Goal: Transaction & Acquisition: Purchase product/service

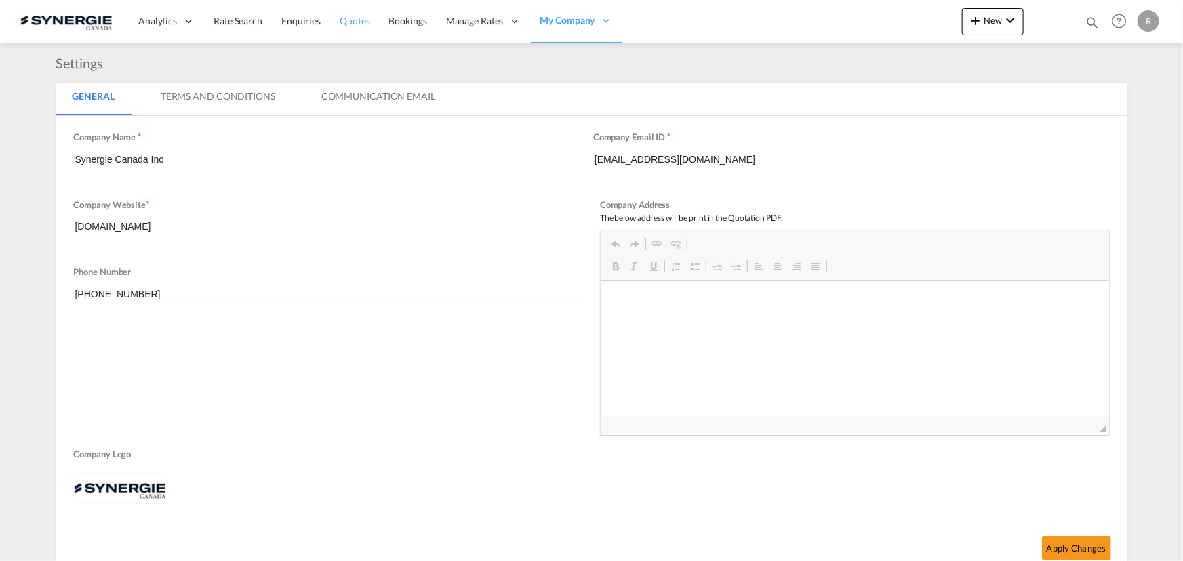
click at [359, 20] on span "Quotes" at bounding box center [355, 21] width 30 height 12
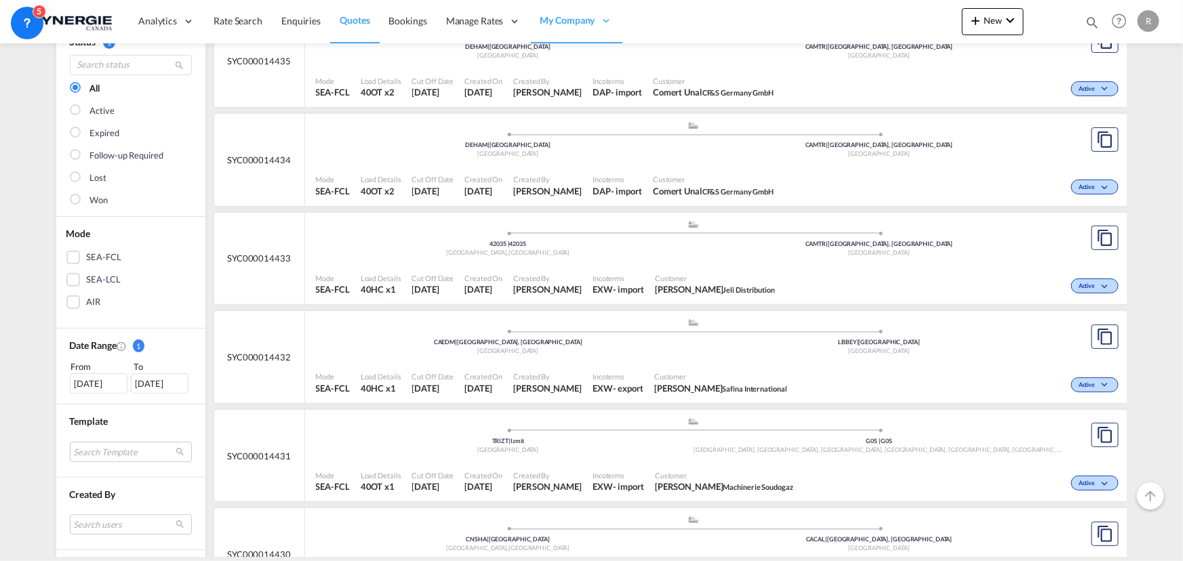
scroll to position [184, 0]
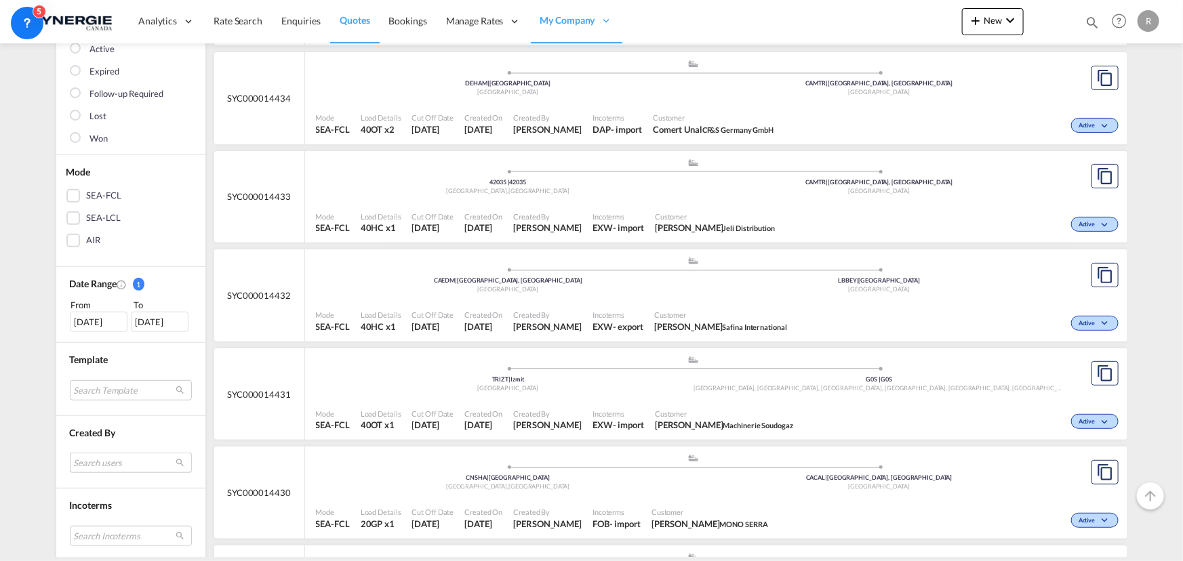
click at [115, 455] on md-select "Search users [PERSON_NAME] [PERSON_NAME][EMAIL_ADDRESS][DOMAIN_NAME] [PERSON_NA…" at bounding box center [131, 463] width 122 height 20
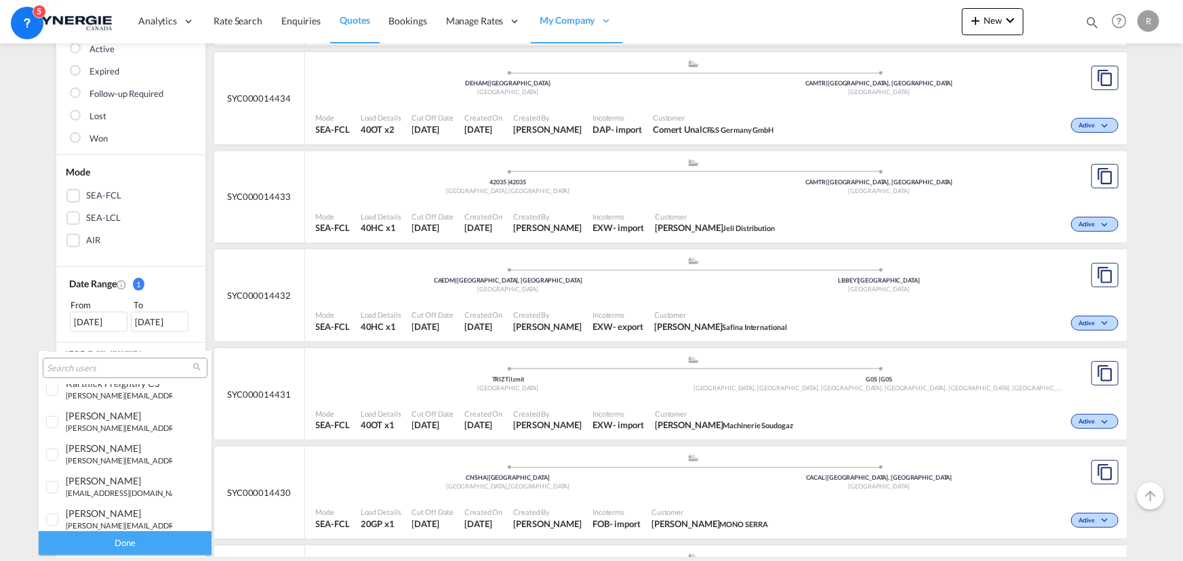
scroll to position [246, 0]
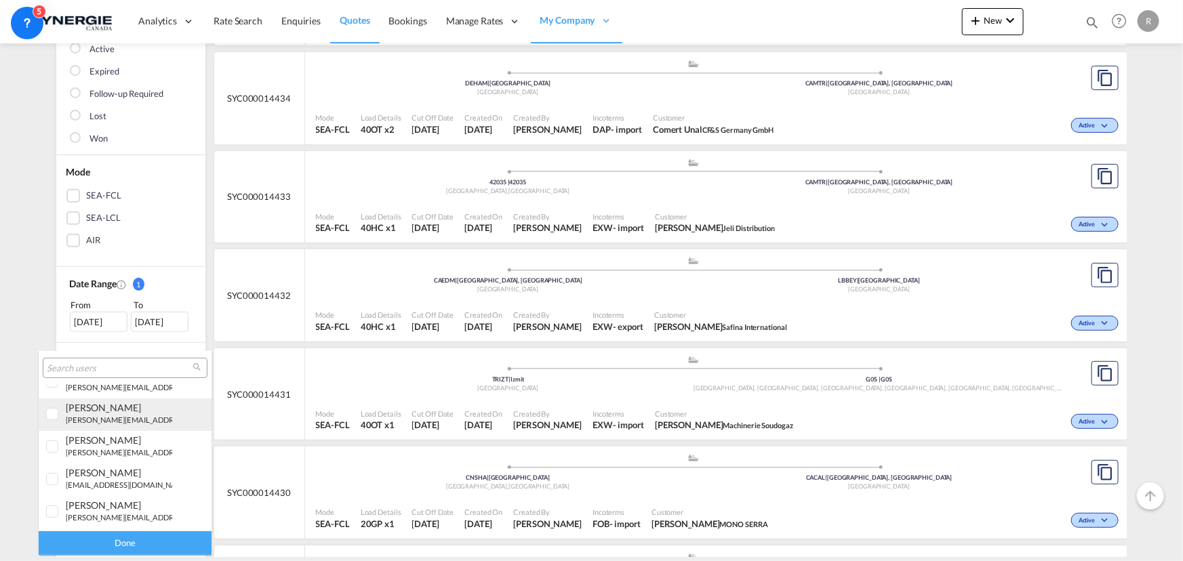
click at [92, 420] on small "[PERSON_NAME][EMAIL_ADDRESS][DOMAIN_NAME]" at bounding box center [157, 420] width 183 height 9
click at [146, 543] on div "Done" at bounding box center [125, 544] width 173 height 24
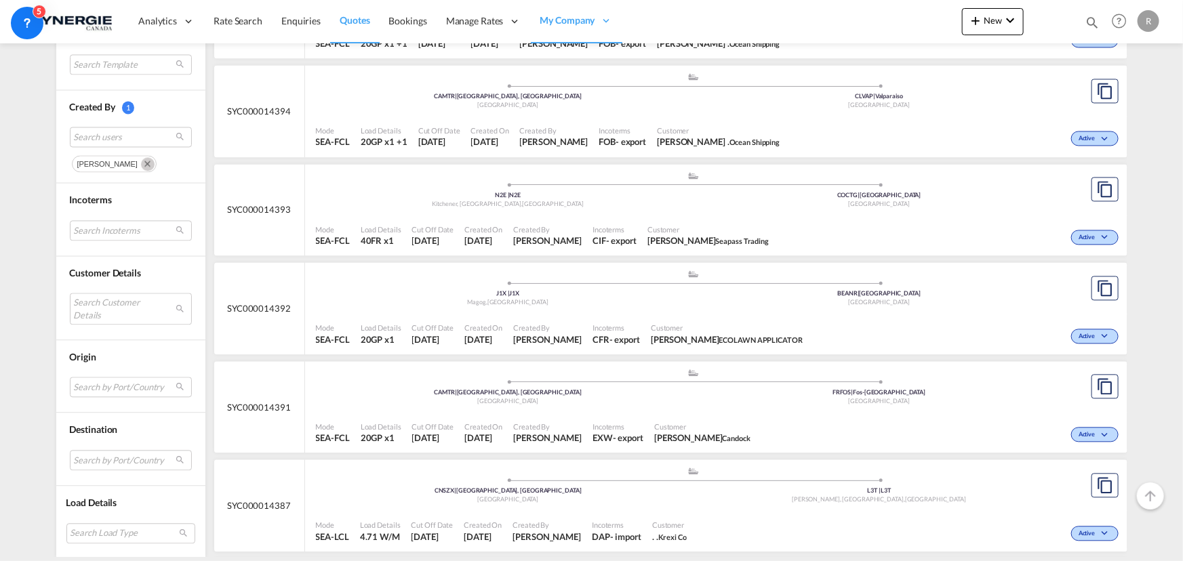
scroll to position [1417, 0]
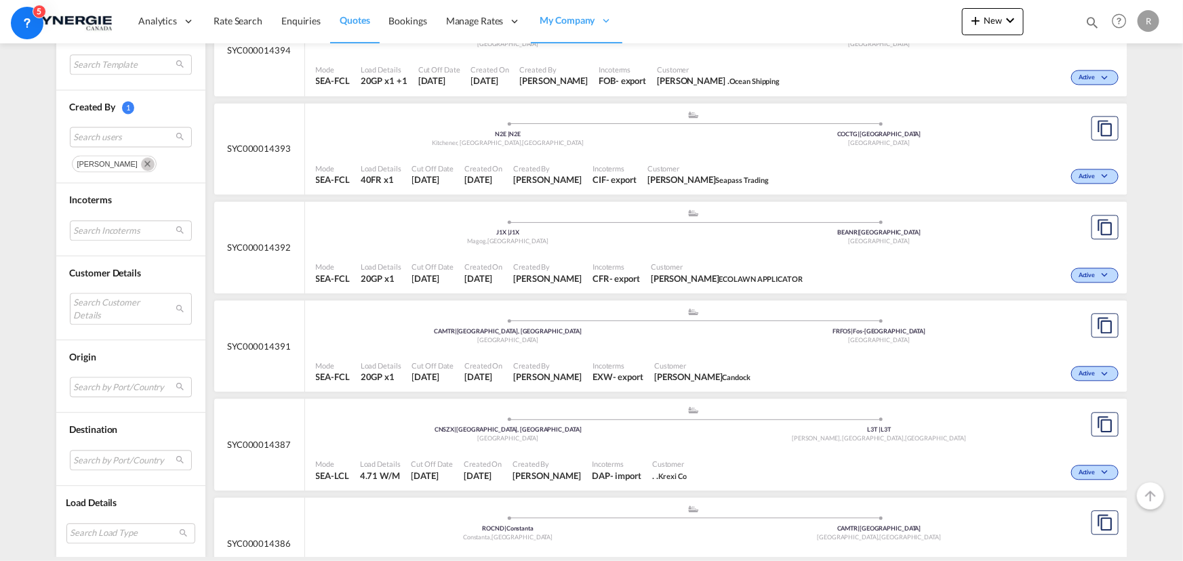
click at [725, 370] on div "Customer Olivier Martin Candock" at bounding box center [702, 372] width 107 height 34
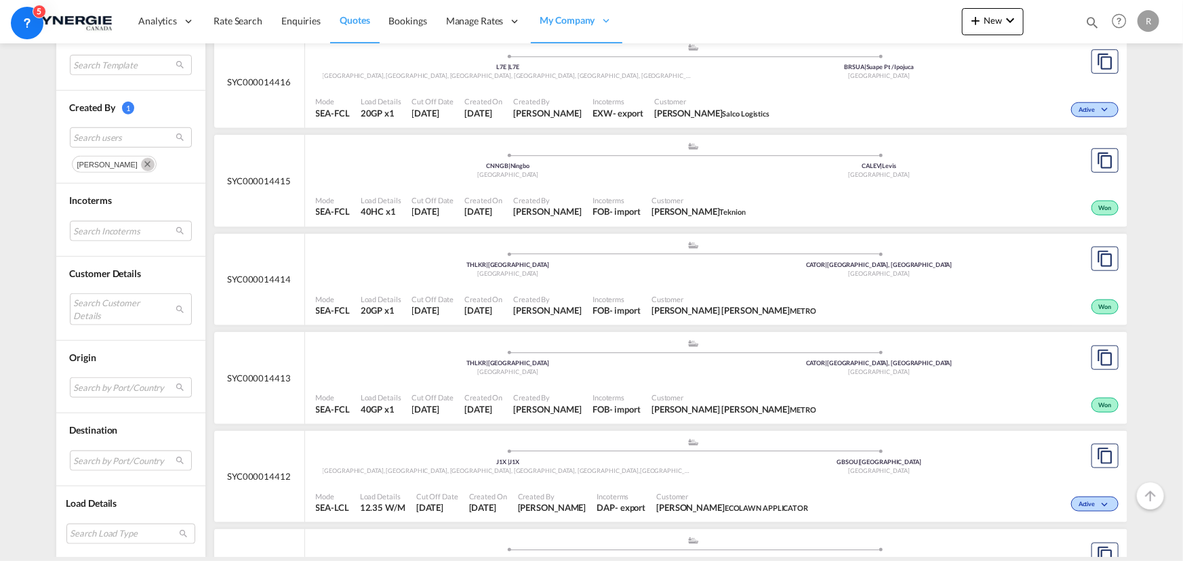
scroll to position [616, 0]
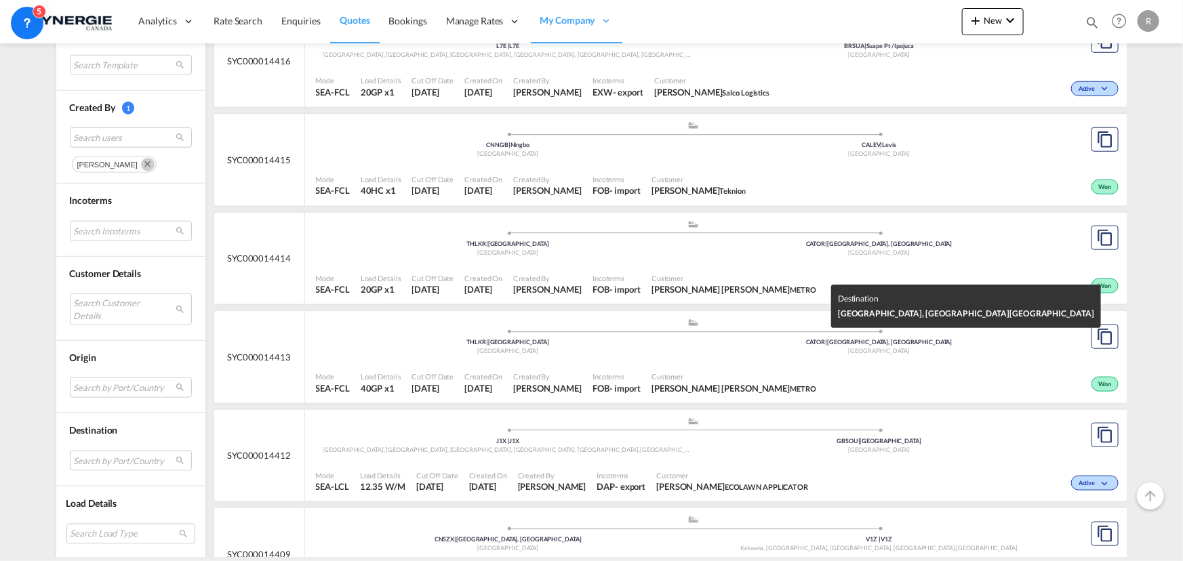
click at [759, 349] on div "[GEOGRAPHIC_DATA]" at bounding box center [880, 351] width 372 height 9
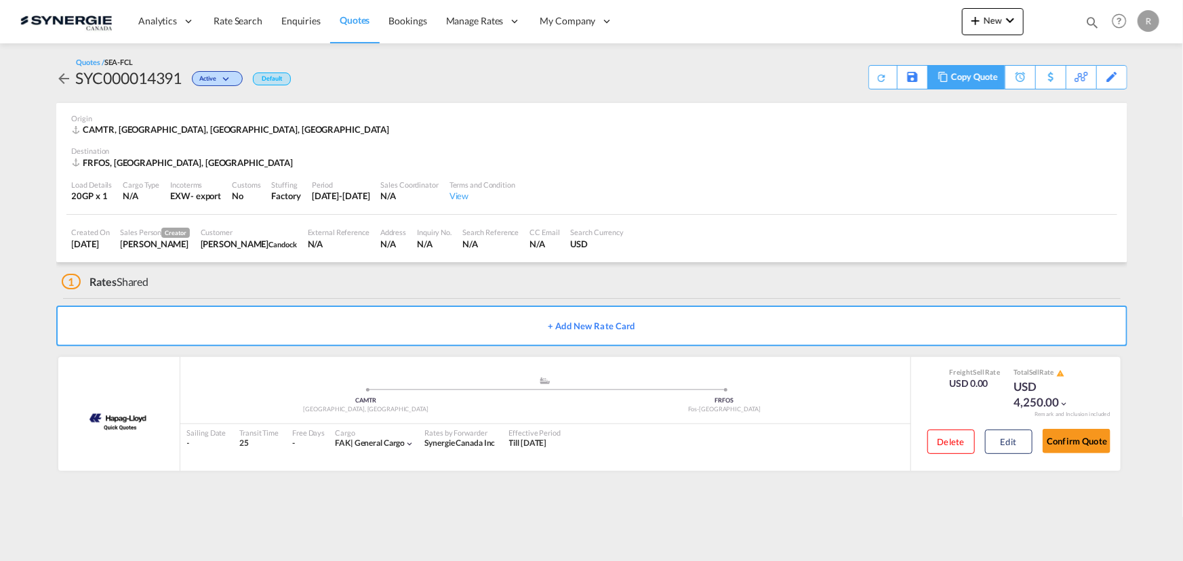
click at [946, 79] on md-icon at bounding box center [943, 77] width 16 height 10
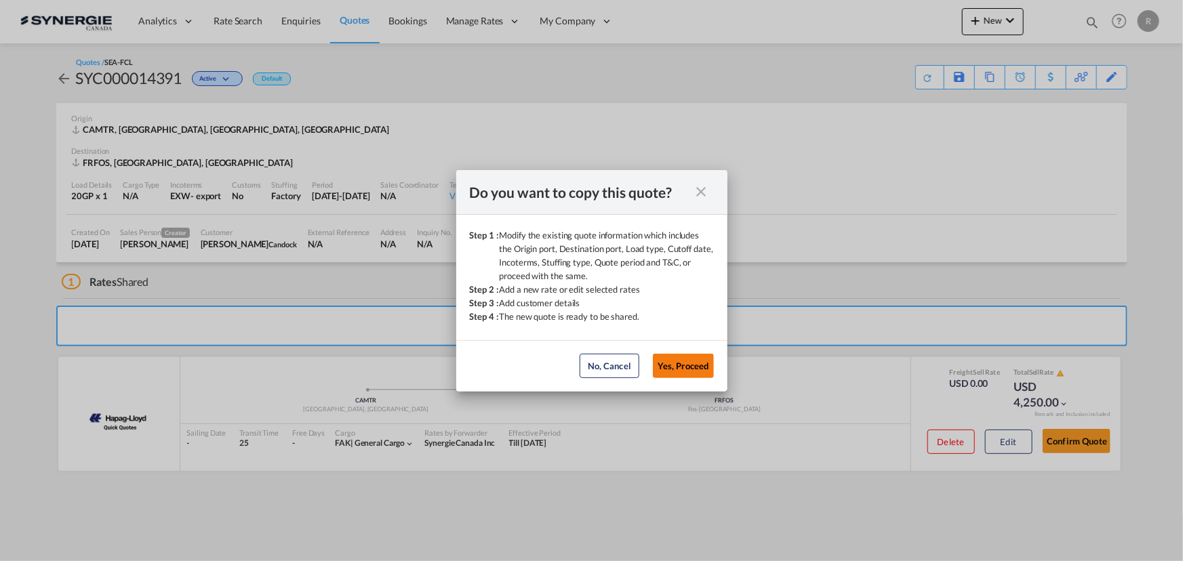
click at [684, 371] on button "Yes, Proceed" at bounding box center [683, 366] width 61 height 24
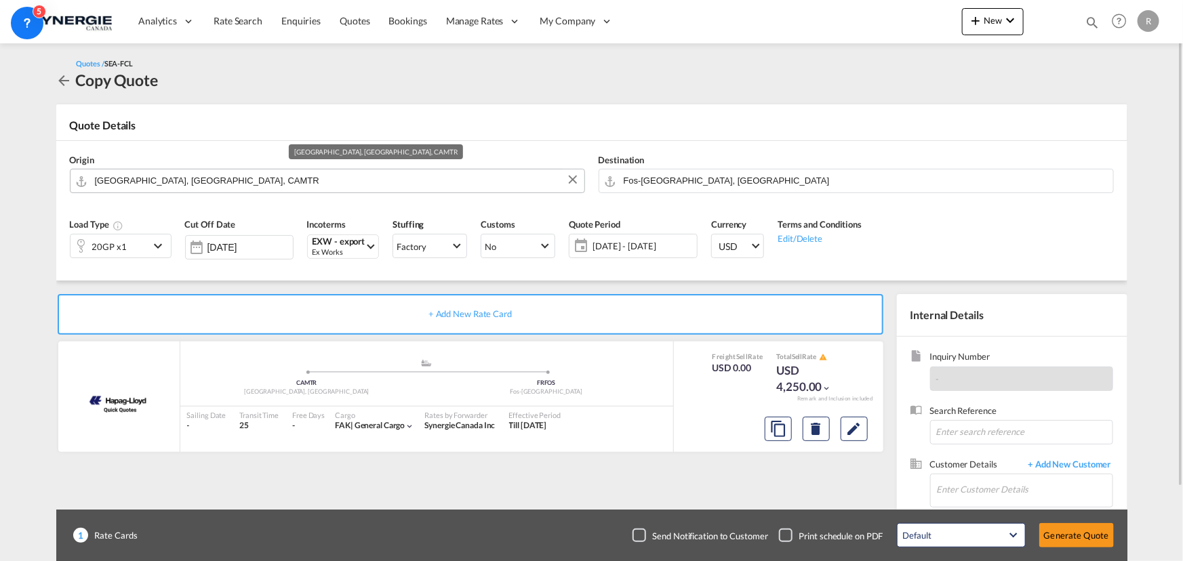
click at [245, 183] on input "[GEOGRAPHIC_DATA], [GEOGRAPHIC_DATA], CAMTR" at bounding box center [336, 181] width 483 height 24
drag, startPoint x: 569, startPoint y: 182, endPoint x: 542, endPoint y: 182, distance: 27.8
click at [569, 182] on md-icon "Clear Input" at bounding box center [572, 180] width 15 height 15
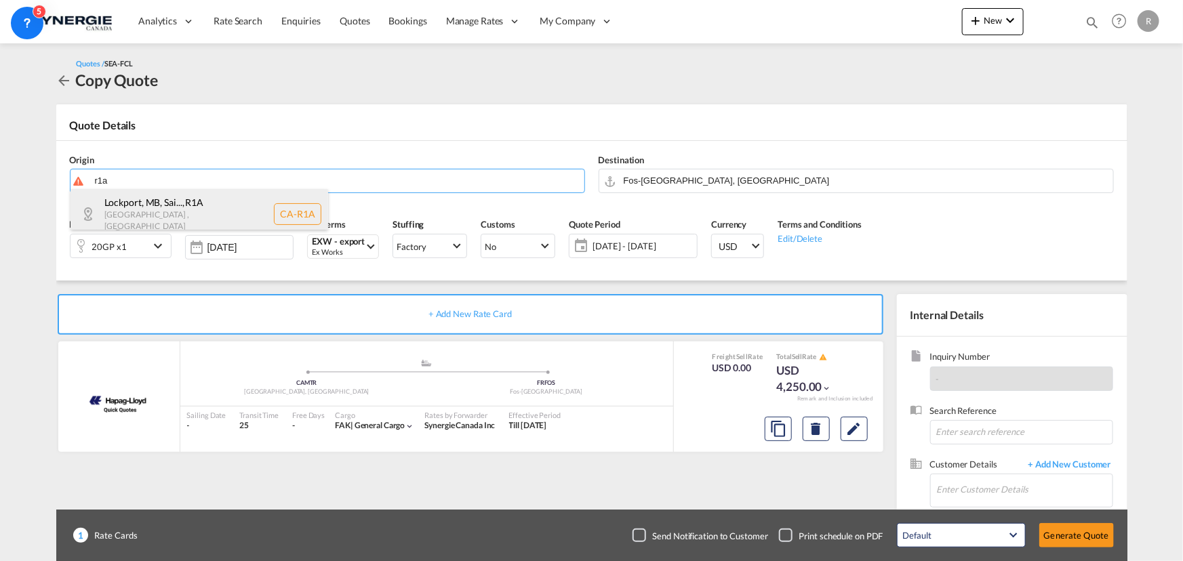
click at [182, 214] on div "Lockport, MB, Sai... , R1A [GEOGRAPHIC_DATA] , [GEOGRAPHIC_DATA] CA-R1A" at bounding box center [200, 213] width 258 height 49
type input "CA-R1A, [GEOGRAPHIC_DATA], [GEOGRAPHIC_DATA], [GEOGRAPHIC_DATA], [GEOGRAPHIC_DA…"
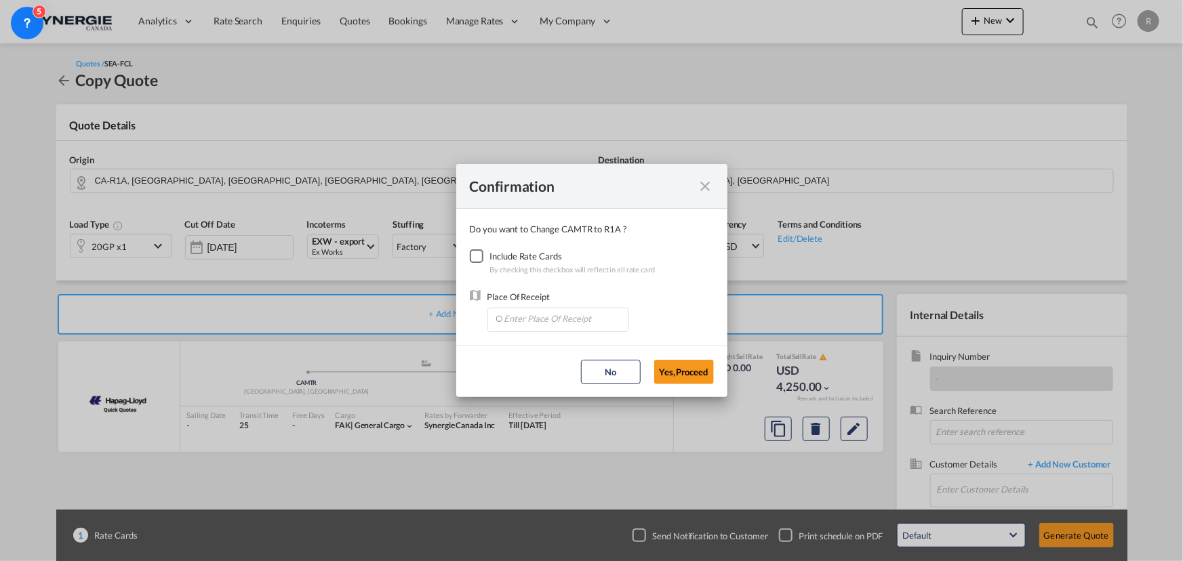
click at [477, 262] on div "Checkbox No Ink" at bounding box center [477, 256] width 14 height 14
click at [541, 318] on input "Enter Place Of Receipt" at bounding box center [561, 318] width 134 height 20
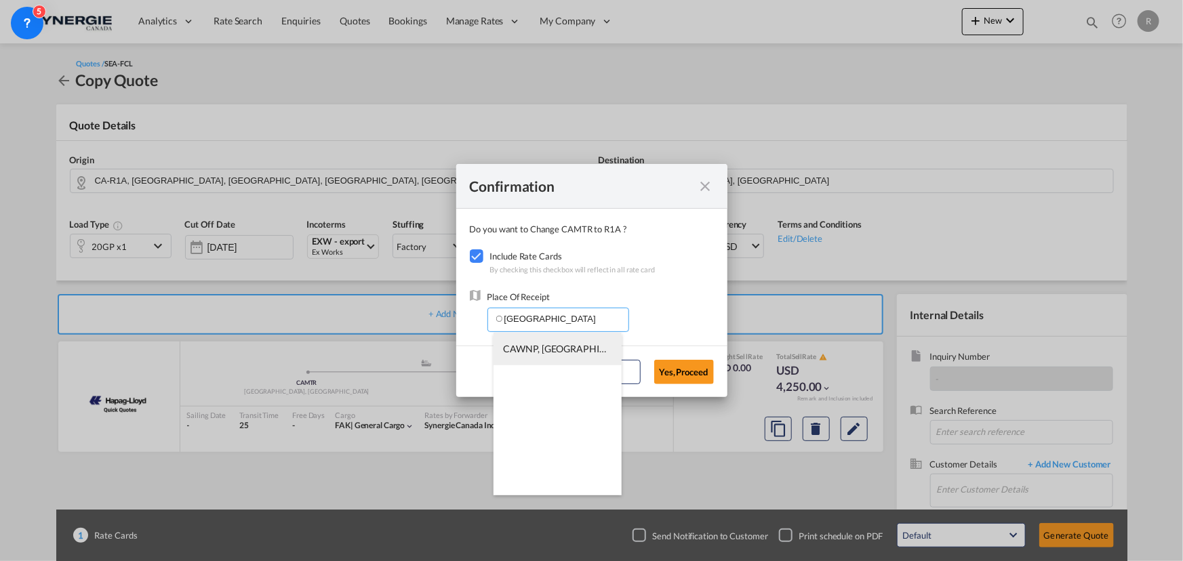
click at [555, 348] on span "CAWNP, [GEOGRAPHIC_DATA], [GEOGRAPHIC_DATA], [GEOGRAPHIC_DATA], [GEOGRAPHIC_DAT…" at bounding box center [770, 349] width 533 height 12
type input "CAWNP, [GEOGRAPHIC_DATA], [GEOGRAPHIC_DATA], [GEOGRAPHIC_DATA], [GEOGRAPHIC_DAT…"
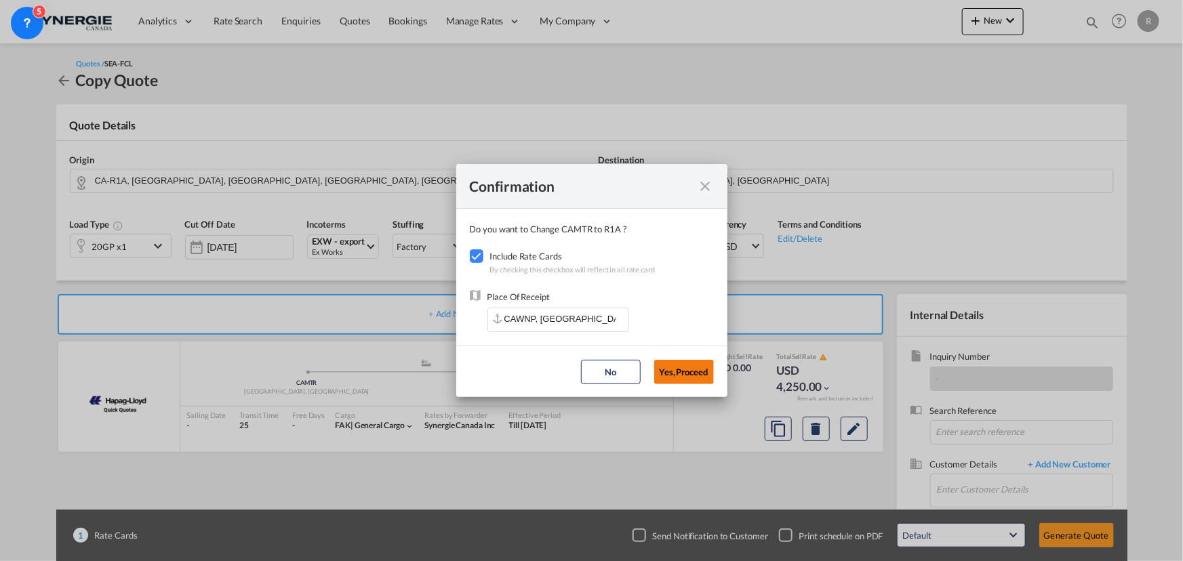
click at [672, 373] on button "Yes,Proceed" at bounding box center [684, 372] width 60 height 24
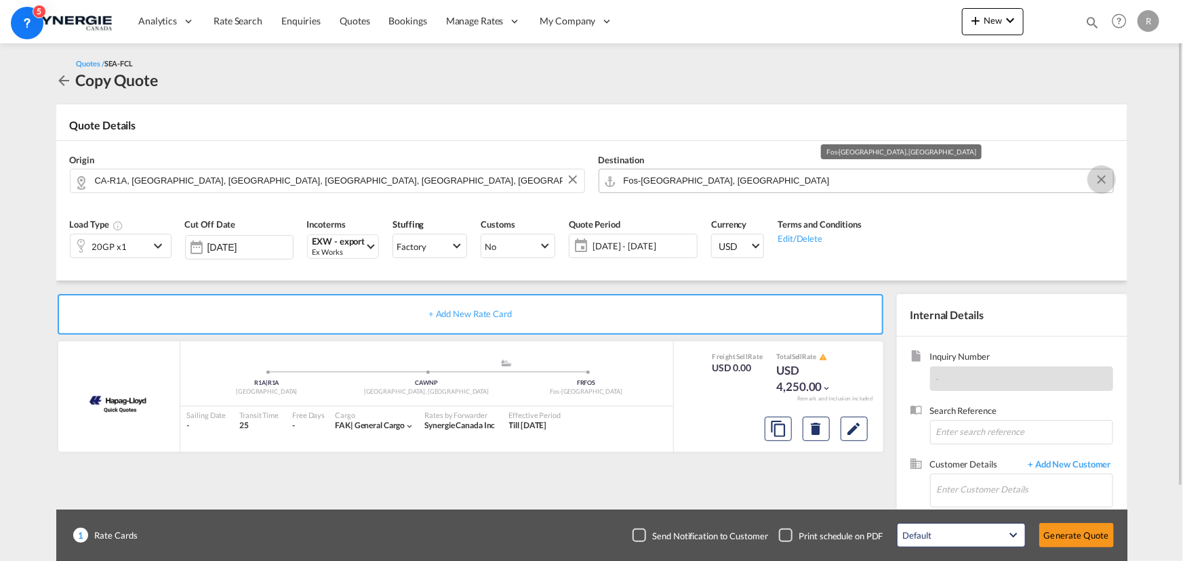
click at [1102, 181] on button "Clear Input" at bounding box center [1101, 179] width 20 height 20
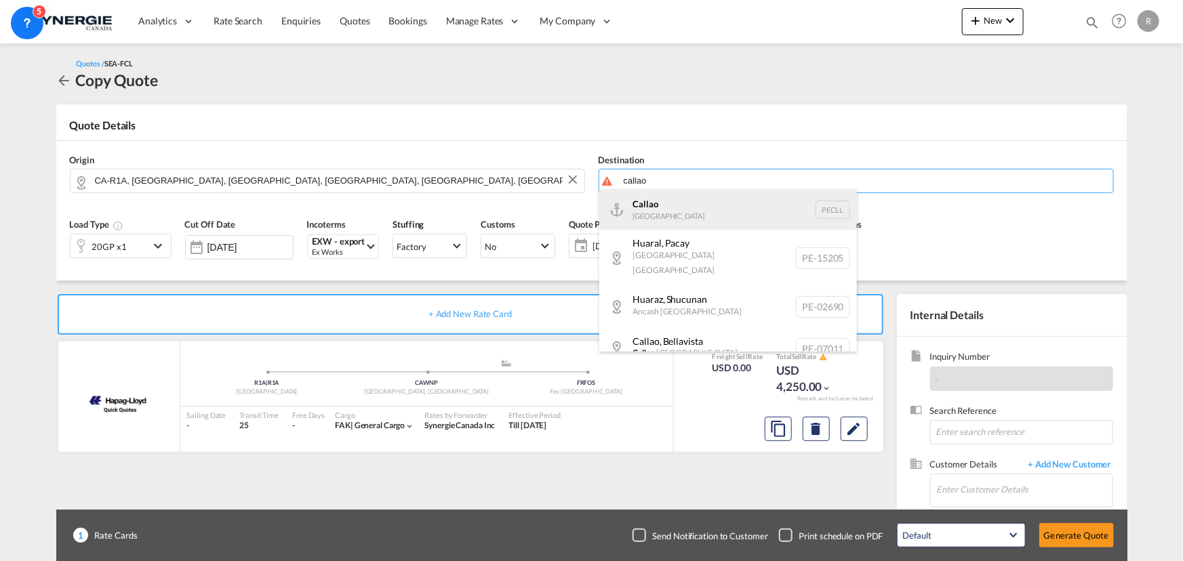
click at [674, 207] on div "Callao [GEOGRAPHIC_DATA] PECLL" at bounding box center [728, 209] width 258 height 41
type input "Callao, PECLL"
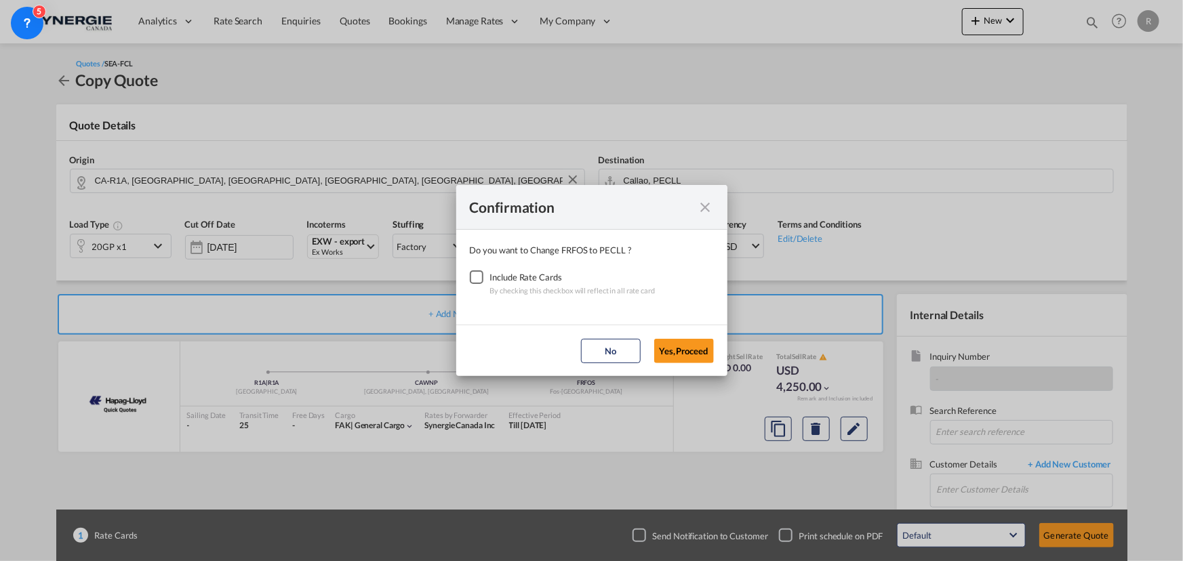
click at [475, 279] on div "Checkbox No Ink" at bounding box center [477, 277] width 14 height 14
click at [684, 353] on button "Yes,Proceed" at bounding box center [684, 351] width 60 height 24
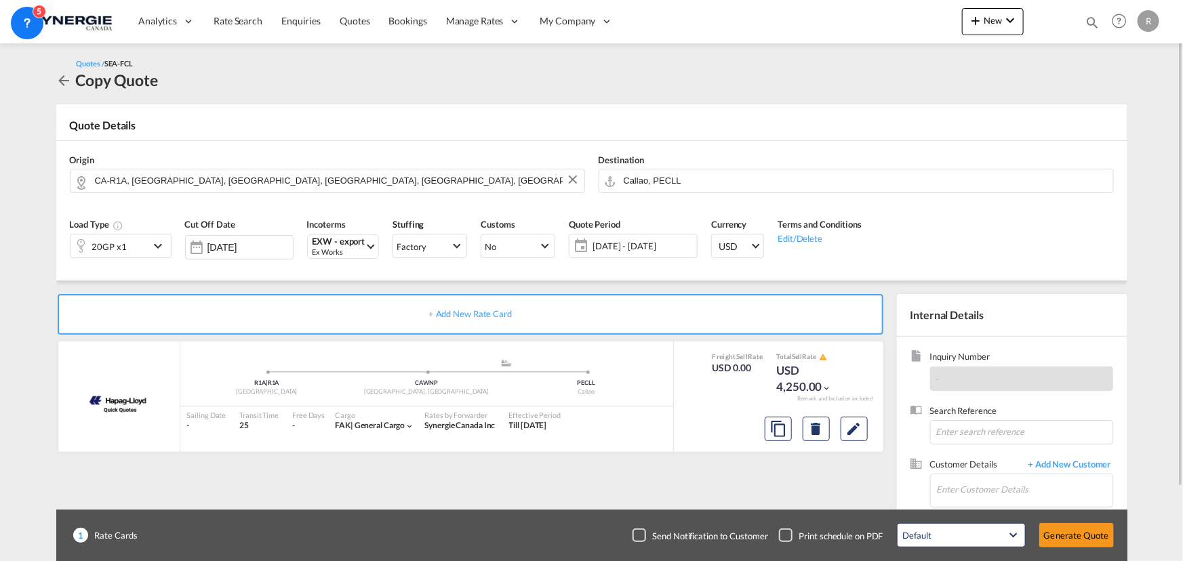
click at [133, 249] on div "20GP x1" at bounding box center [110, 246] width 79 height 23
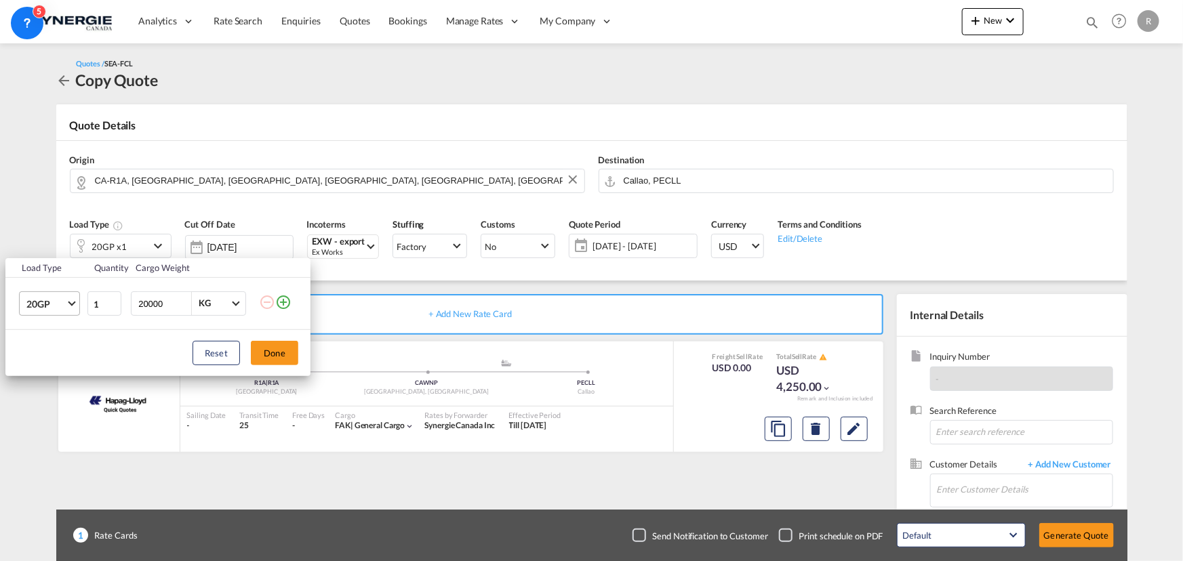
click at [71, 308] on md-select-value "20GP" at bounding box center [52, 303] width 54 height 23
click at [47, 367] on div "40HC" at bounding box center [38, 369] width 25 height 14
click at [279, 348] on button "Done" at bounding box center [274, 353] width 47 height 24
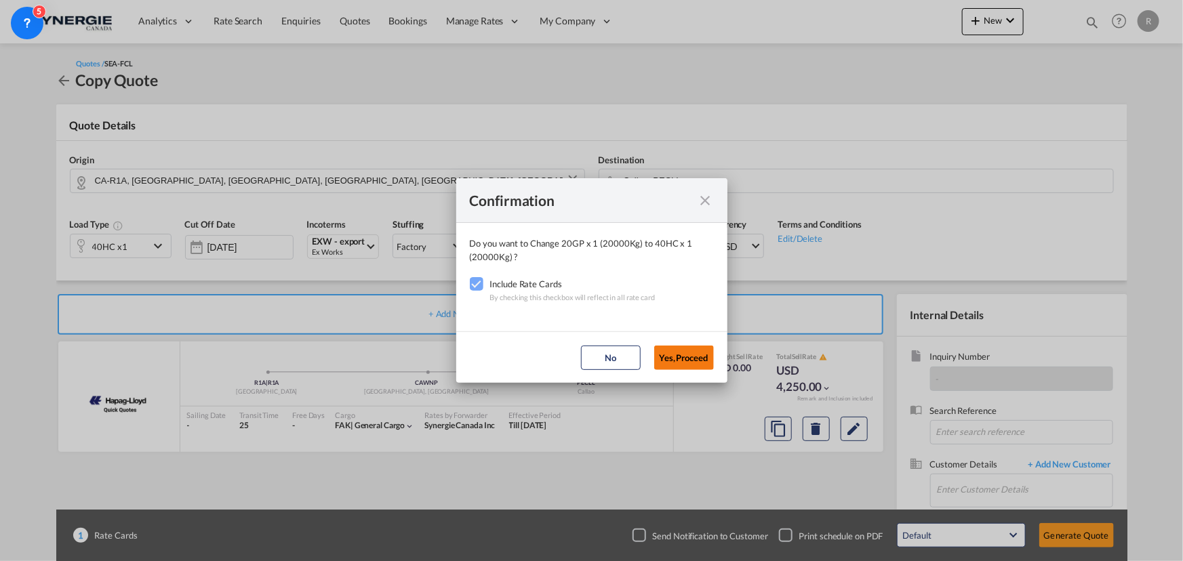
click at [706, 357] on button "Yes,Proceed" at bounding box center [684, 358] width 60 height 24
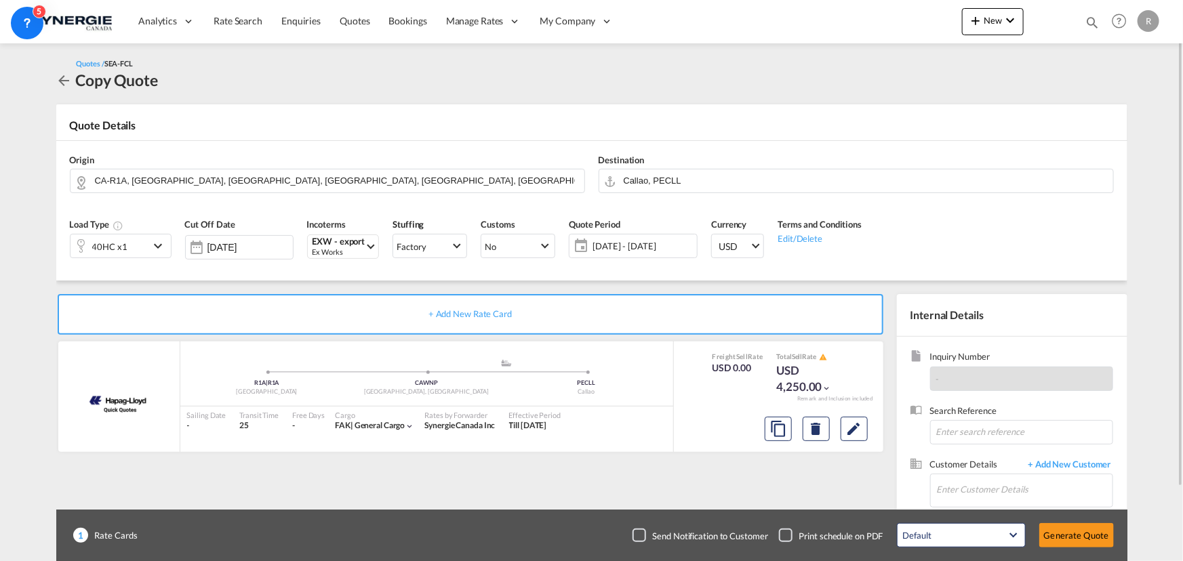
click at [657, 251] on span "[DATE] - [DATE]" at bounding box center [643, 246] width 101 height 12
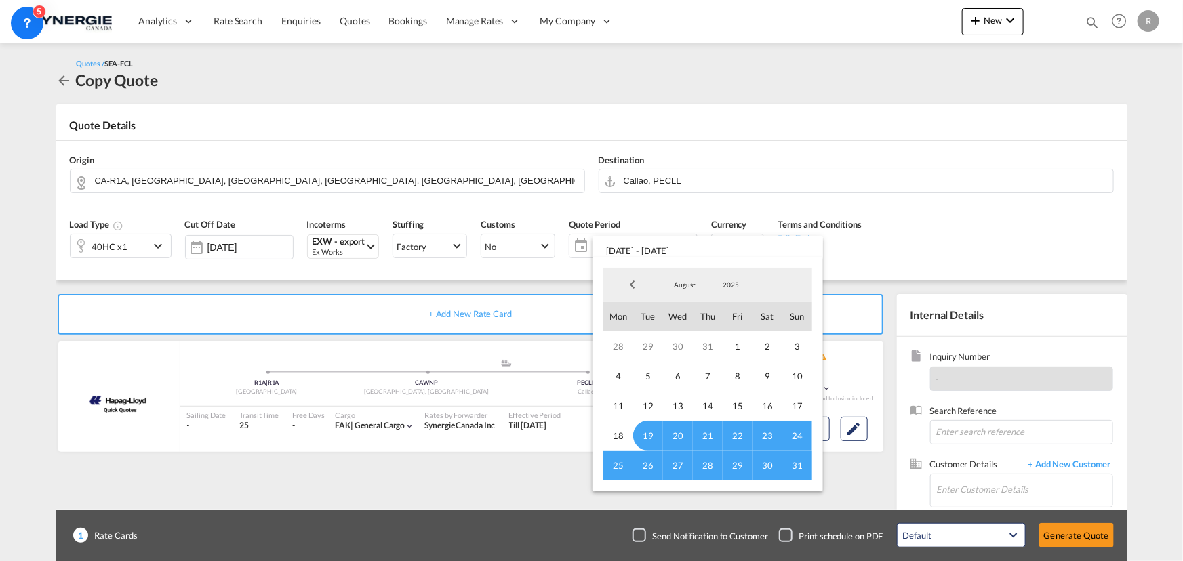
click at [1075, 213] on md-backdrop at bounding box center [591, 280] width 1183 height 561
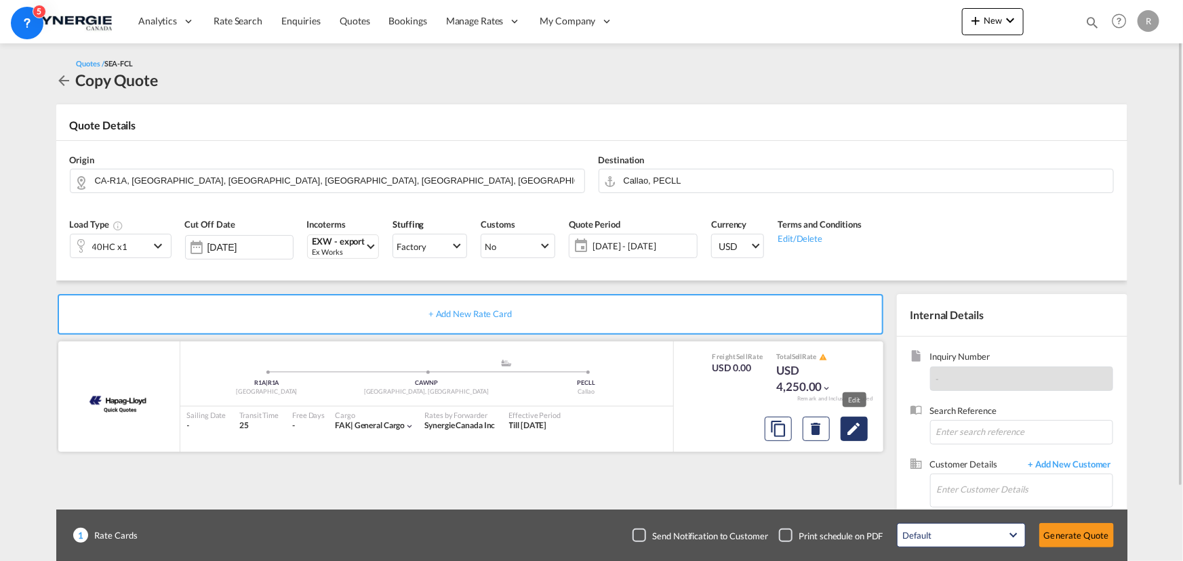
click at [851, 427] on md-icon "Edit" at bounding box center [854, 429] width 16 height 16
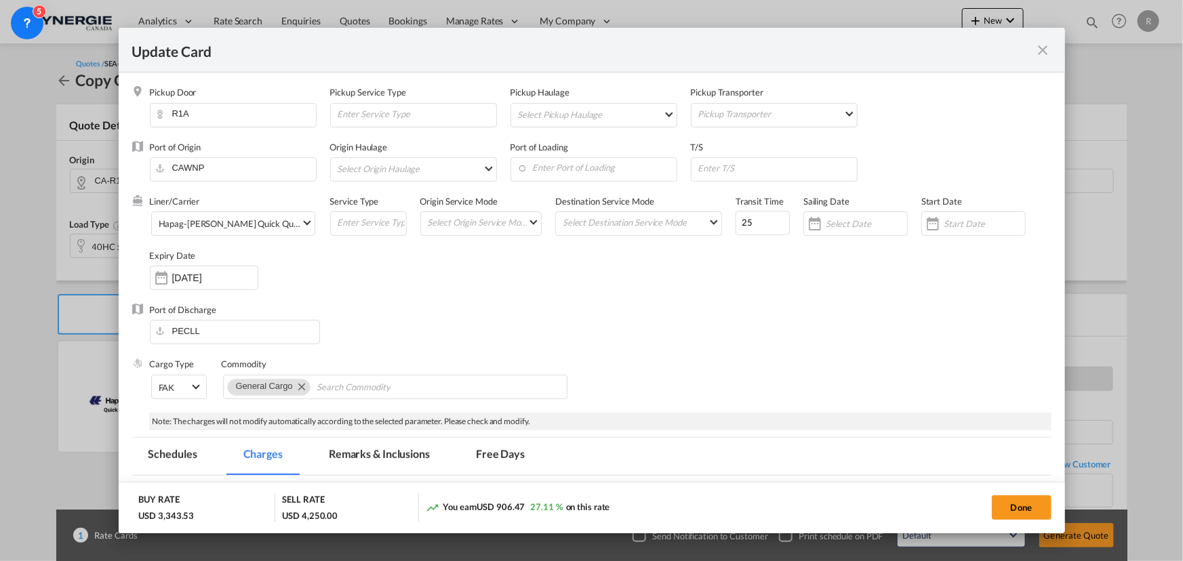
select select "per B/L"
select select "per shipment"
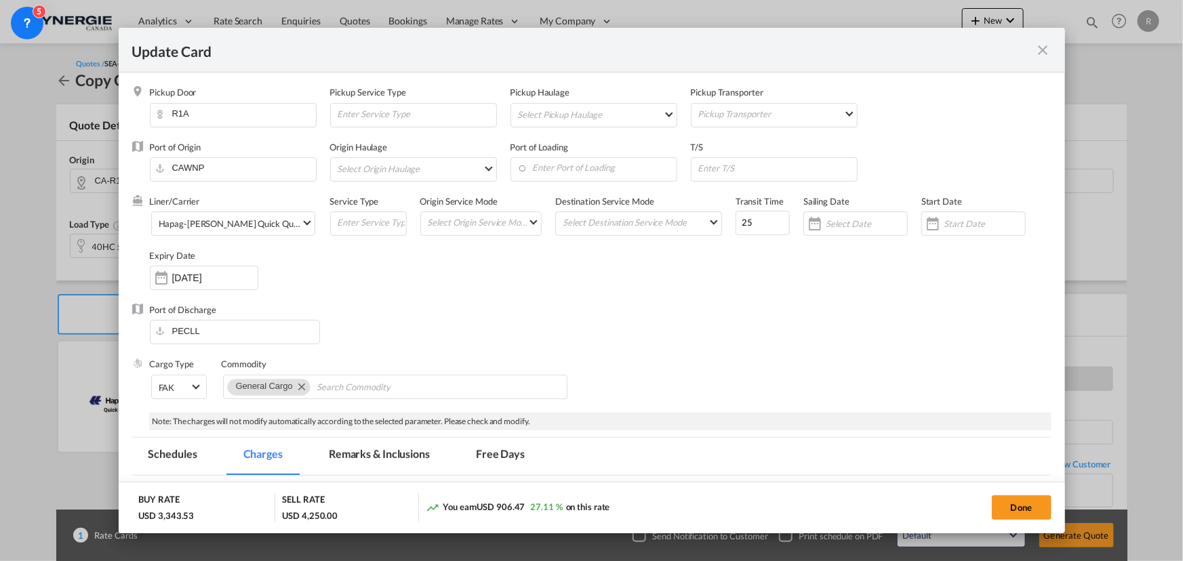
select select "per container"
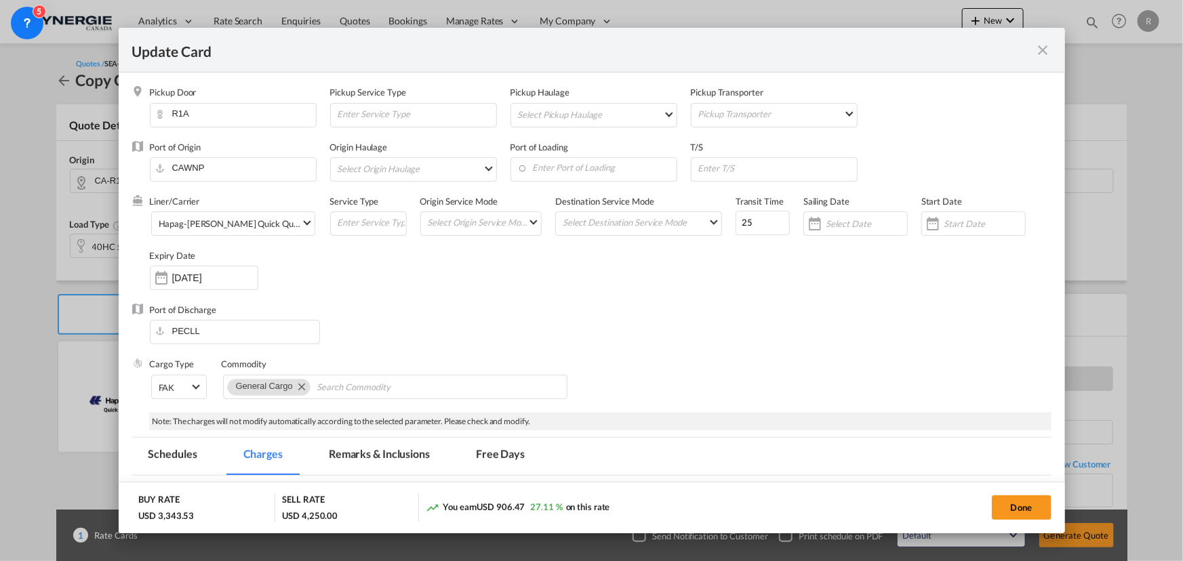
select select "per container"
click at [211, 283] on input "[DATE]" at bounding box center [214, 278] width 85 height 11
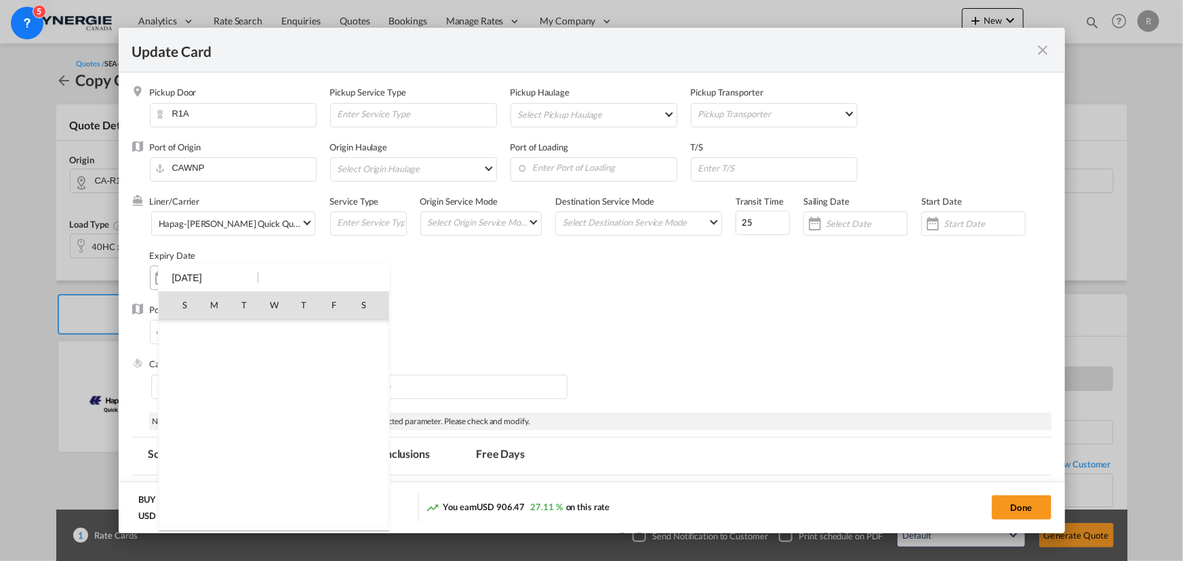
scroll to position [314034, 0]
click at [247, 481] on span "30" at bounding box center [243, 483] width 27 height 27
type input "[DATE]"
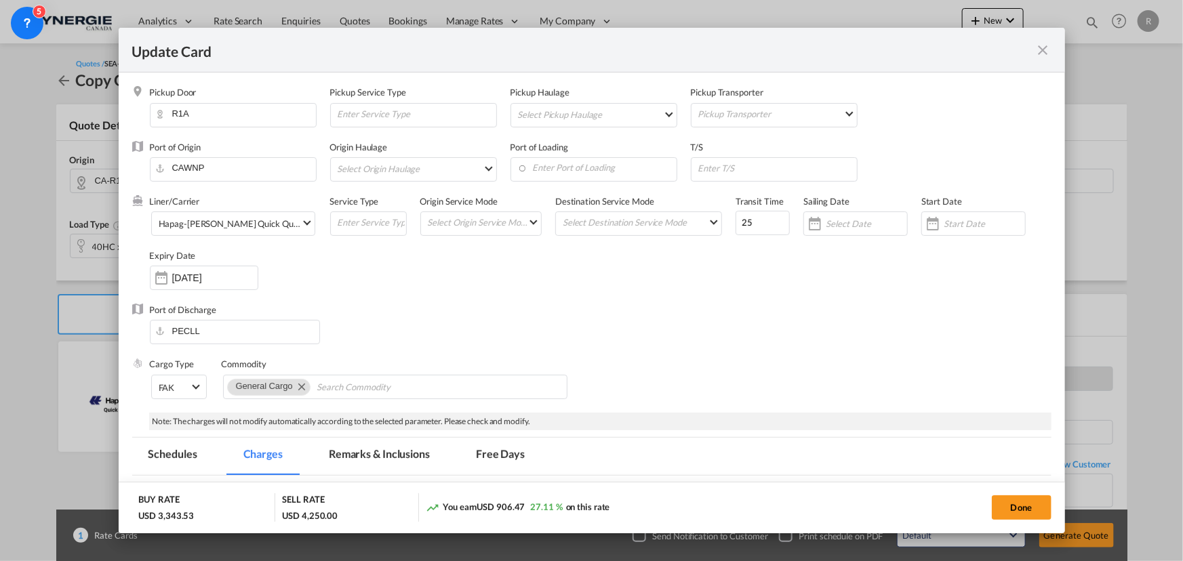
click at [542, 317] on div "Port of Discharge PECLL" at bounding box center [591, 331] width 919 height 54
drag, startPoint x: 763, startPoint y: 228, endPoint x: 702, endPoint y: 218, distance: 62.0
click at [702, 218] on div "Liner/Carrier Hapag-[PERSON_NAME] Quick Quotes 2HM LOGISTICS D.O.O AAXL GLOBAL …" at bounding box center [601, 249] width 902 height 108
type input "63"
click at [544, 165] on input "Enter Port of Loading" at bounding box center [596, 168] width 159 height 20
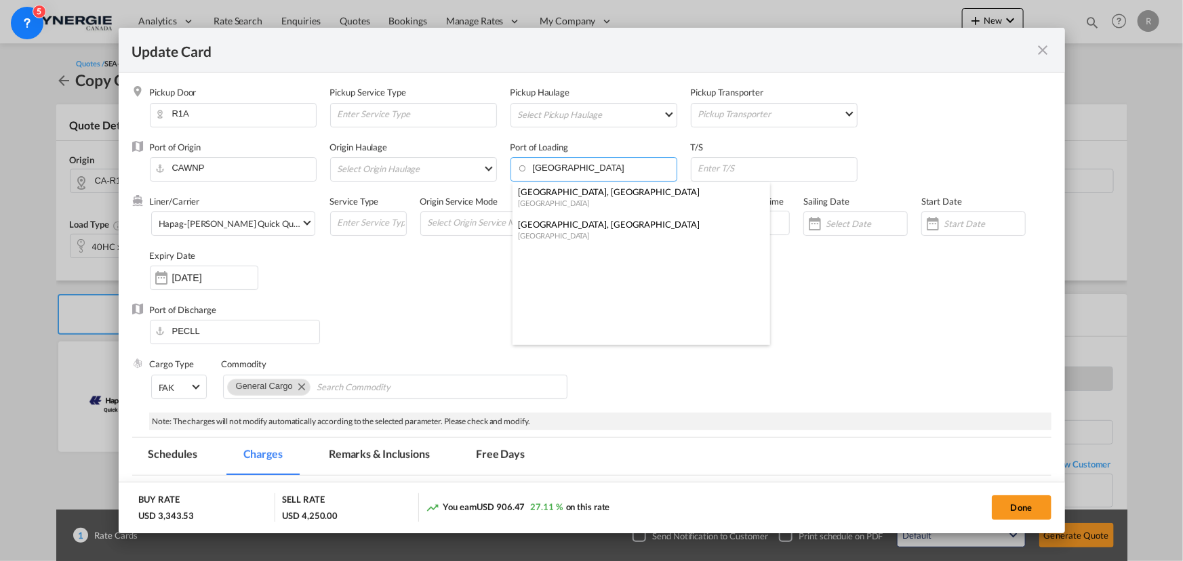
click at [546, 233] on div "[GEOGRAPHIC_DATA]" at bounding box center [637, 235] width 239 height 10
type input "[GEOGRAPHIC_DATA], [GEOGRAPHIC_DATA], CAMTR"
click at [746, 169] on input "Update CardPickup Door ..." at bounding box center [777, 168] width 160 height 20
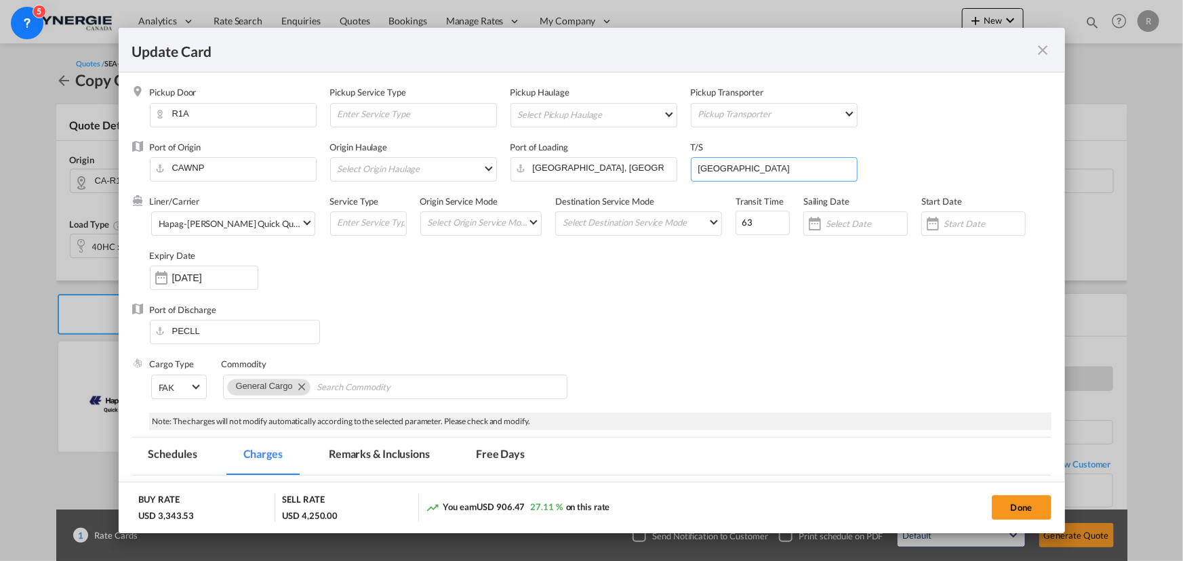
type input "[GEOGRAPHIC_DATA]"
click at [678, 295] on div "Liner/Carrier Hapag-[PERSON_NAME] Quick Quotes 2HM LOGISTICS D.O.O AAXL GLOBAL …" at bounding box center [601, 249] width 902 height 108
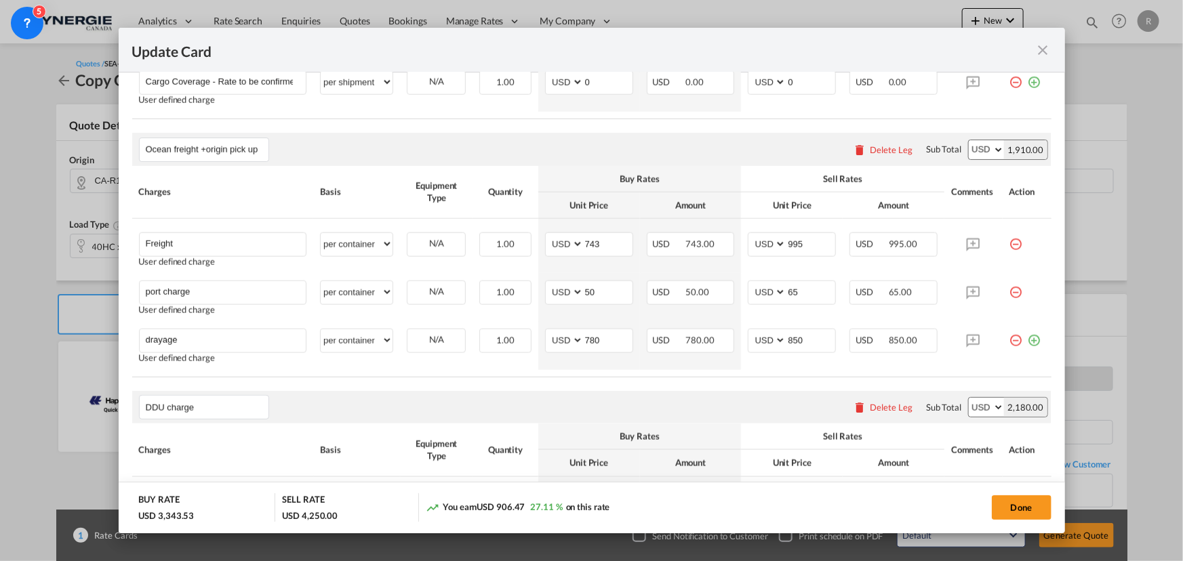
scroll to position [862, 0]
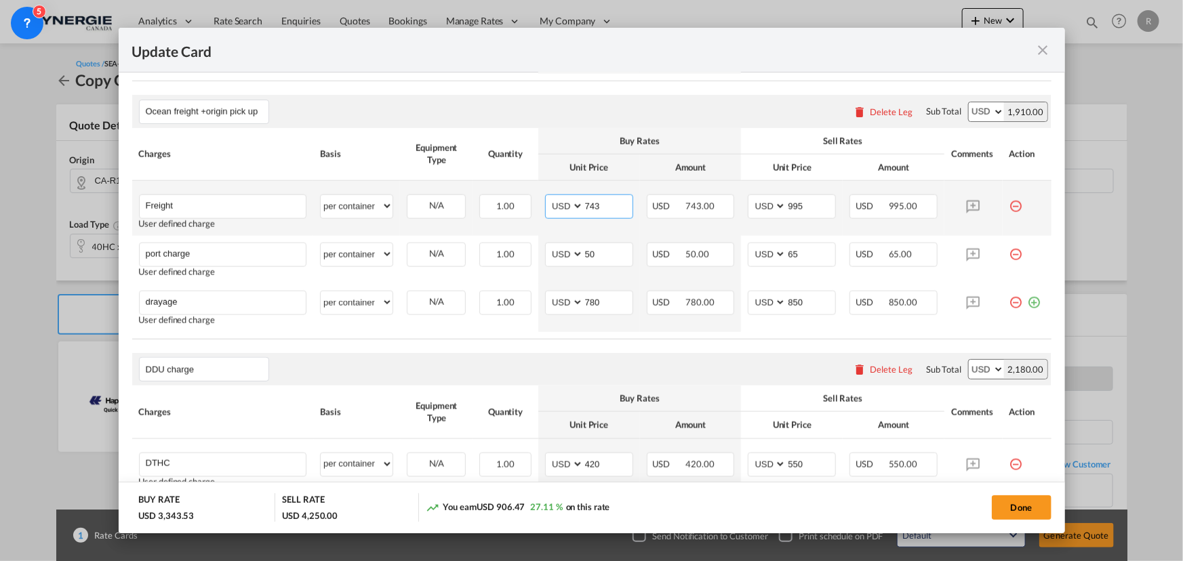
click at [612, 203] on input "743" at bounding box center [608, 205] width 49 height 20
drag, startPoint x: 612, startPoint y: 203, endPoint x: 527, endPoint y: 195, distance: 85.9
click at [527, 195] on tr "Freight Please Enter User Defined Charges Cannot Be Published User defined char…" at bounding box center [591, 208] width 919 height 55
click at [616, 205] on input "743" at bounding box center [608, 205] width 49 height 20
drag, startPoint x: 597, startPoint y: 203, endPoint x: 548, endPoint y: 198, distance: 48.4
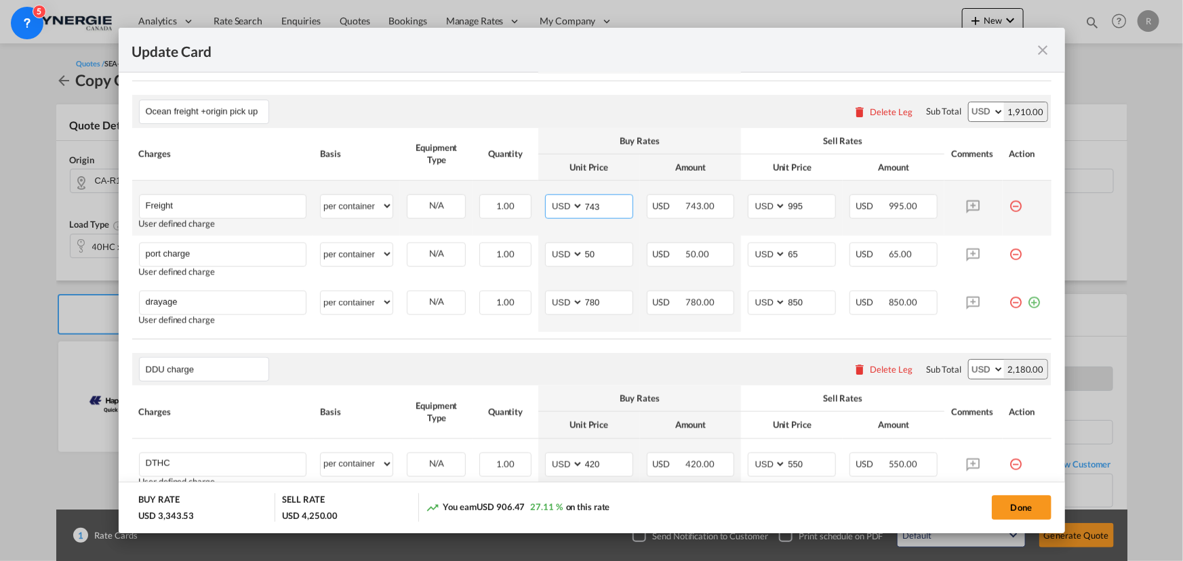
click at [548, 198] on md-input-container "AED AFN ALL AMD ANG AOA ARS AUD AWG AZN BAM BBD BDT BGN BHD BIF BMD BND [PERSON…" at bounding box center [589, 207] width 88 height 24
type input "4448"
drag, startPoint x: 807, startPoint y: 209, endPoint x: 749, endPoint y: 203, distance: 58.6
click at [749, 203] on md-input-container "AED AFN ALL AMD ANG AOA ARS AUD AWG AZN BAM BBD BDT BGN BHD BIF BMD BND [PERSON…" at bounding box center [792, 207] width 88 height 24
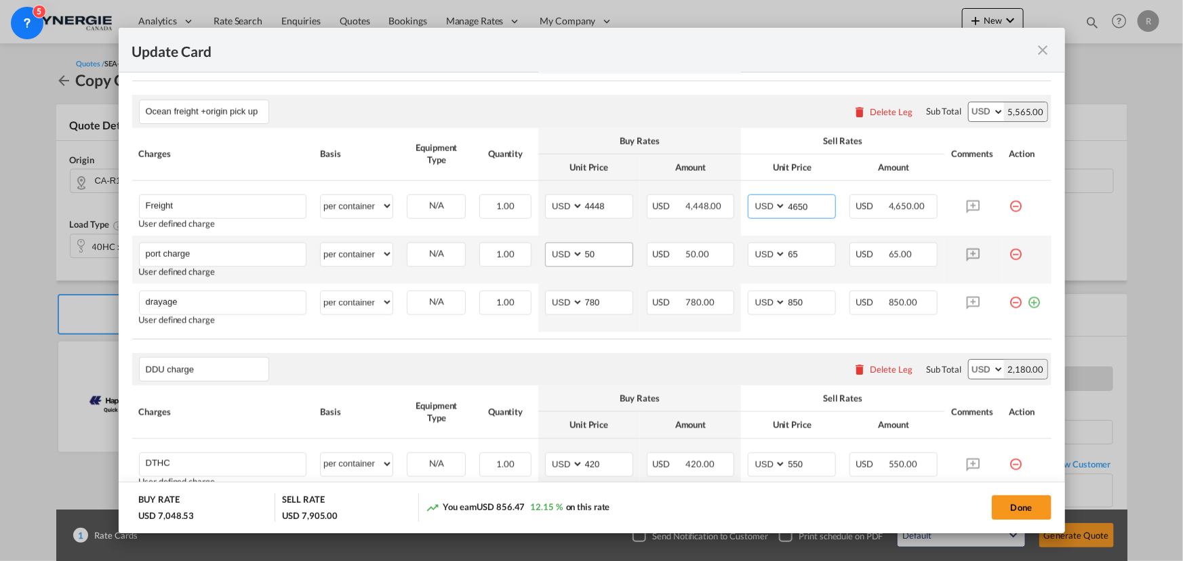
type input "4650"
drag, startPoint x: 602, startPoint y: 257, endPoint x: 520, endPoint y: 245, distance: 82.8
click at [520, 245] on tr "port charge Please Enter User Defined Charges Cannot Be Published User defined …" at bounding box center [591, 260] width 919 height 48
type input "0"
drag, startPoint x: 808, startPoint y: 258, endPoint x: 756, endPoint y: 254, distance: 52.4
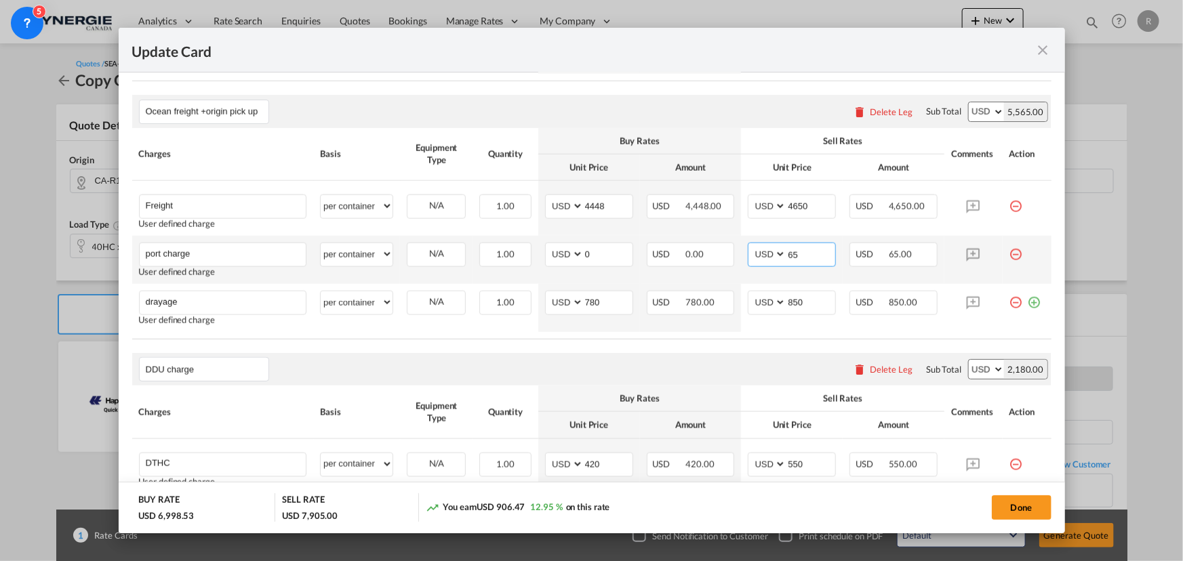
click at [756, 254] on md-input-container "AED AFN ALL AMD ANG AOA ARS AUD AWG AZN BAM BBD BDT BGN BHD BIF BMD BND [PERSON…" at bounding box center [792, 255] width 88 height 24
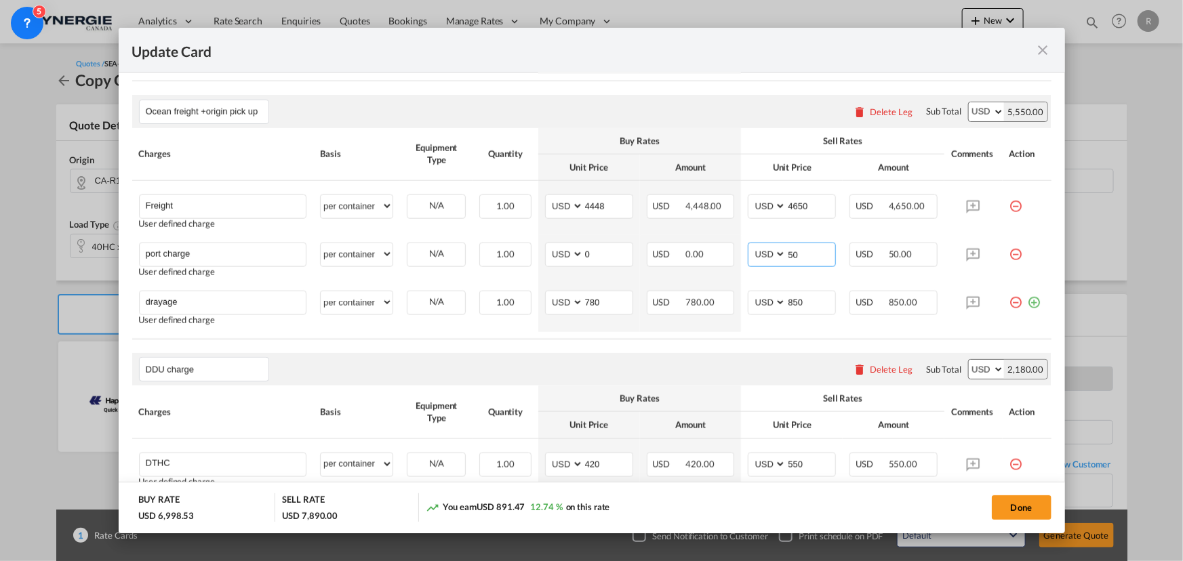
type input "50"
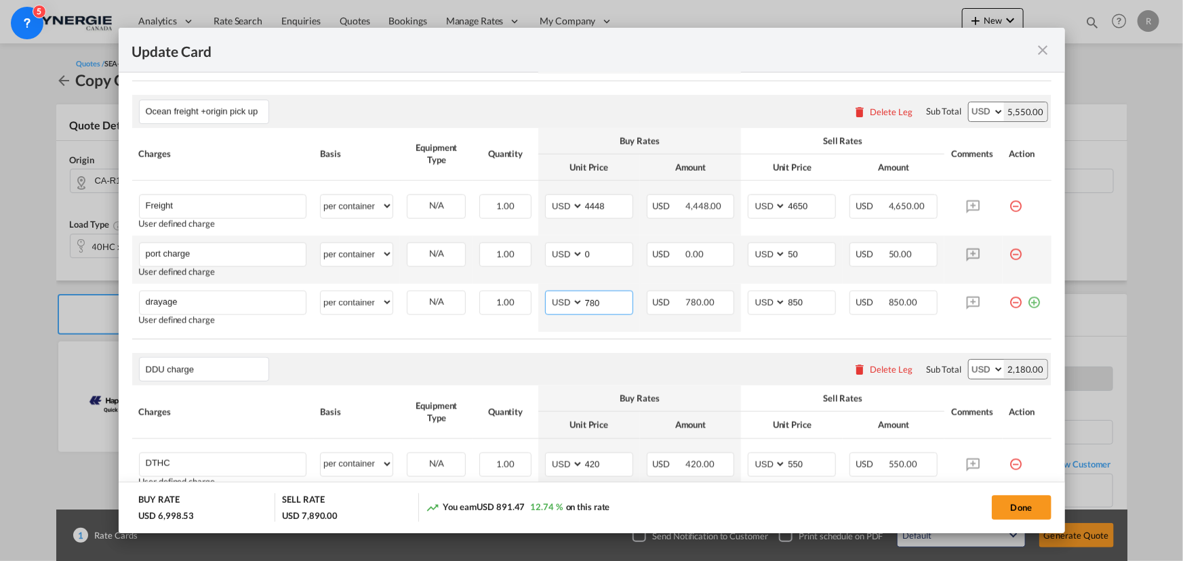
drag, startPoint x: 594, startPoint y: 303, endPoint x: 442, endPoint y: 241, distance: 164.2
click at [508, 294] on tr "drayage Please Enter User Defined Charges Cannot Be Published User defined char…" at bounding box center [591, 308] width 919 height 48
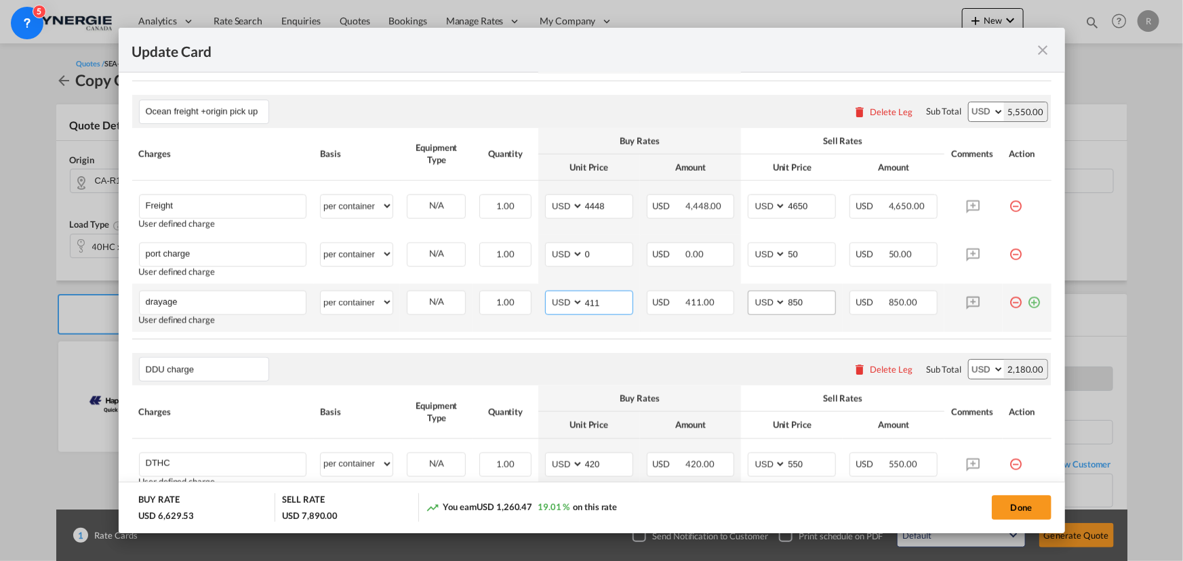
type input "411"
drag, startPoint x: 814, startPoint y: 304, endPoint x: 727, endPoint y: 293, distance: 87.5
click at [734, 300] on tr "drayage Please Enter User Defined Charges Cannot Be Published User defined char…" at bounding box center [591, 308] width 919 height 48
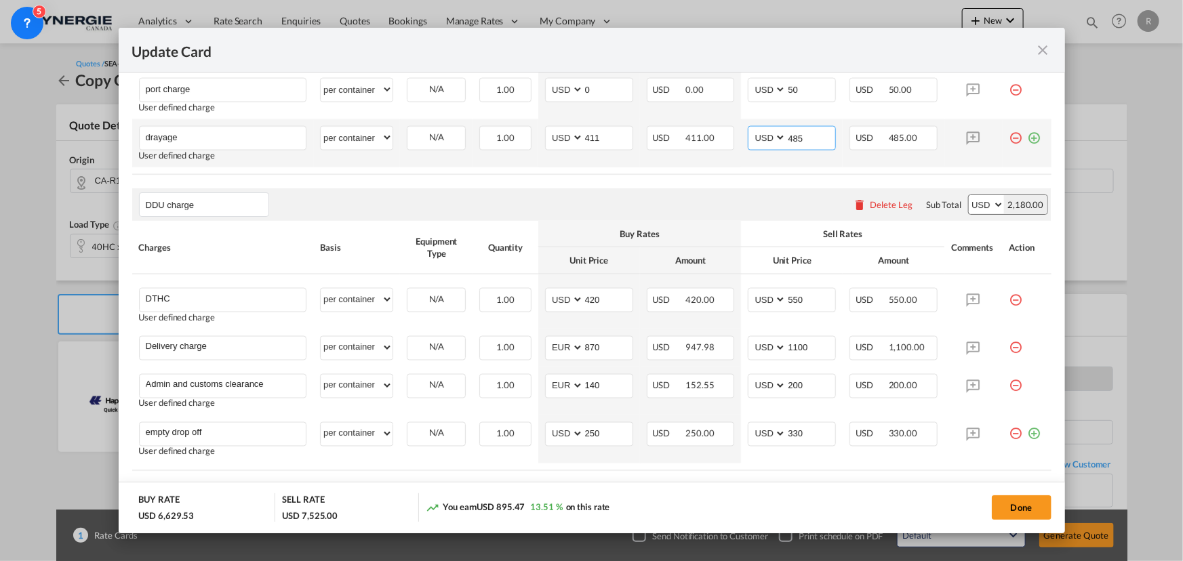
scroll to position [1047, 0]
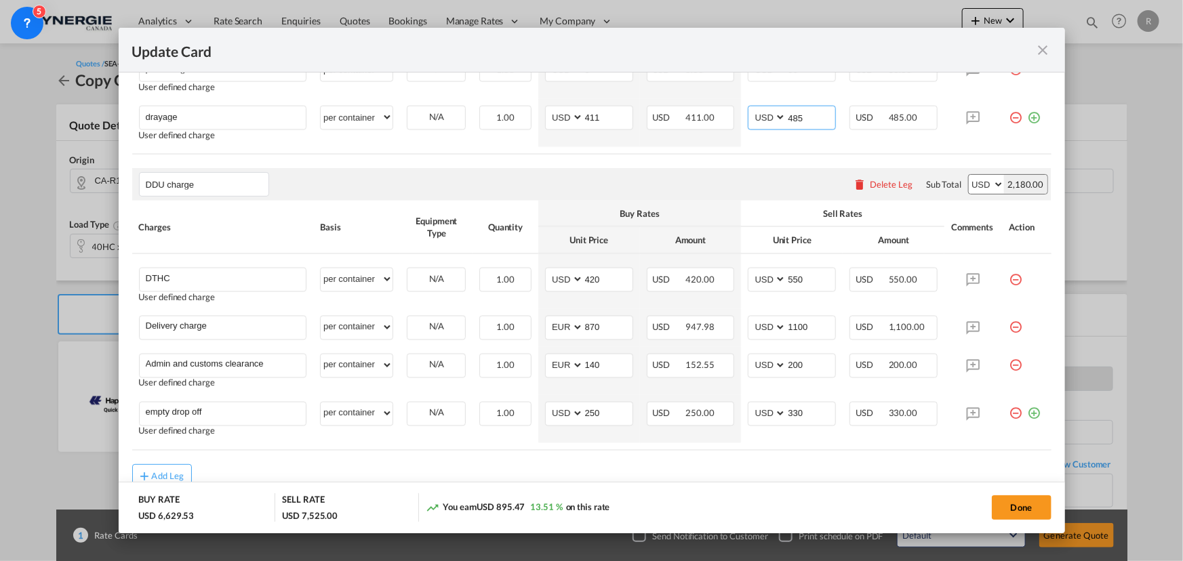
type input "485"
click at [887, 182] on div "Delete Leg" at bounding box center [891, 184] width 43 height 11
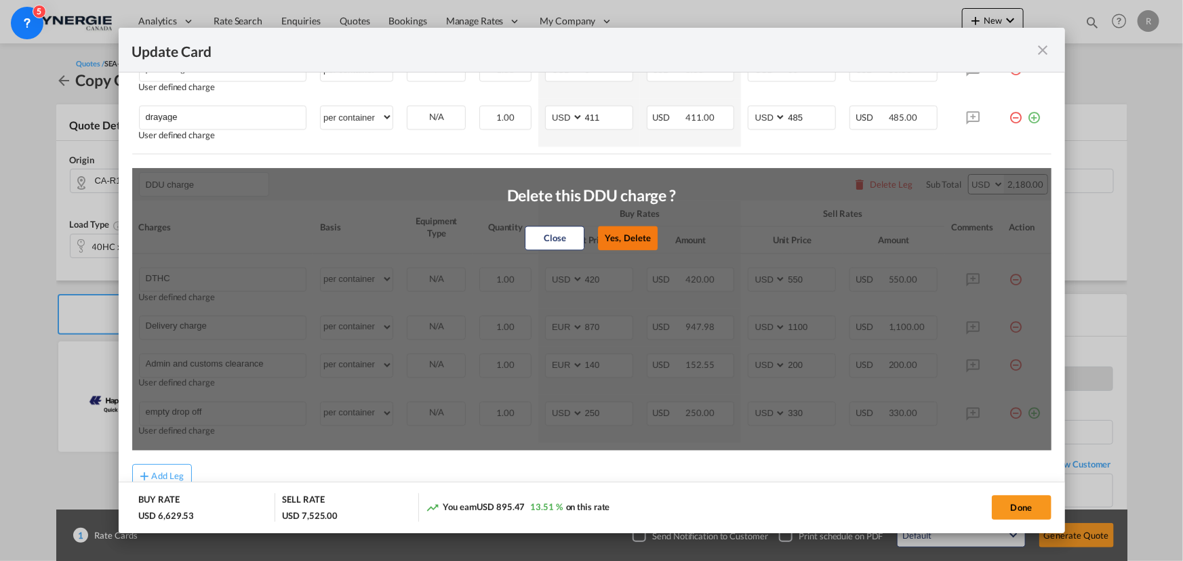
click at [622, 238] on button "Yes, Delete" at bounding box center [628, 238] width 60 height 24
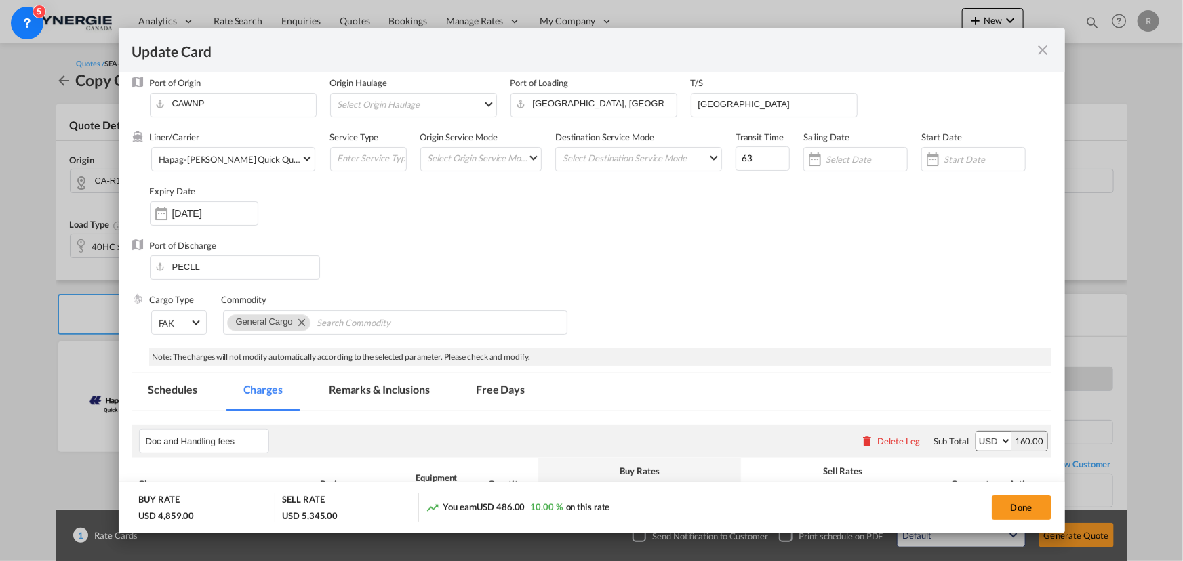
scroll to position [64, 0]
click at [386, 386] on md-tab-item "Remarks & Inclusions" at bounding box center [380, 392] width 134 height 37
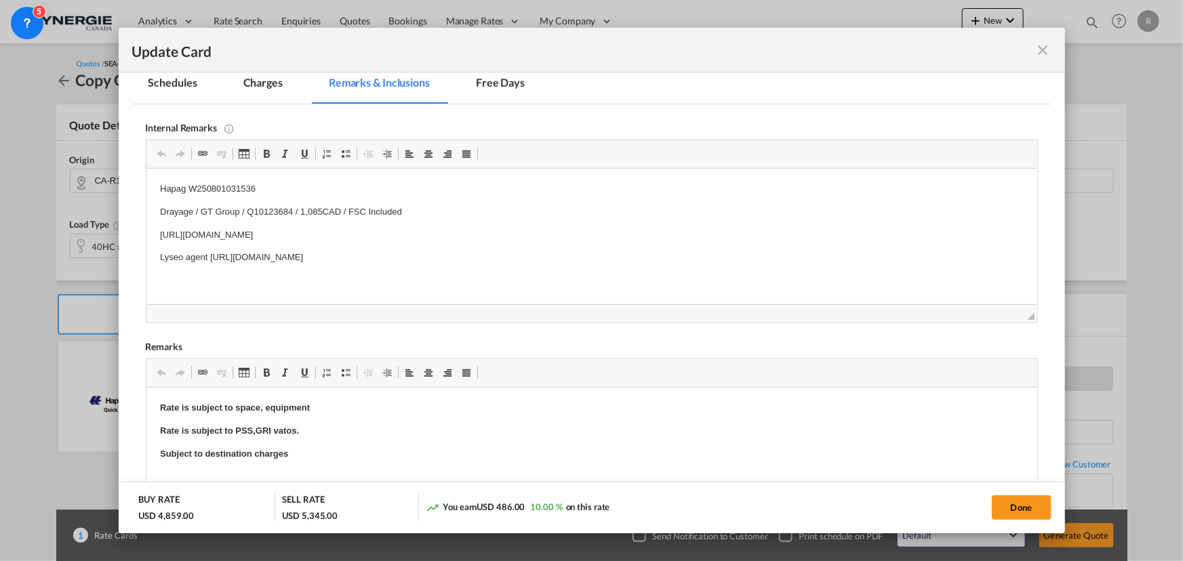
scroll to position [372, 0]
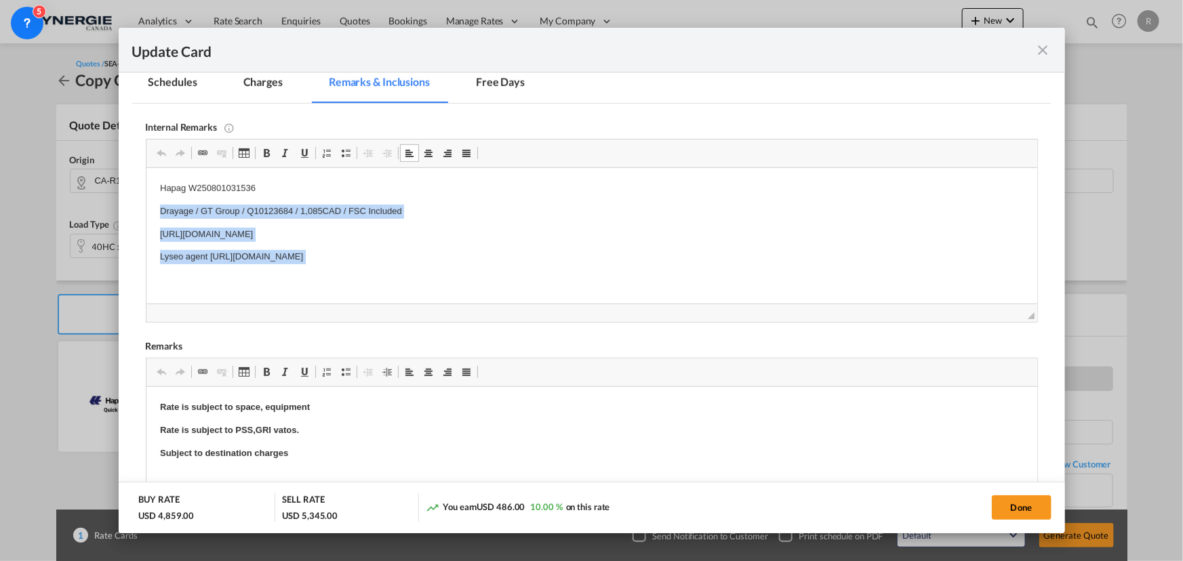
drag, startPoint x: 148, startPoint y: 205, endPoint x: 645, endPoint y: 277, distance: 501.5
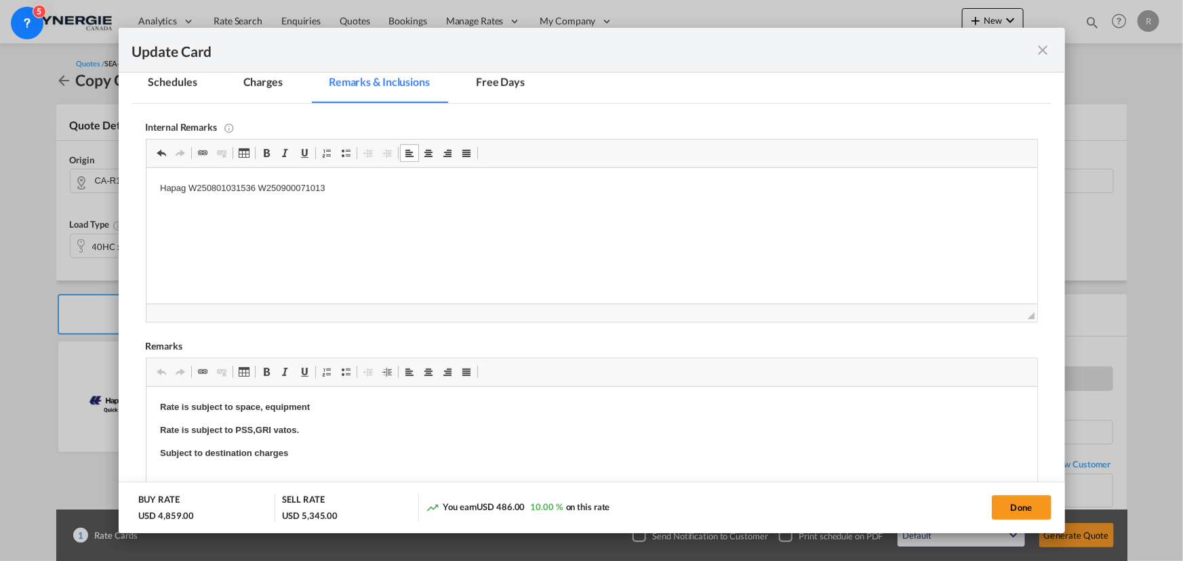
click at [450, 205] on p "Editor, editor4" at bounding box center [591, 212] width 864 height 14
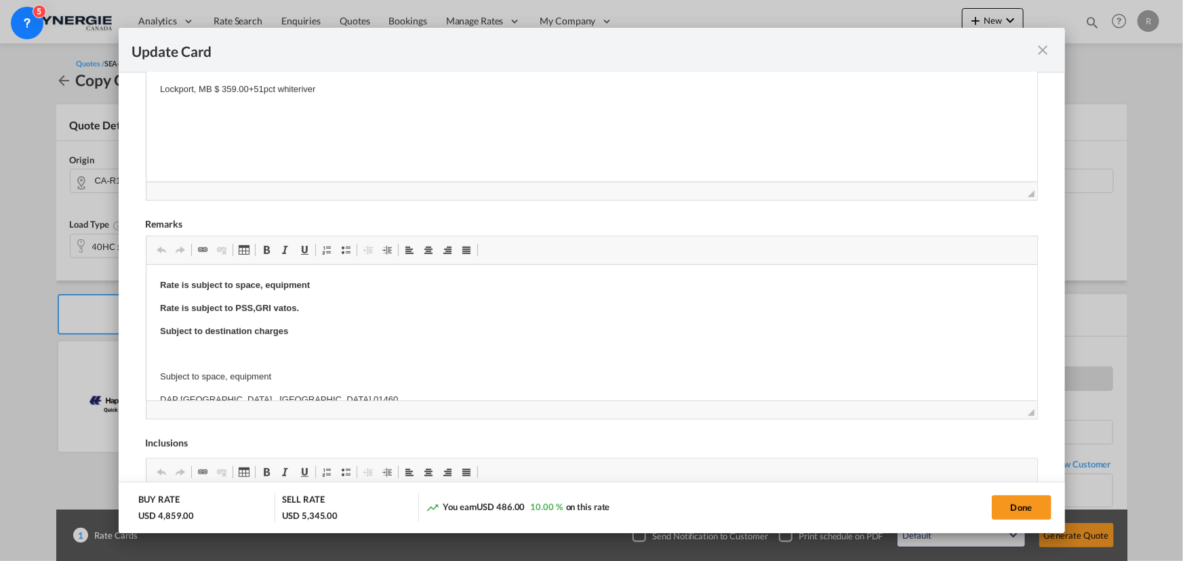
scroll to position [495, 0]
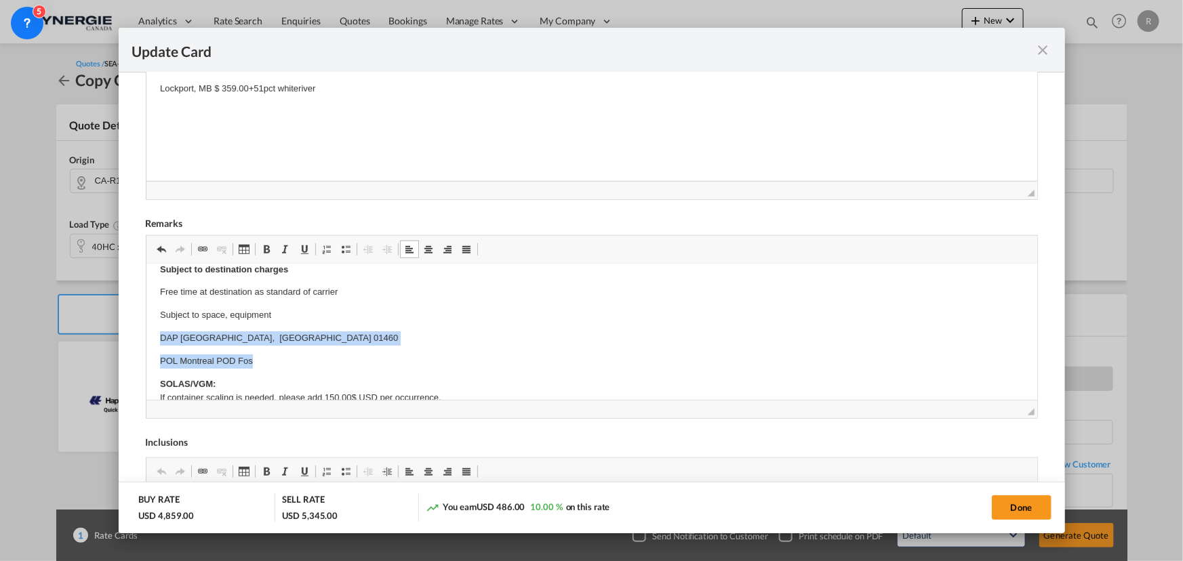
drag, startPoint x: 153, startPoint y: 336, endPoint x: 284, endPoint y: 360, distance: 133.8
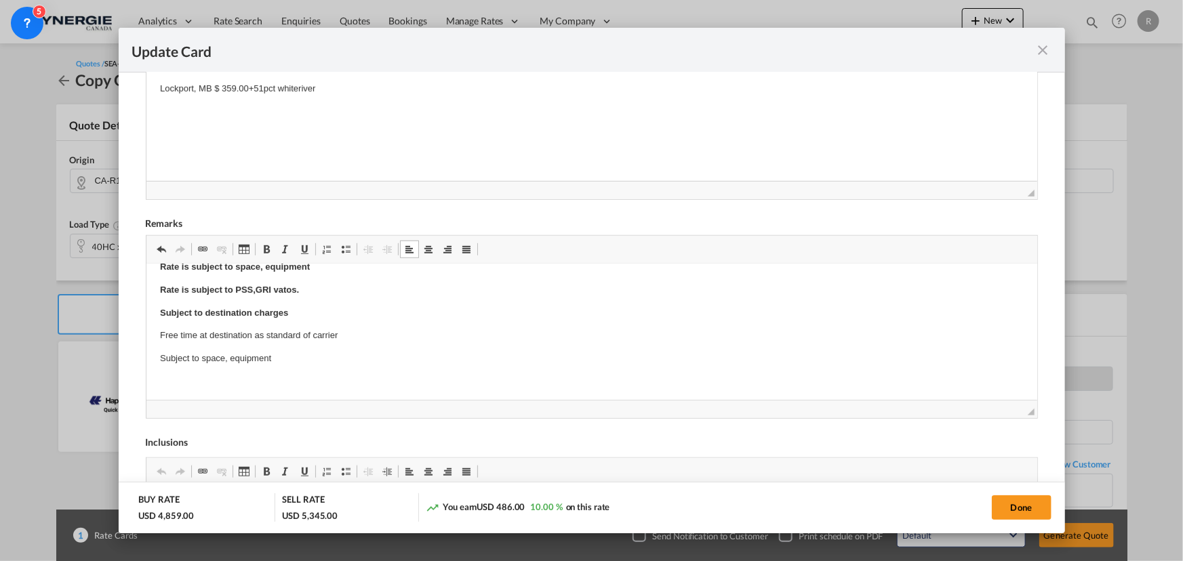
scroll to position [0, 0]
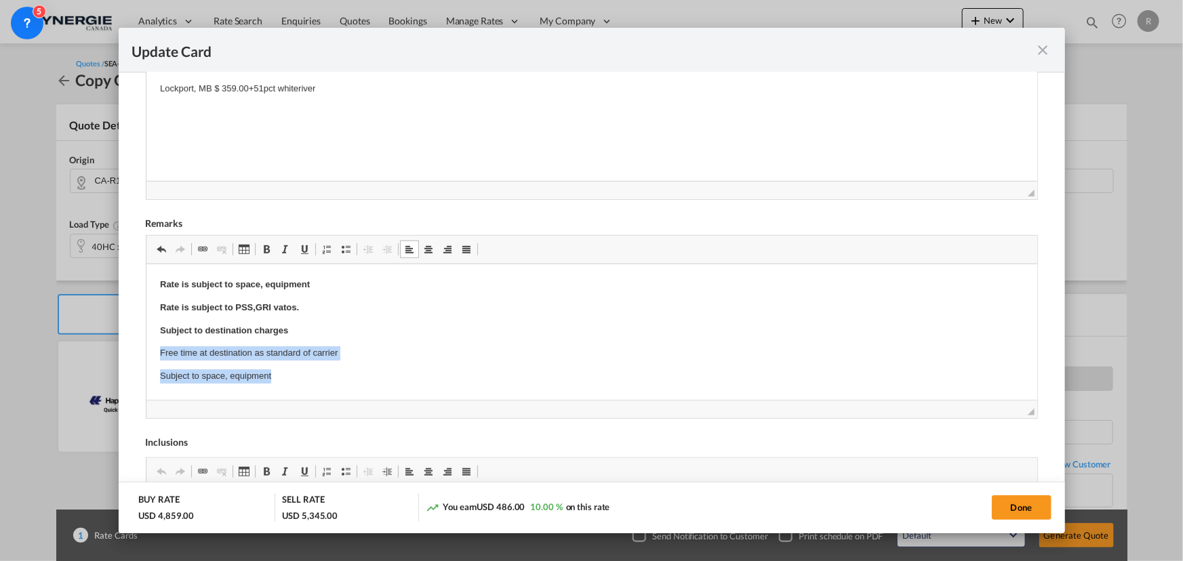
drag, startPoint x: 157, startPoint y: 352, endPoint x: 289, endPoint y: 370, distance: 133.5
drag, startPoint x: 154, startPoint y: 377, endPoint x: 287, endPoint y: 363, distance: 133.6
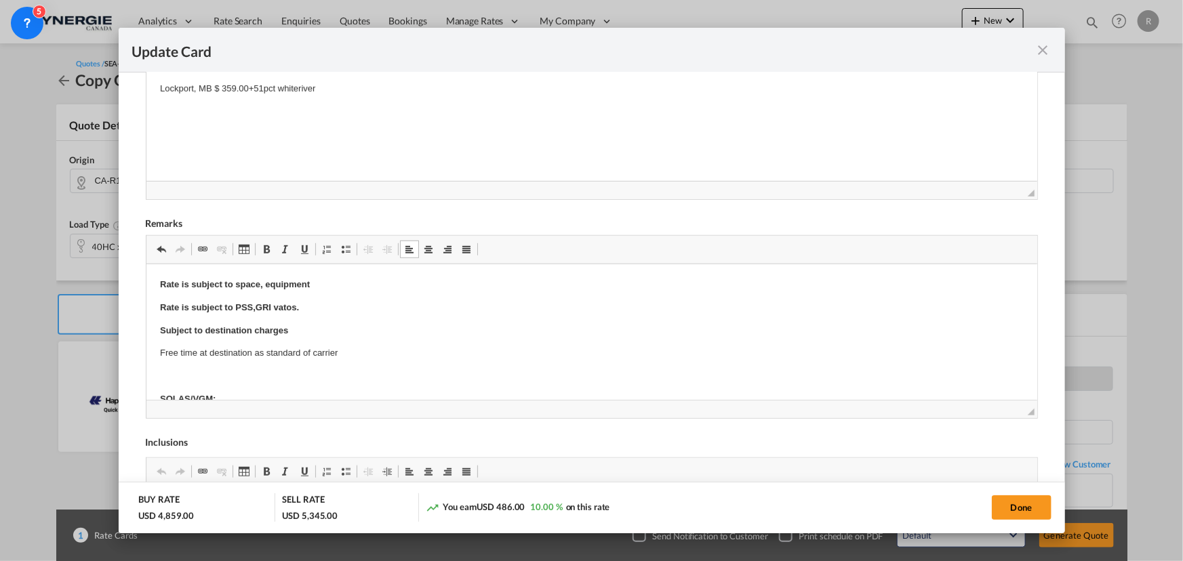
drag, startPoint x: 289, startPoint y: 616, endPoint x: 226, endPoint y: 353, distance: 271.1
drag, startPoint x: 158, startPoint y: 350, endPoint x: 411, endPoint y: 355, distance: 252.9
click at [264, 249] on span "Update CardPickup Door ..." at bounding box center [266, 249] width 11 height 11
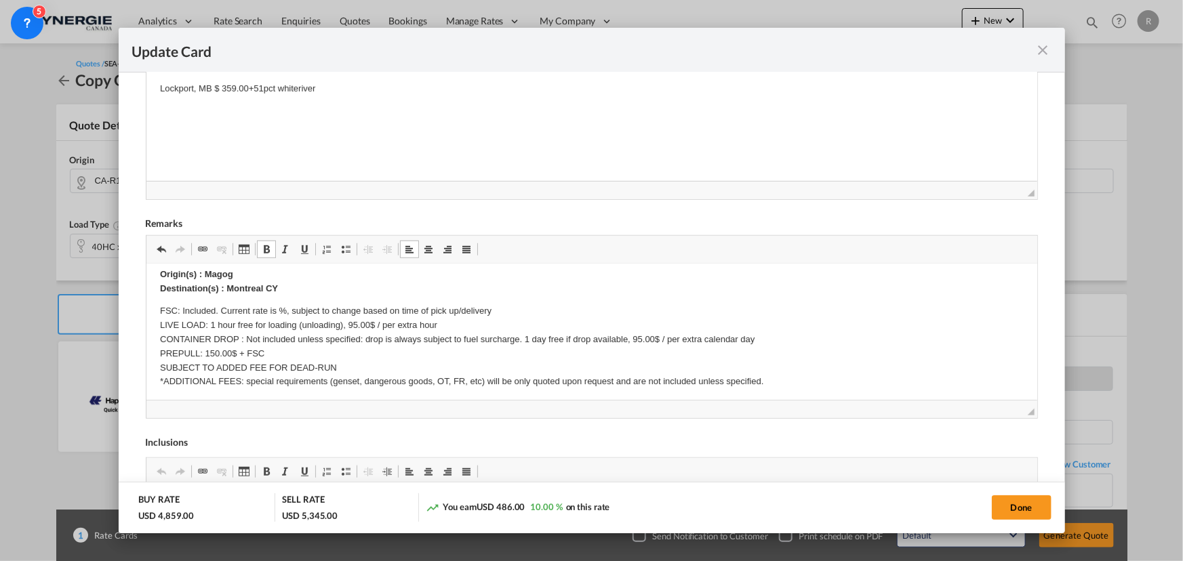
scroll to position [246, 0]
click at [205, 270] on strong "Origin(s) : Magog Destination(s) : Montreal CY" at bounding box center [218, 280] width 118 height 24
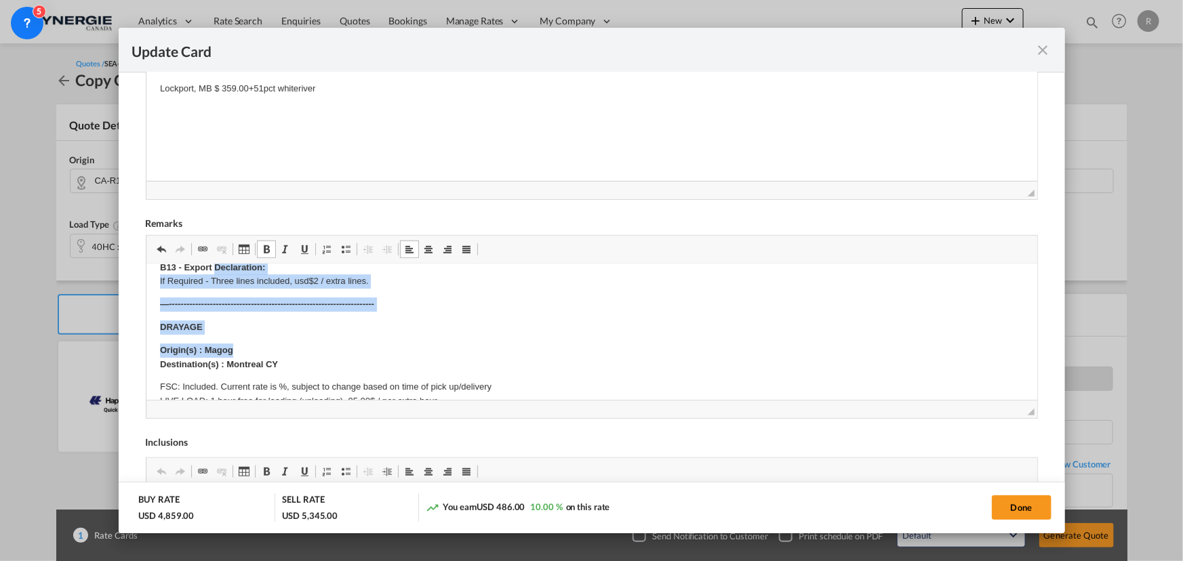
drag, startPoint x: 205, startPoint y: 270, endPoint x: 238, endPoint y: 270, distance: 33.2
click at [238, 270] on body "Rate is subject to space, equipment Rate is subject to PSS,GRI vatos. Subject t…" at bounding box center [591, 491] width 864 height 765
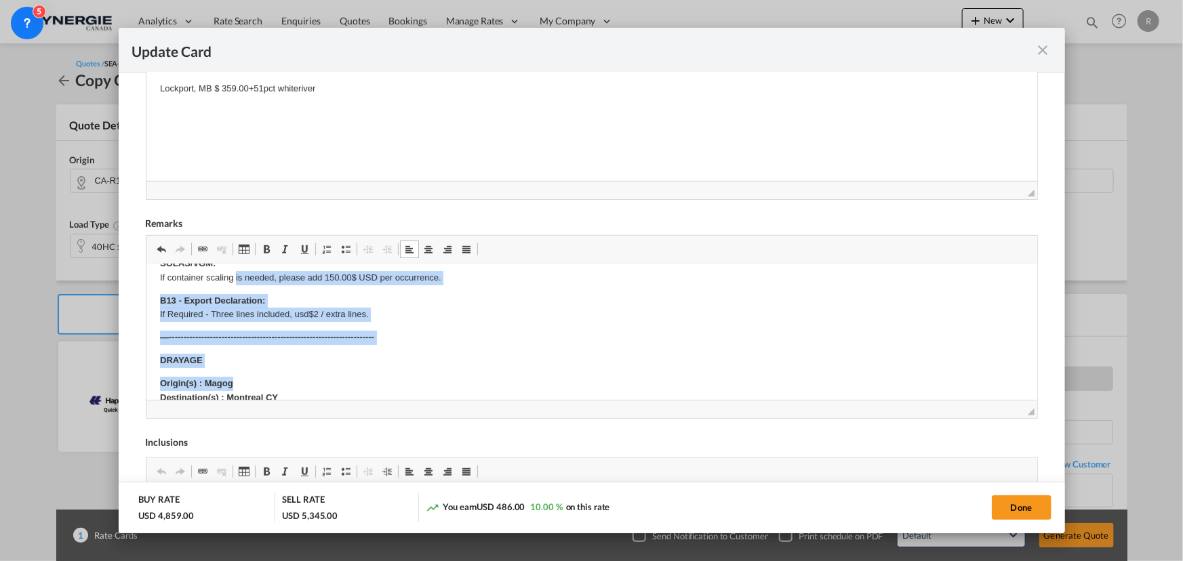
click at [277, 375] on body "Rate is subject to space, equipment Rate is subject to PSS,GRI vatos. Subject t…" at bounding box center [591, 524] width 864 height 765
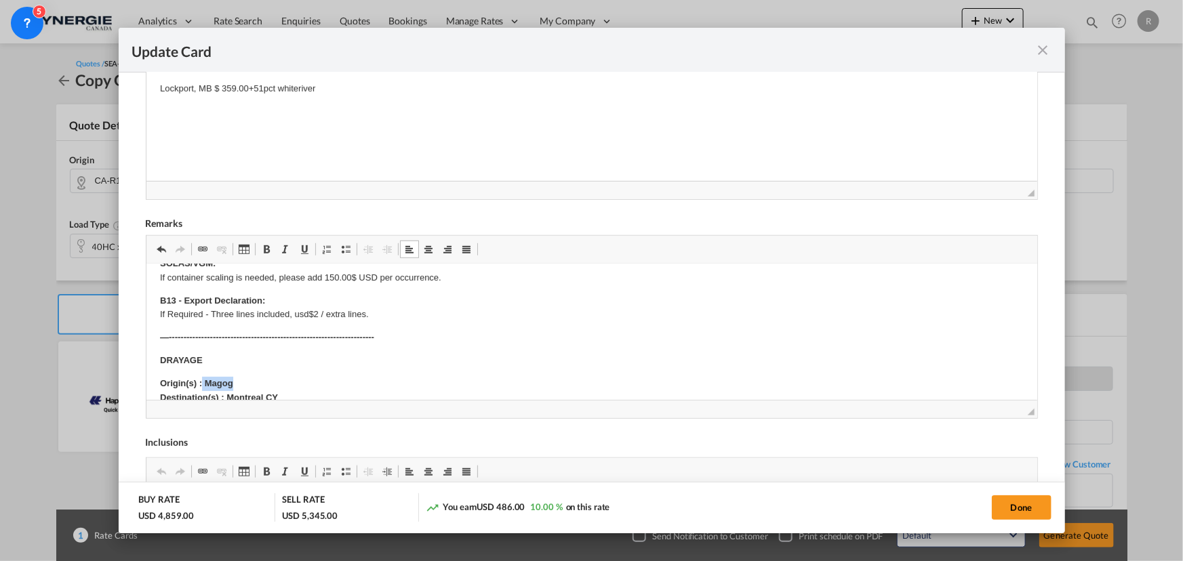
drag, startPoint x: 201, startPoint y: 379, endPoint x: 242, endPoint y: 378, distance: 41.4
click at [242, 378] on p "Origin(s) : Magog Destination(s) : Montreal CY" at bounding box center [591, 391] width 864 height 28
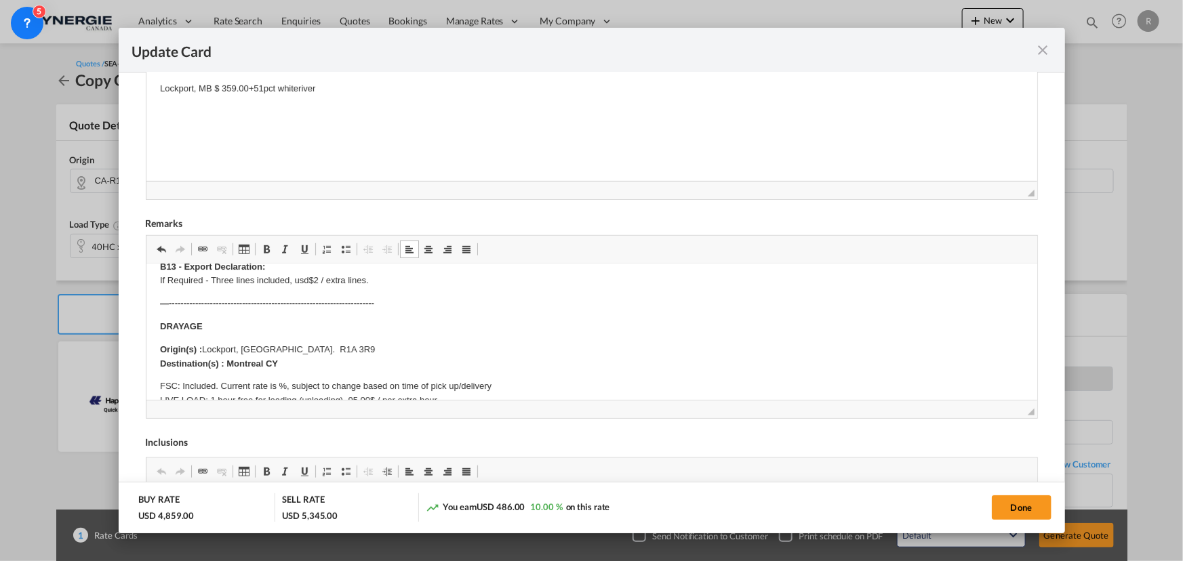
scroll to position [197, 0]
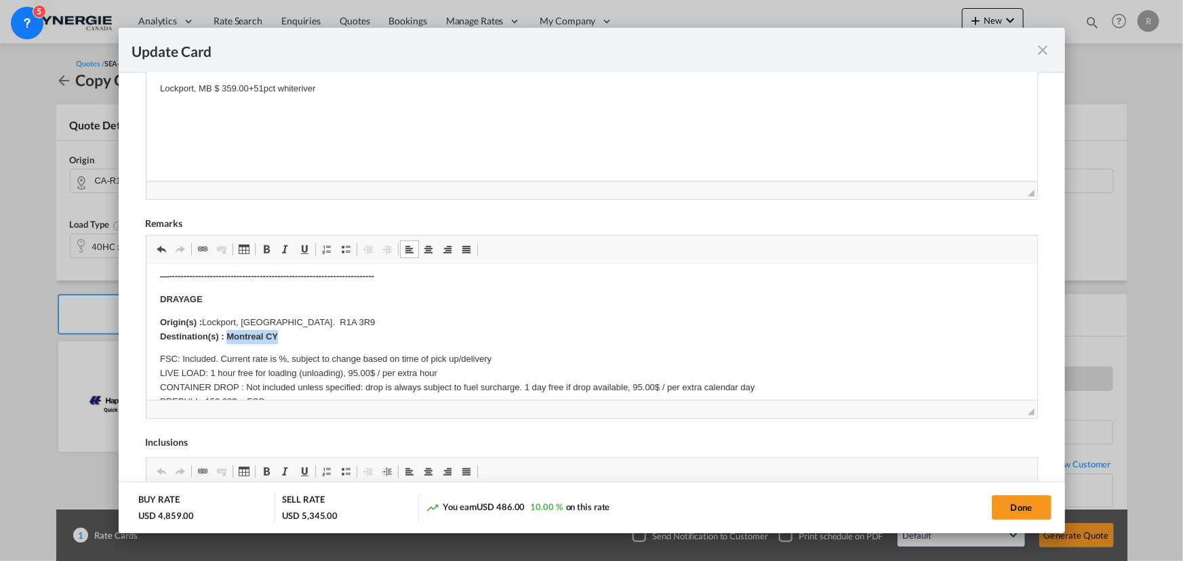
drag, startPoint x: 226, startPoint y: 337, endPoint x: 300, endPoint y: 336, distance: 73.9
click at [300, 336] on p "Origin(s) : [GEOGRAPHIC_DATA], [GEOGRAPHIC_DATA]. R1A 3R9 ​​​​​​​ Destination(s…" at bounding box center [591, 330] width 864 height 28
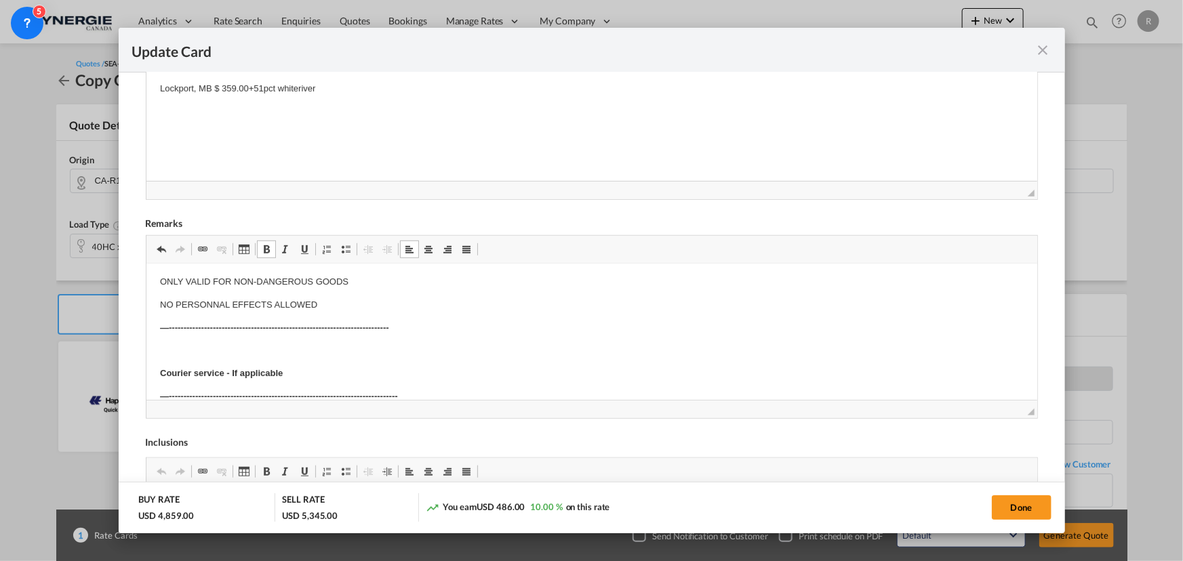
scroll to position [443, 0]
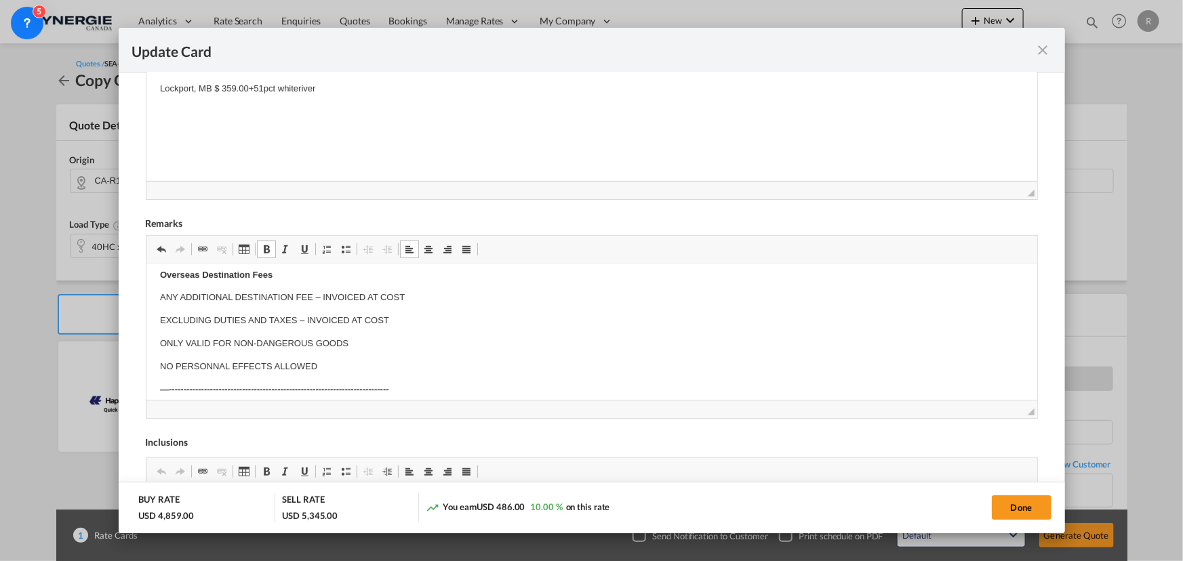
click at [277, 275] on p "Overseas Destination Fees" at bounding box center [591, 275] width 864 height 14
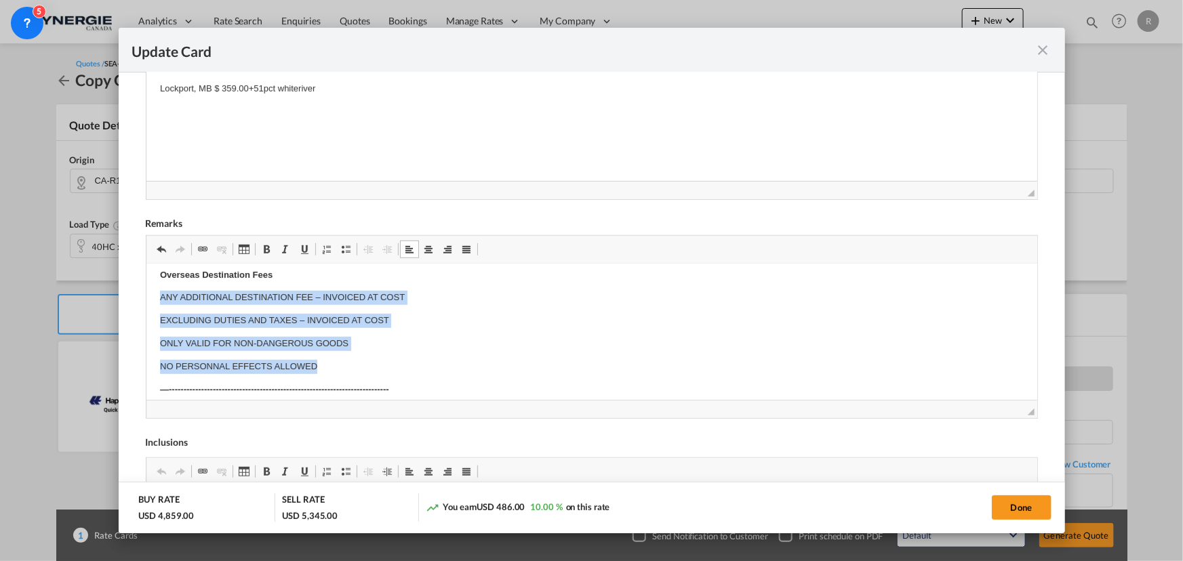
drag, startPoint x: 154, startPoint y: 298, endPoint x: 369, endPoint y: 354, distance: 222.6
click at [369, 354] on html "Rate is subject to space, equipment Rate is subject to PSS,GRI vatos. Subject t…" at bounding box center [591, 217] width 891 height 792
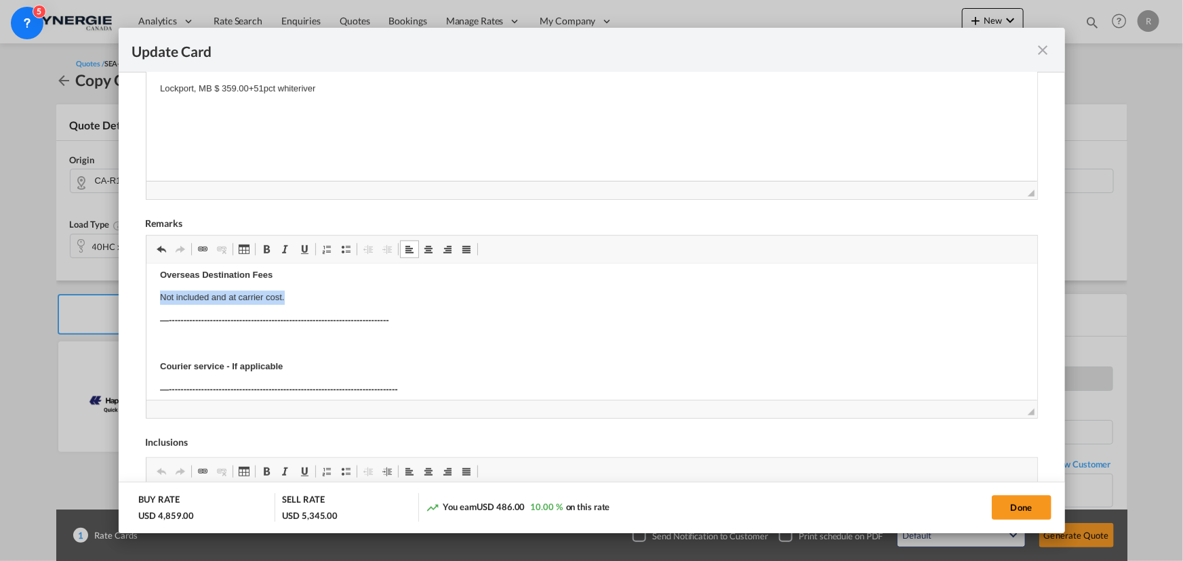
drag, startPoint x: 158, startPoint y: 296, endPoint x: 306, endPoint y: 299, distance: 147.8
click at [306, 299] on html "Rate is subject to space, equipment Rate is subject to PSS,GRI vatos. Subject t…" at bounding box center [591, 182] width 891 height 723
click at [266, 251] on span "Update CardPickup Door ..." at bounding box center [266, 249] width 11 height 11
click at [1013, 499] on button "Done" at bounding box center [1022, 508] width 60 height 24
type input "[DATE]"
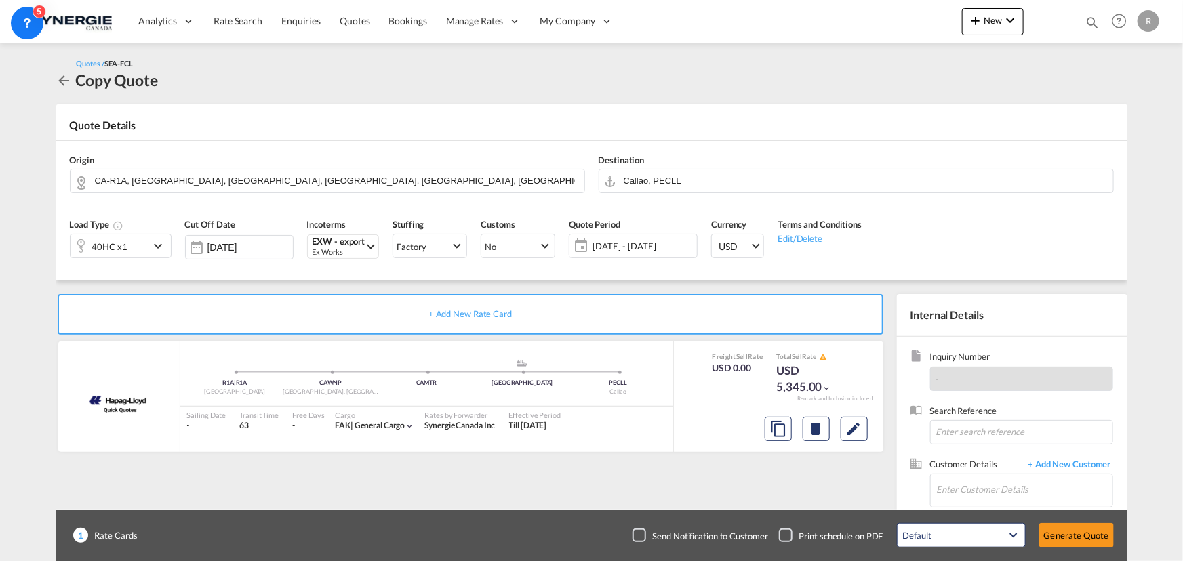
scroll to position [258, 0]
click at [776, 434] on md-icon "assets/icons/custom/copyQuote.svg" at bounding box center [778, 429] width 16 height 16
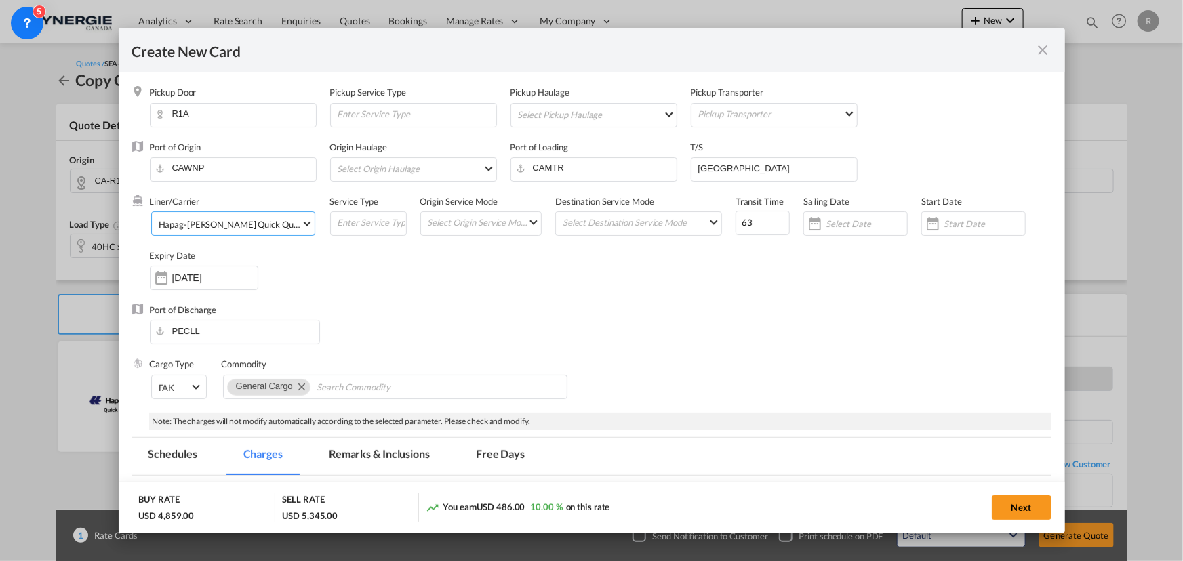
click at [215, 220] on div "Hapag-[PERSON_NAME] Quick Quotes" at bounding box center [235, 224] width 152 height 11
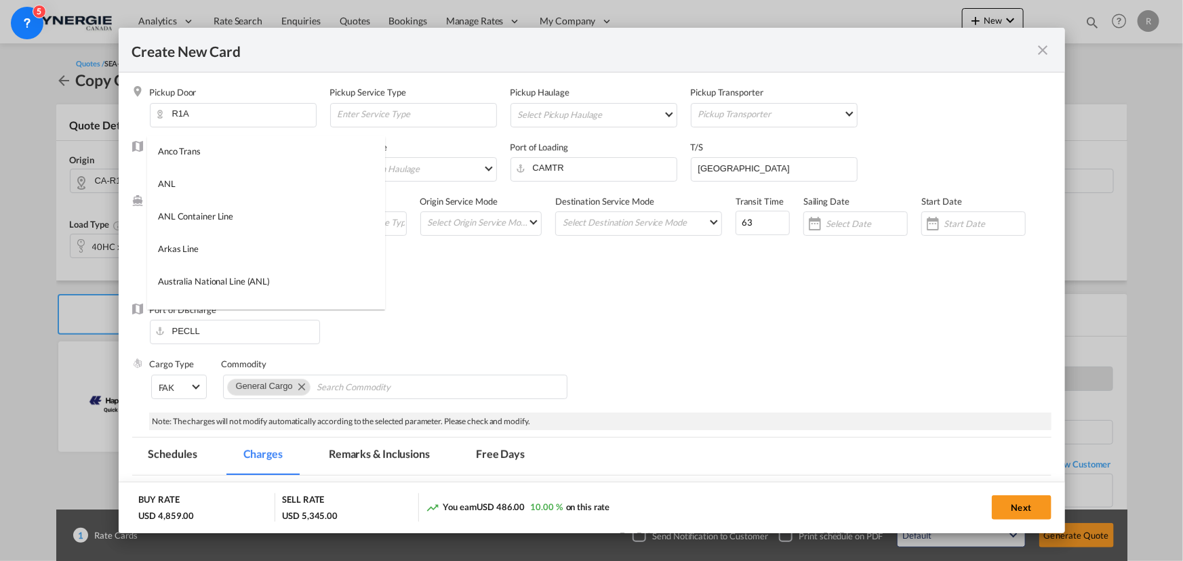
scroll to position [0, 0]
click at [298, 157] on input "search" at bounding box center [270, 152] width 230 height 33
type input "msc"
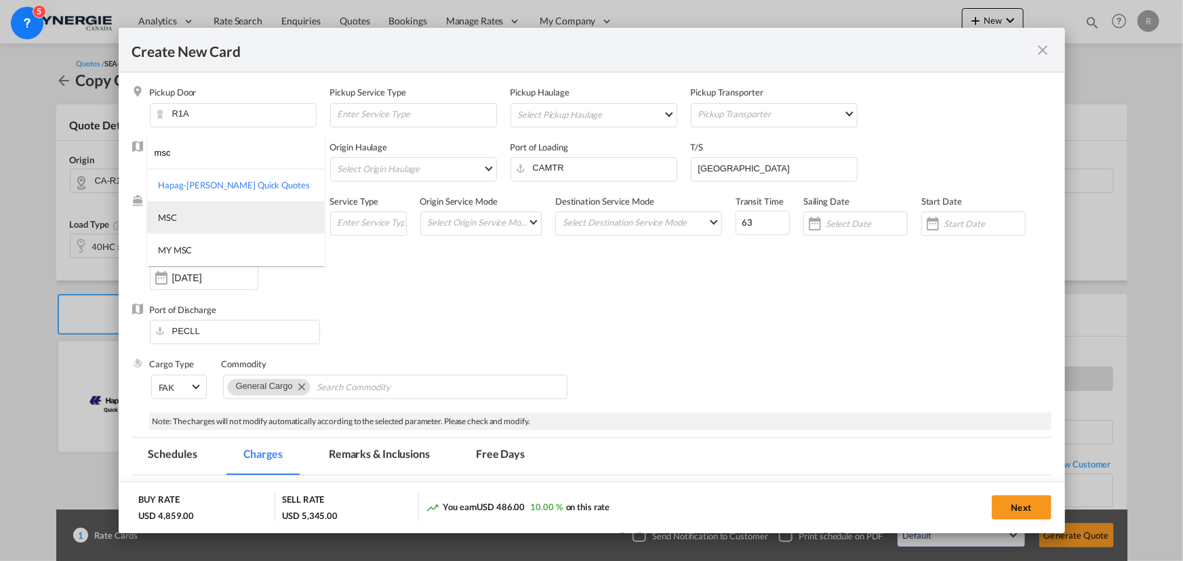
click at [201, 214] on md-option "MSC" at bounding box center [236, 217] width 178 height 33
click at [510, 287] on div "Liner/Carrier MSC Service Type Origin Service Mode Select Origin Service Mode […" at bounding box center [601, 249] width 902 height 108
drag, startPoint x: 747, startPoint y: 167, endPoint x: 660, endPoint y: 162, distance: 87.6
click at [660, 162] on div "Port of Origin [GEOGRAPHIC_DATA] Origin Haulage Select Origin Haulage rail road…" at bounding box center [601, 168] width 902 height 54
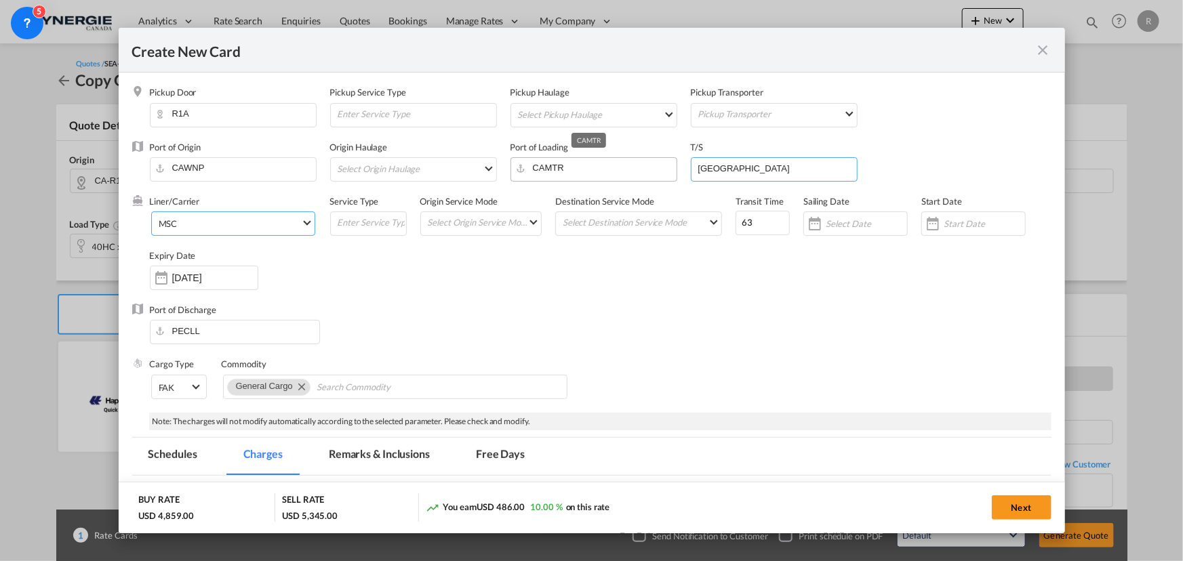
paste input "BSFPO"
type input "BSFPO,DOCAU"
drag, startPoint x: 753, startPoint y: 228, endPoint x: 704, endPoint y: 220, distance: 48.9
click at [706, 222] on div "Liner/Carrier MSC Service Type Origin Service Mode Select Origin Service Mode […" at bounding box center [601, 249] width 902 height 108
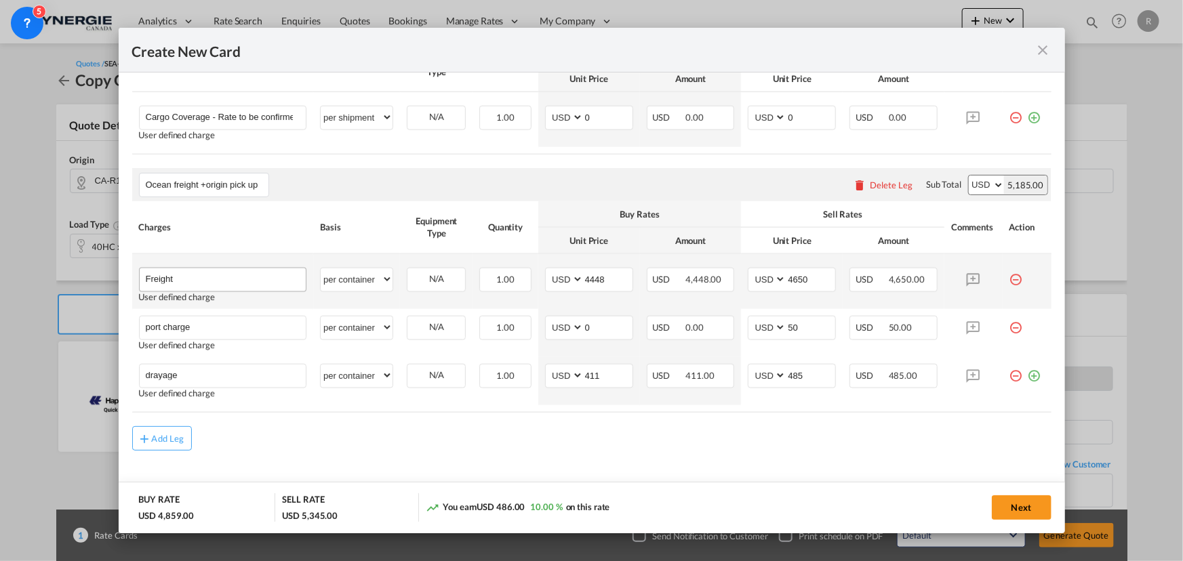
scroll to position [801, 0]
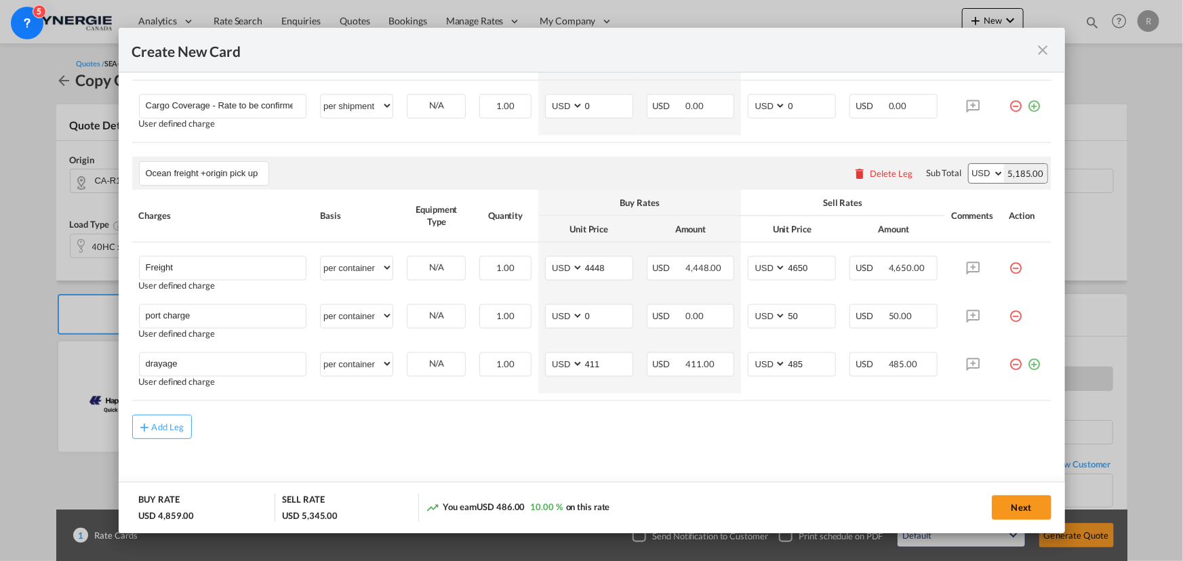
type input "50"
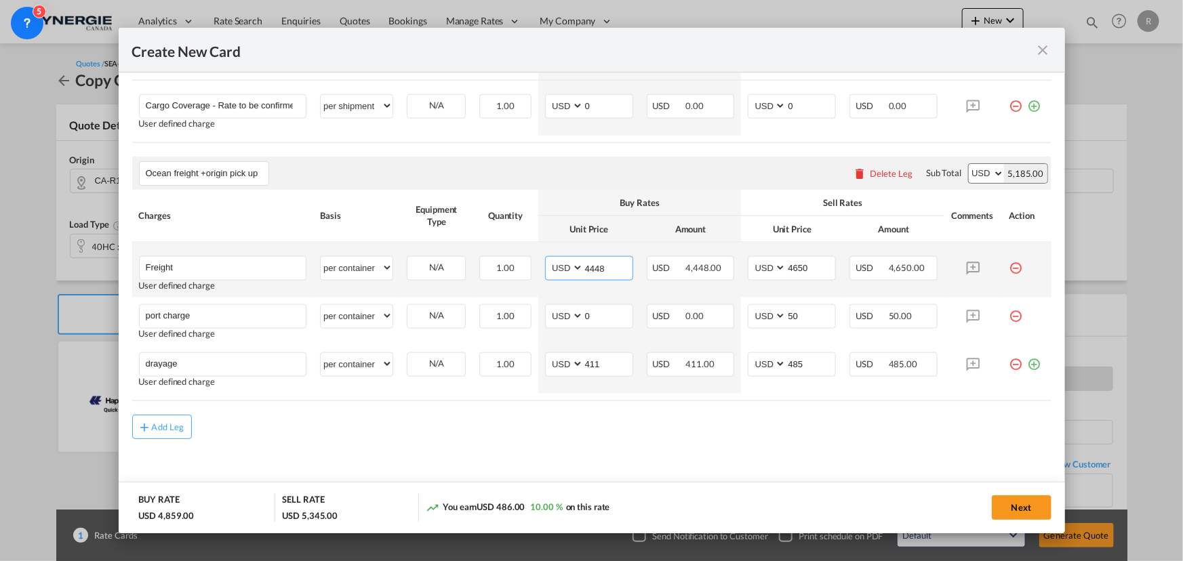
drag, startPoint x: 610, startPoint y: 264, endPoint x: 538, endPoint y: 258, distance: 72.1
click at [540, 260] on td "AED AFN ALL AMD ANG AOA ARS AUD AWG AZN BAM BBD BDT BGN BHD BIF BMD BND [PERSON…" at bounding box center [589, 270] width 102 height 55
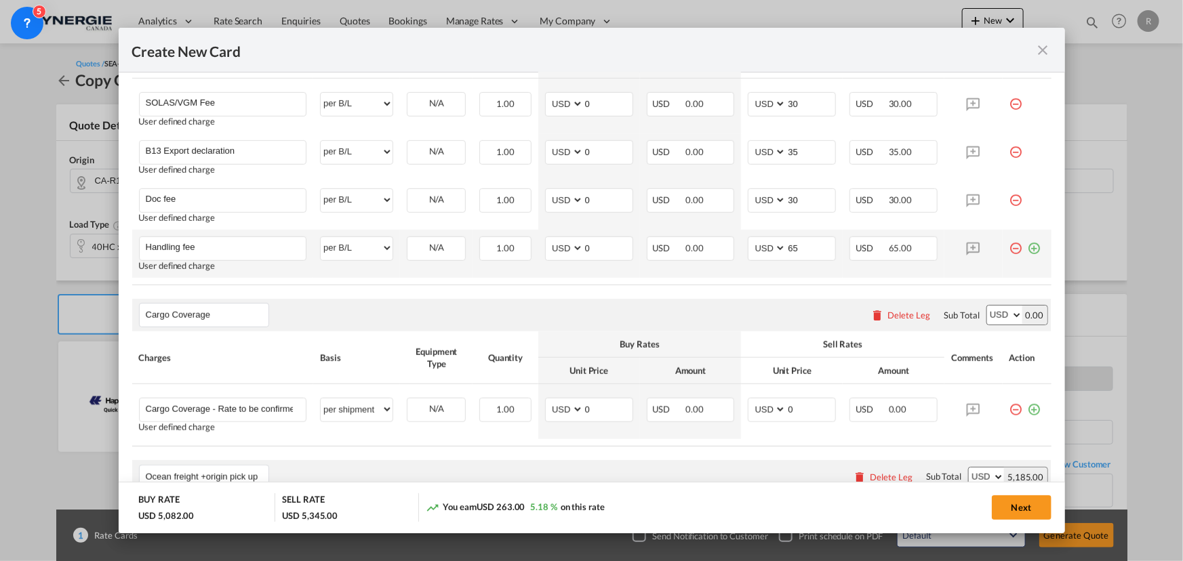
scroll to position [493, 0]
type input "4671"
click at [1028, 251] on md-icon "icon-plus-circle-outline green-400-fg" at bounding box center [1035, 248] width 14 height 14
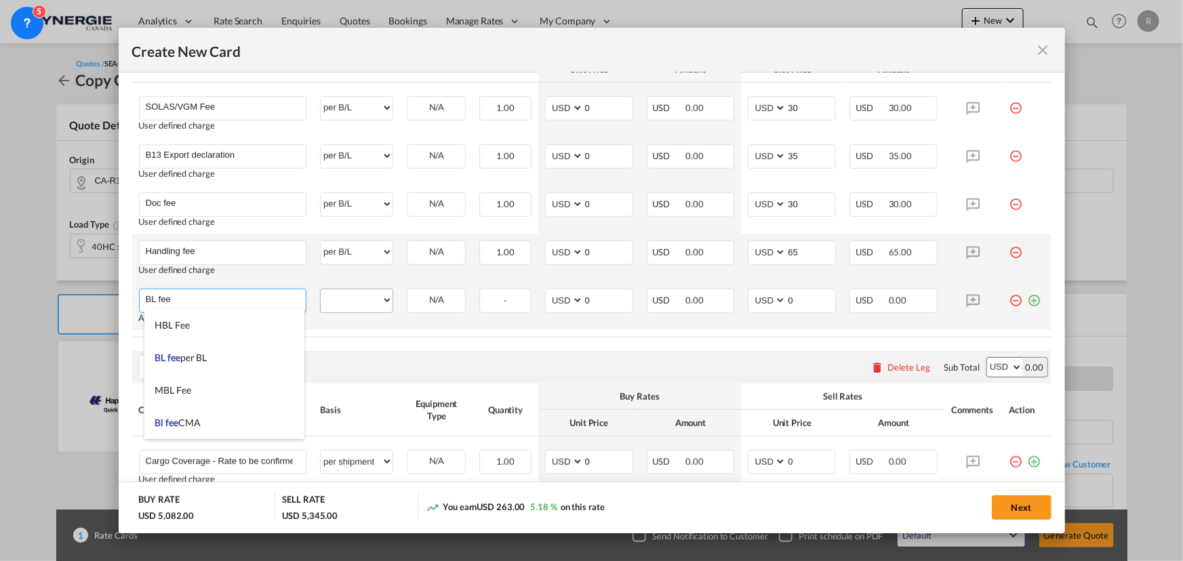
type input "BL fee"
click at [334, 311] on div "per equipment per container per B/L per shipping bill per shipment per pallet p…" at bounding box center [356, 301] width 73 height 24
click at [339, 309] on select "per equipment per container per B/L per shipping bill per shipment per pallet p…" at bounding box center [357, 300] width 72 height 22
select select "per B/L"
click at [321, 289] on select "per equipment per container per B/L per shipping bill per shipment per pallet p…" at bounding box center [357, 300] width 72 height 22
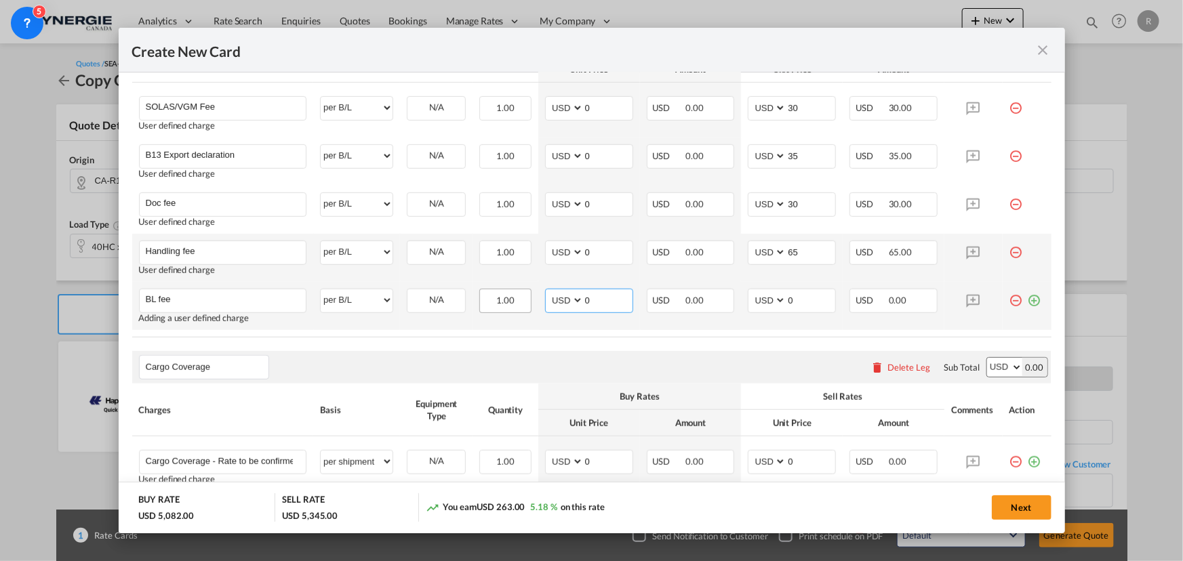
drag, startPoint x: 592, startPoint y: 302, endPoint x: 522, endPoint y: 293, distance: 70.5
click at [522, 293] on tr "BL fee Please Enter User Defined Charges Cannot Be Published Adding a user defi…" at bounding box center [591, 306] width 919 height 48
type input "50"
drag, startPoint x: 742, startPoint y: 289, endPoint x: 717, endPoint y: 245, distance: 50.4
click at [741, 287] on td "AED AFN ALL AMD ANG AOA ARS AUD AWG AZN BAM BBD BDT BGN BHD BIF BMD BND BOB BRL…" at bounding box center [792, 306] width 102 height 48
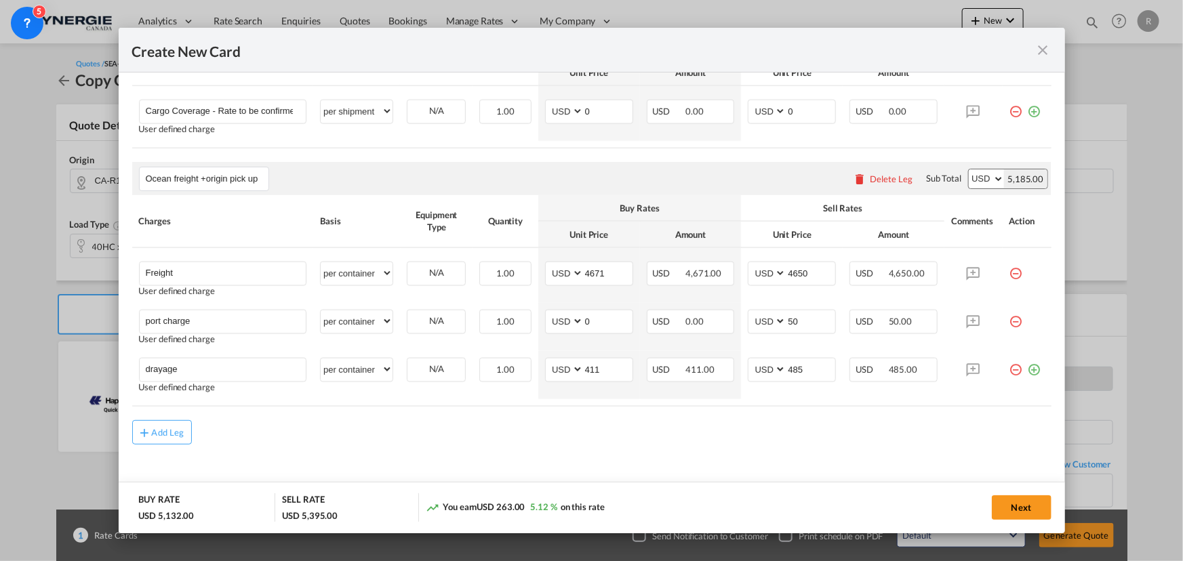
scroll to position [851, 0]
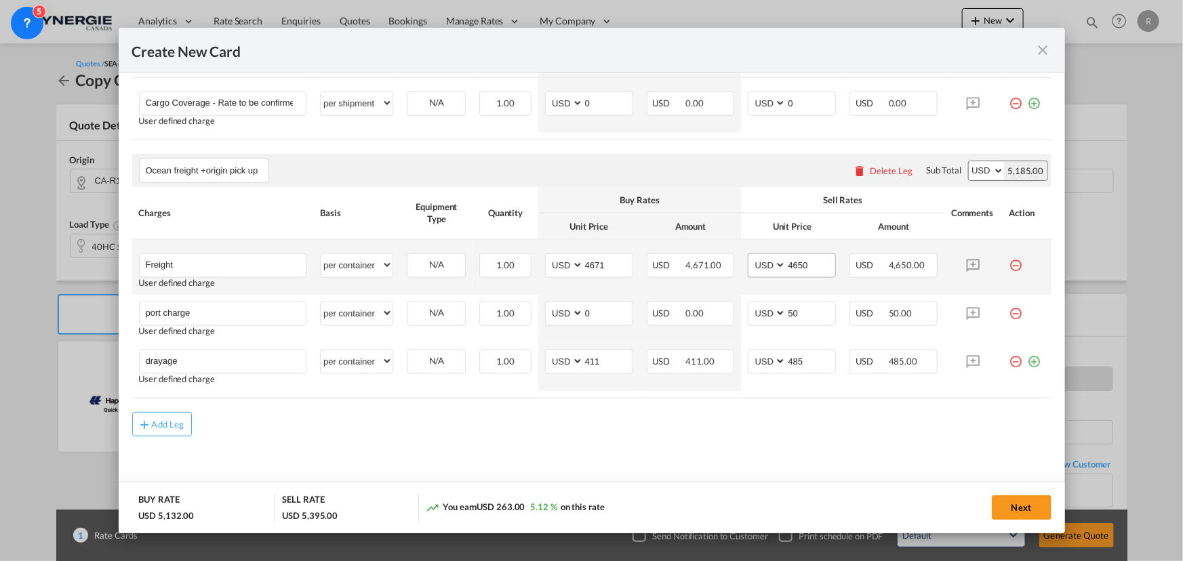
type input "50"
drag, startPoint x: 809, startPoint y: 268, endPoint x: 728, endPoint y: 260, distance: 81.7
click at [728, 260] on tr "Freight Please Enter User Defined Charges Cannot Be Published User defined char…" at bounding box center [591, 267] width 919 height 55
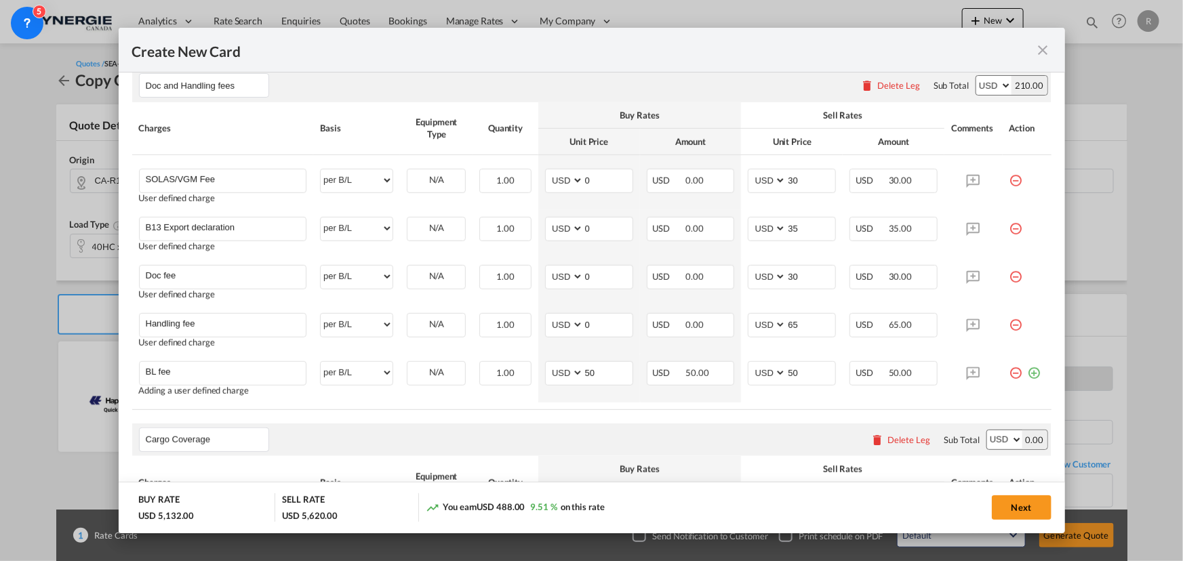
scroll to position [174, 0]
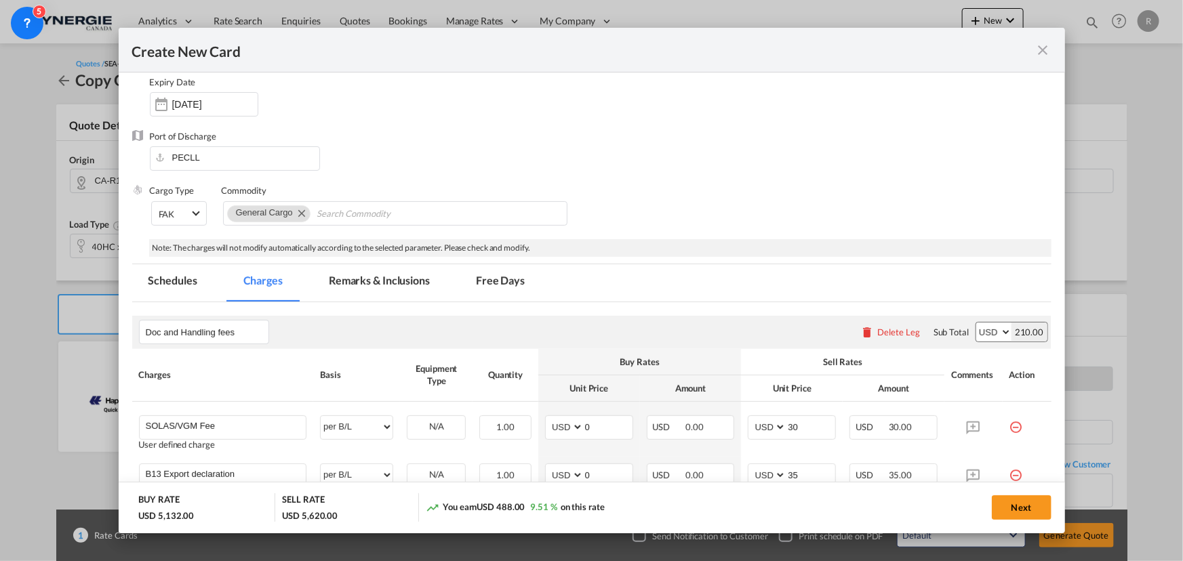
type input "4875"
click at [405, 285] on md-tab-item "Remarks & Inclusions" at bounding box center [380, 282] width 134 height 37
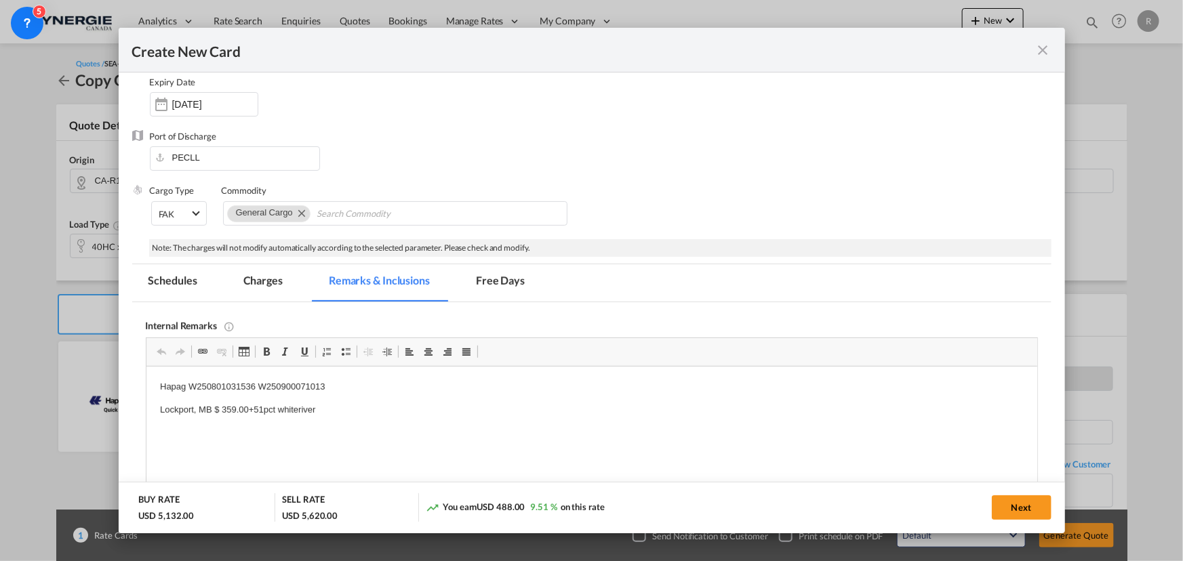
scroll to position [0, 0]
drag, startPoint x: 153, startPoint y: 389, endPoint x: 420, endPoint y: 383, distance: 267.9
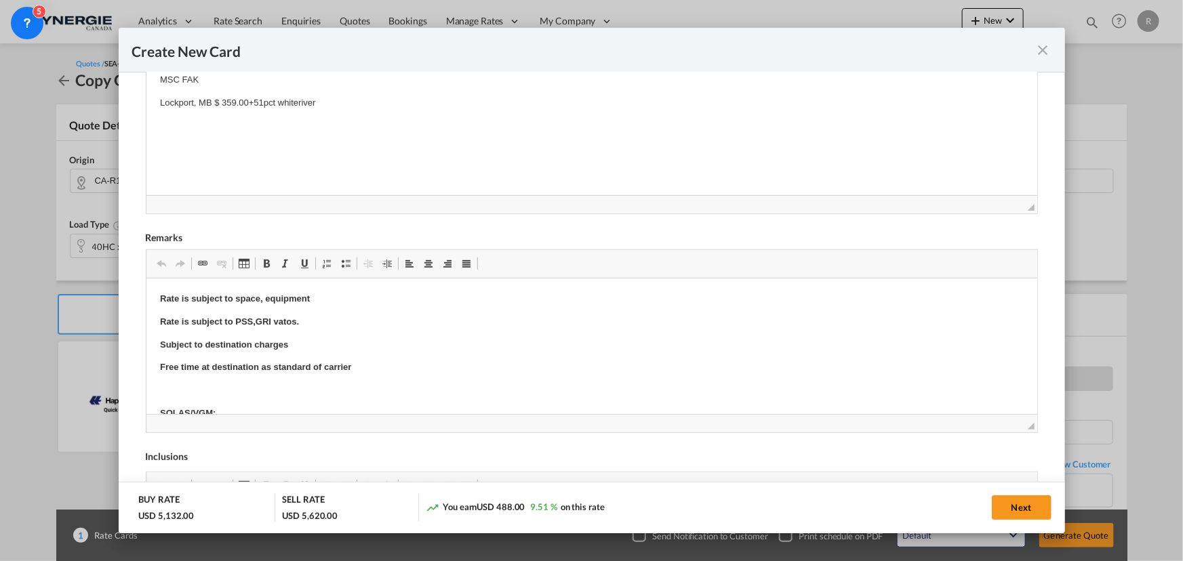
scroll to position [481, 0]
drag, startPoint x: 263, startPoint y: 367, endPoint x: 393, endPoint y: 365, distance: 129.5
click at [393, 365] on p "Free time at destination as standard of carrier" at bounding box center [591, 367] width 864 height 14
click at [1023, 506] on button "Next" at bounding box center [1022, 508] width 60 height 24
type input "[DATE]"
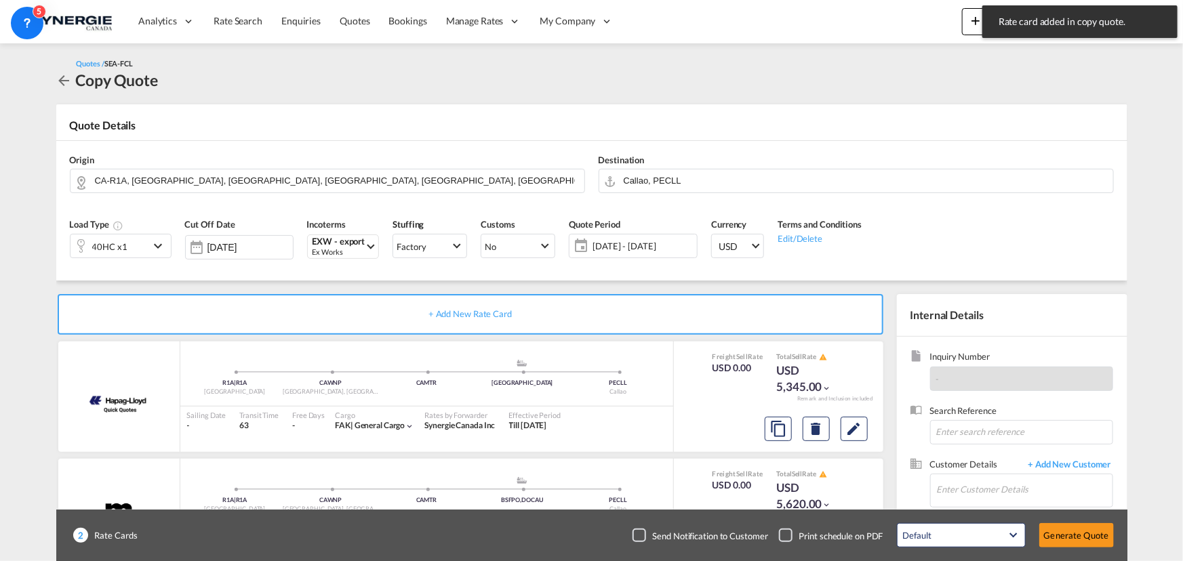
scroll to position [258, 0]
click at [856, 435] on md-icon "Edit" at bounding box center [854, 429] width 16 height 16
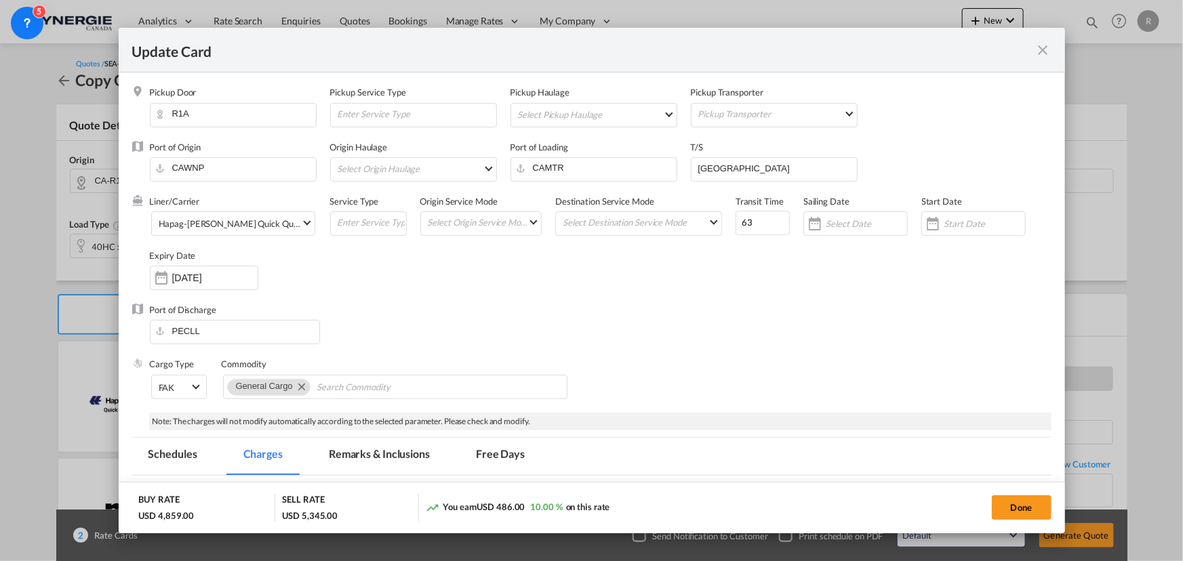
click at [382, 454] on md-tab-item "Remarks & Inclusions" at bounding box center [380, 456] width 134 height 37
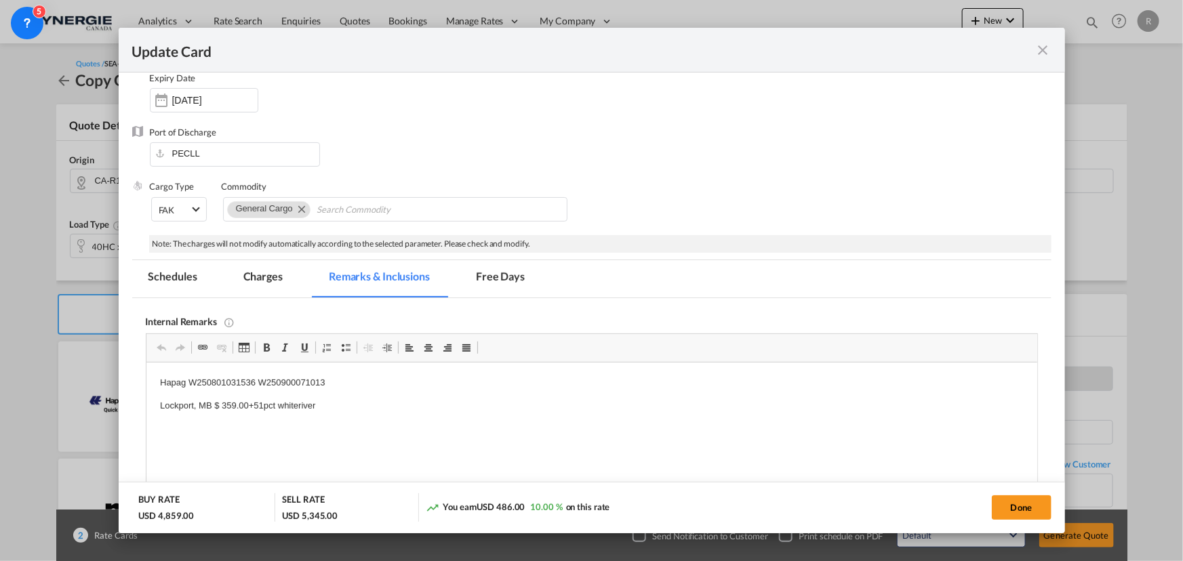
scroll to position [184, 0]
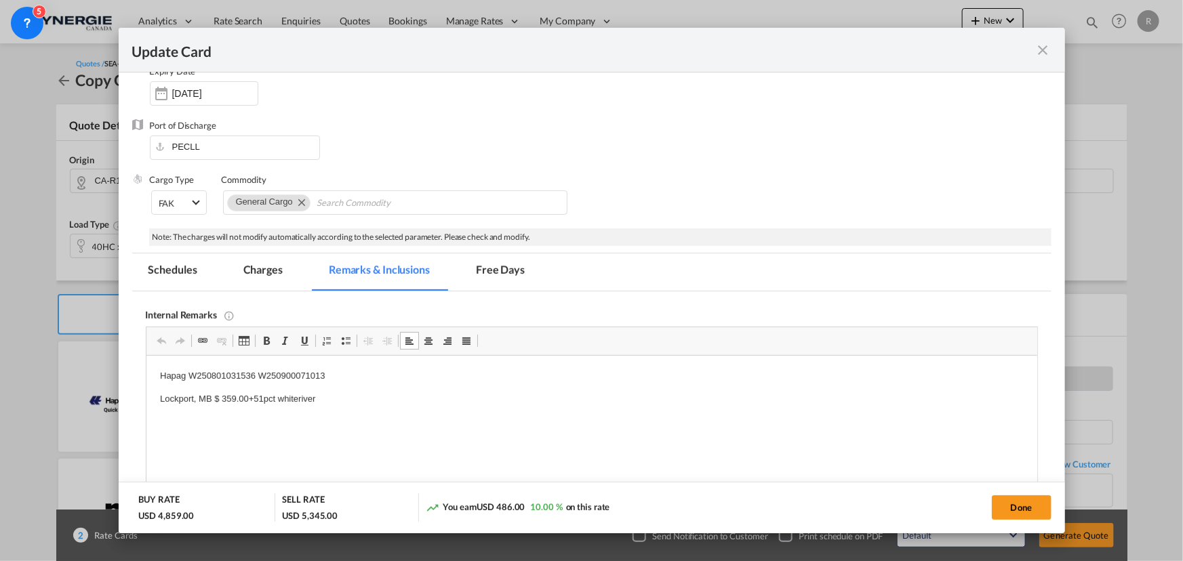
drag, startPoint x: 186, startPoint y: 374, endPoint x: 245, endPoint y: 374, distance: 59.7
click at [255, 372] on p "Hapag W250801031536 W250900071013" at bounding box center [591, 376] width 864 height 14
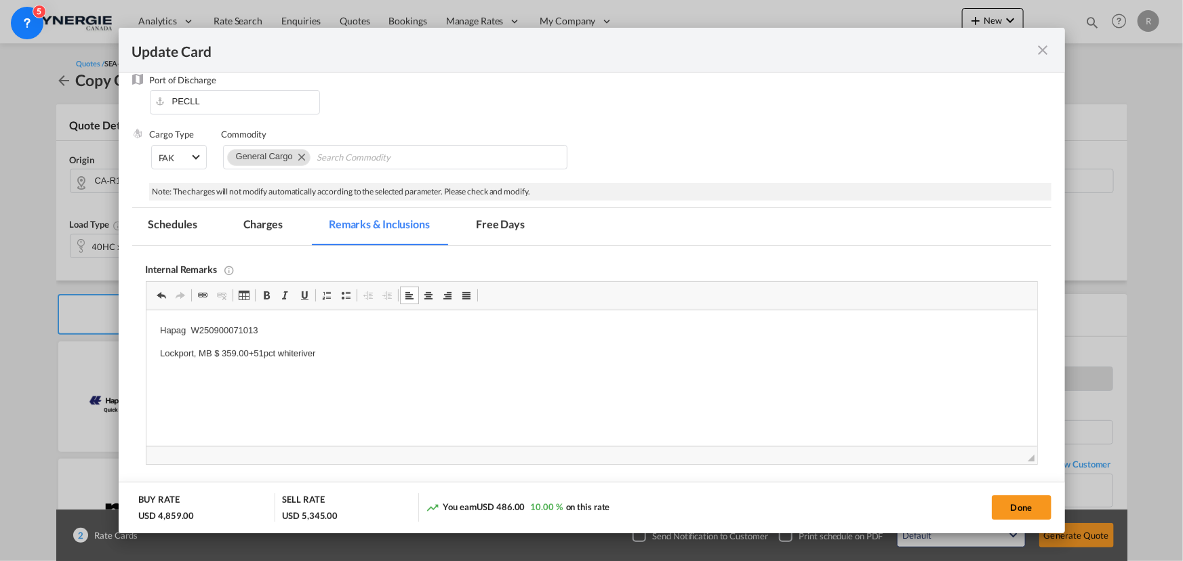
scroll to position [246, 0]
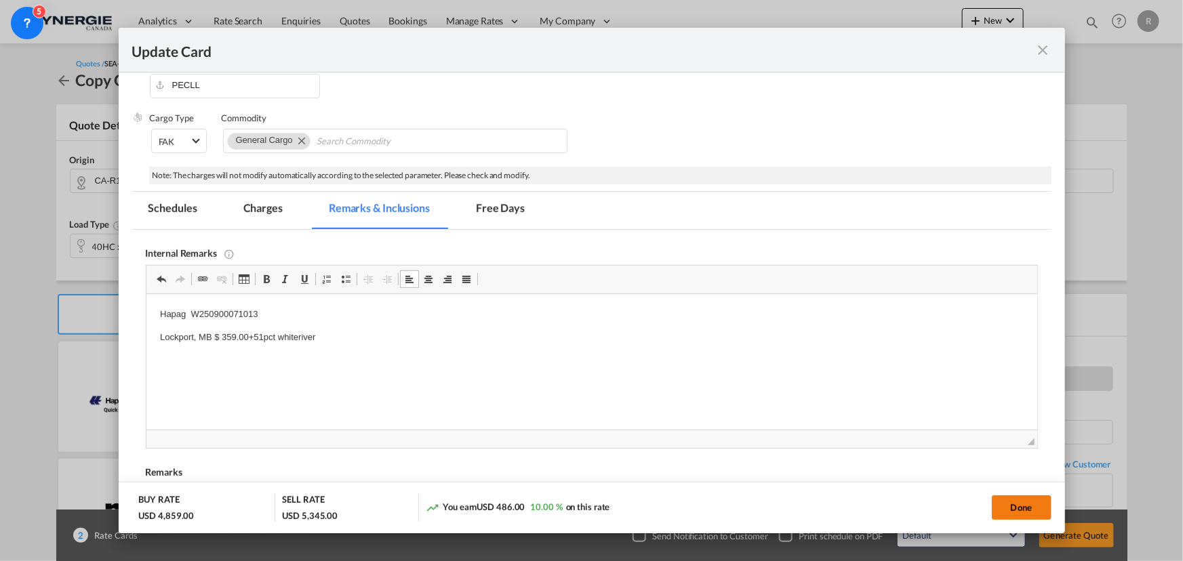
click at [1016, 506] on button "Done" at bounding box center [1022, 508] width 60 height 24
type input "[DATE]"
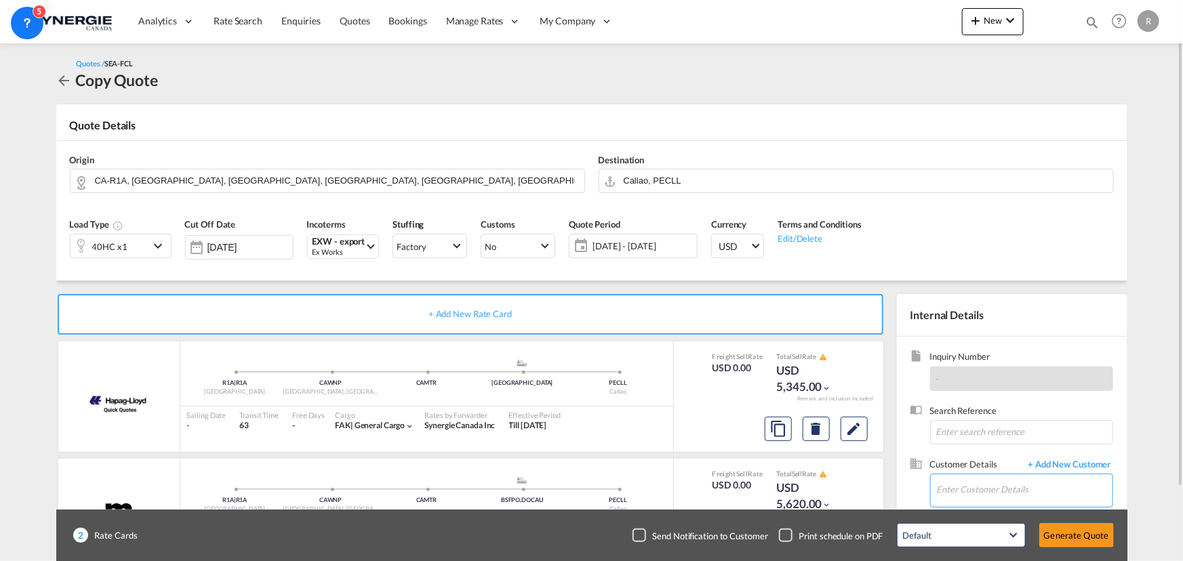
click at [969, 488] on input "Enter Customer Details" at bounding box center [1025, 490] width 176 height 31
paste input "[EMAIL_ADDRESS][DOMAIN_NAME]"
click at [957, 484] on input "[EMAIL_ADDRESS][DOMAIN_NAME]" at bounding box center [1025, 490] width 176 height 31
click at [984, 460] on div "[PERSON_NAME] [EMAIL_ADDRESS][DOMAIN_NAME] | OC FORWARDING" at bounding box center [984, 455] width 258 height 37
type input "OC FORWARDING, [PERSON_NAME], [EMAIL_ADDRESS][DOMAIN_NAME]"
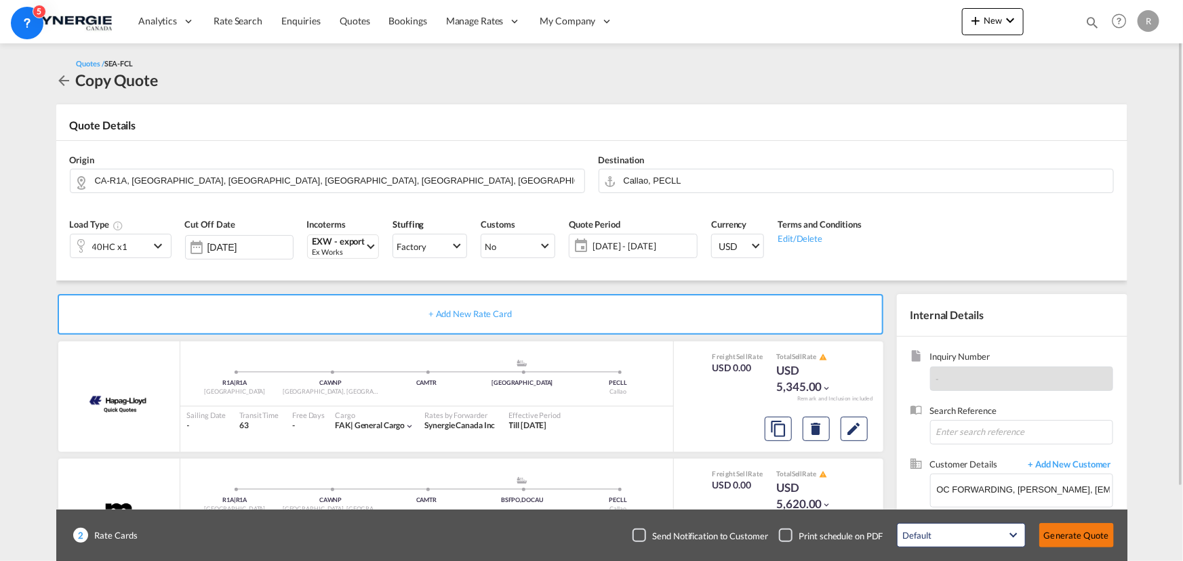
click at [1080, 541] on button "Generate Quote" at bounding box center [1076, 535] width 75 height 24
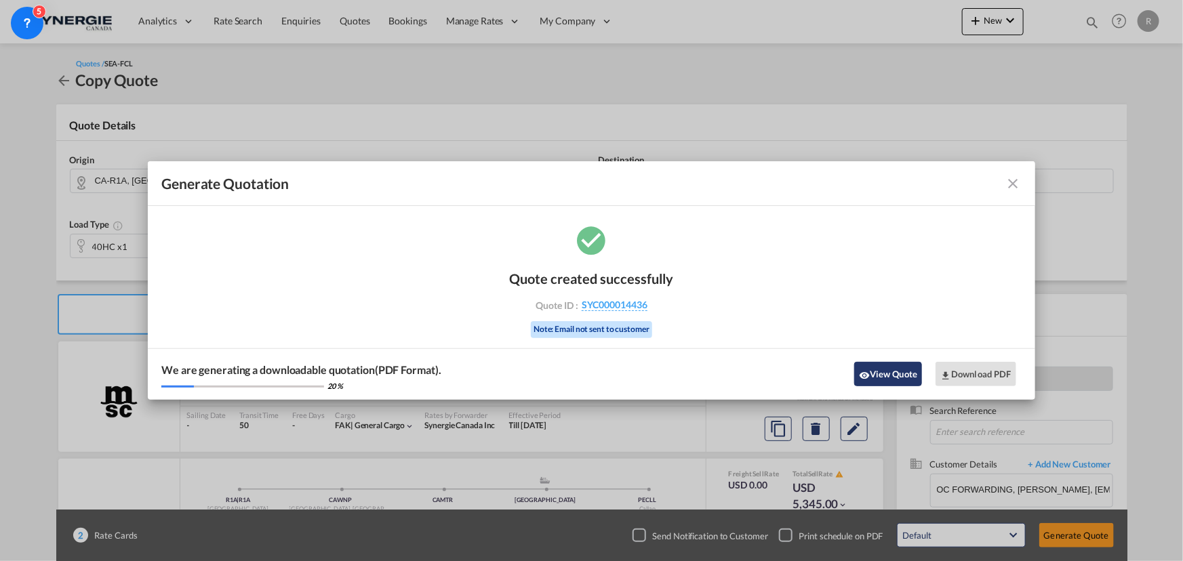
click at [888, 380] on button "View Quote" at bounding box center [888, 374] width 68 height 24
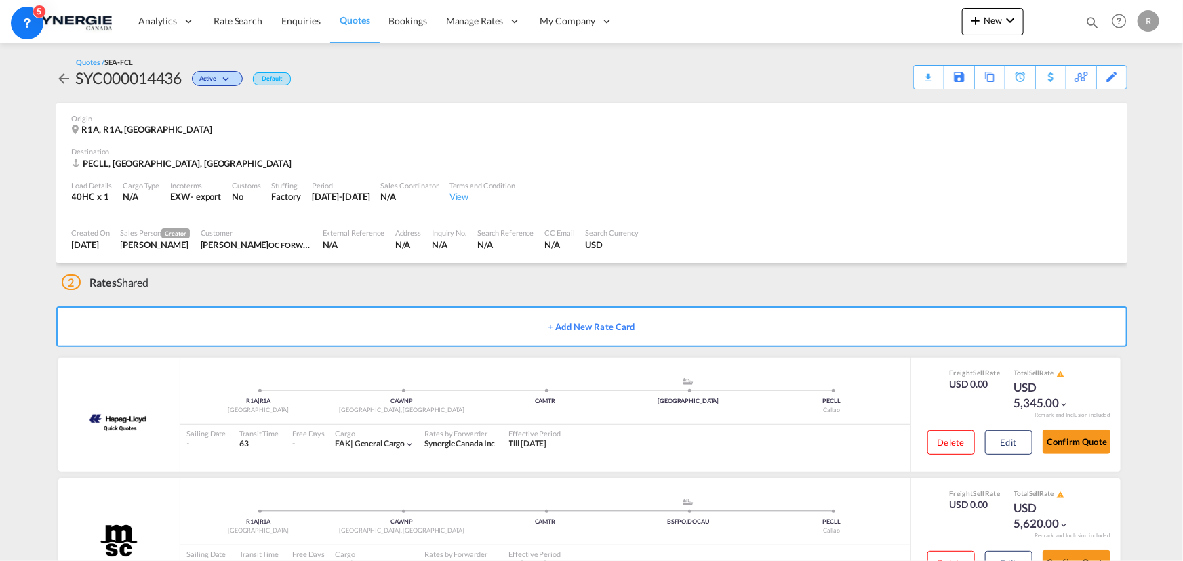
click at [0, 0] on div "Download Quote" at bounding box center [0, 0] width 0 height 0
click at [353, 26] on span "Quotes" at bounding box center [355, 21] width 30 height 14
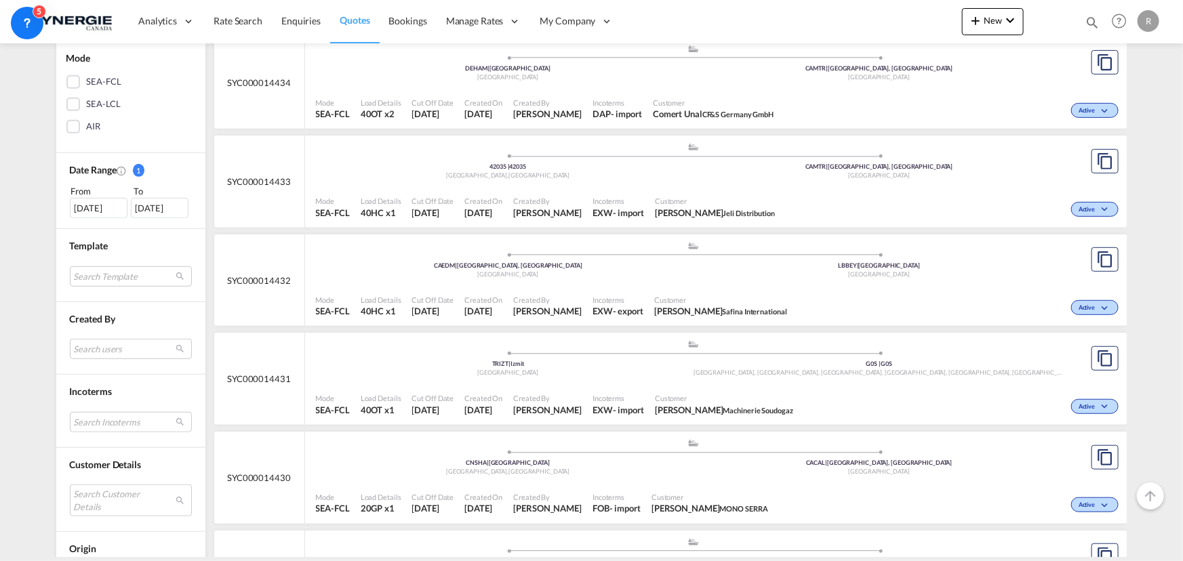
scroll to position [308, 0]
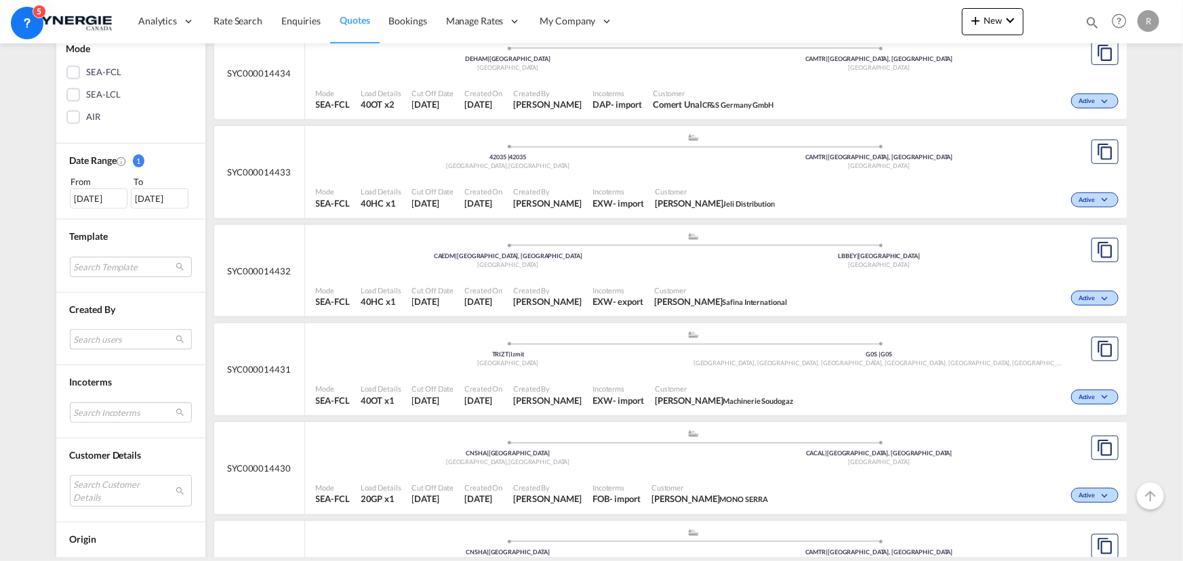
click at [104, 340] on md-select "Search users [PERSON_NAME] [PERSON_NAME][EMAIL_ADDRESS][DOMAIN_NAME] [PERSON_NA…" at bounding box center [131, 339] width 122 height 20
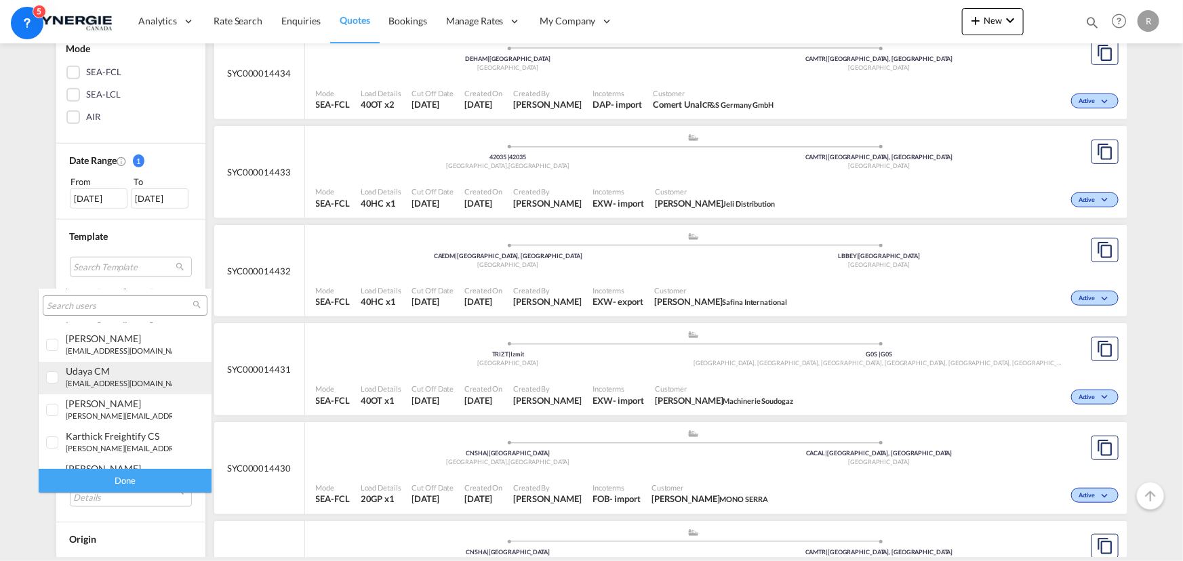
scroll to position [184, 0]
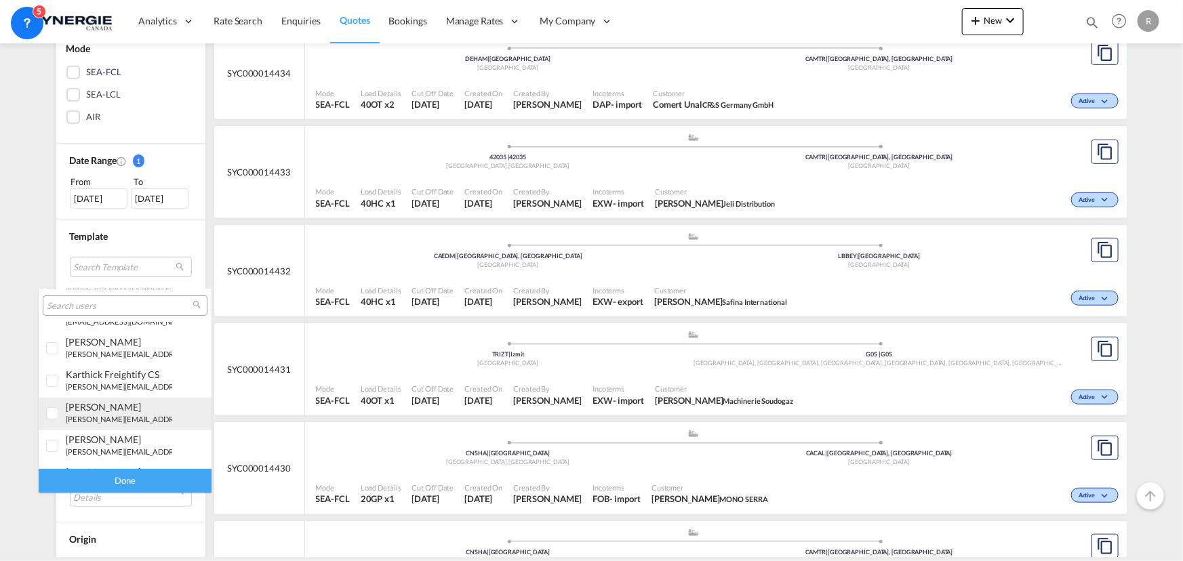
click at [81, 415] on small "[PERSON_NAME][EMAIL_ADDRESS][DOMAIN_NAME]" at bounding box center [157, 419] width 183 height 9
click at [143, 478] on div "Done" at bounding box center [125, 481] width 173 height 24
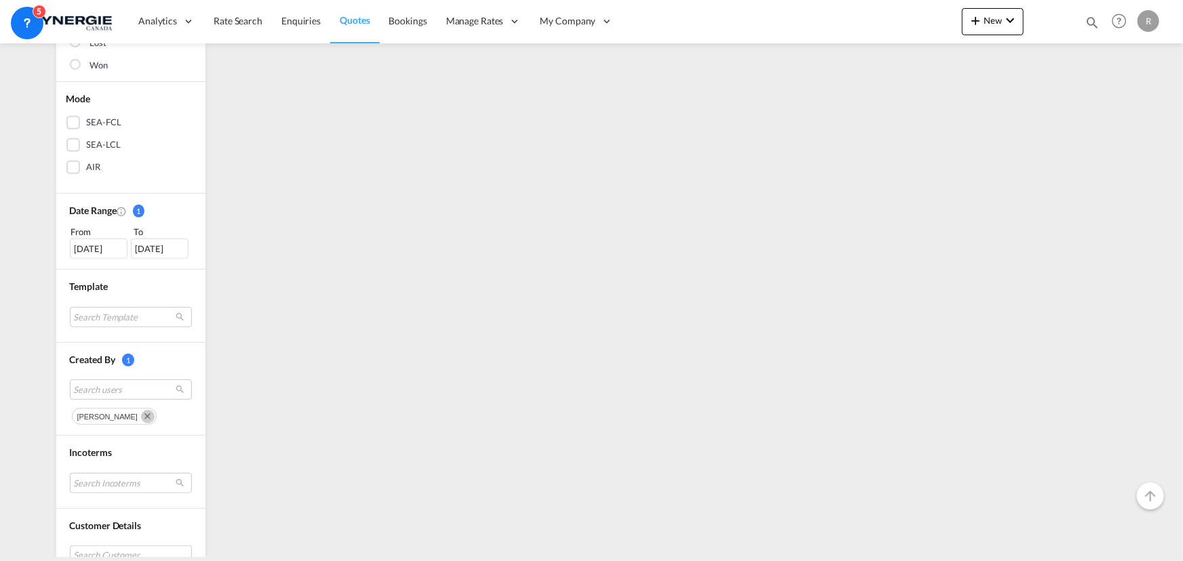
scroll to position [369, 0]
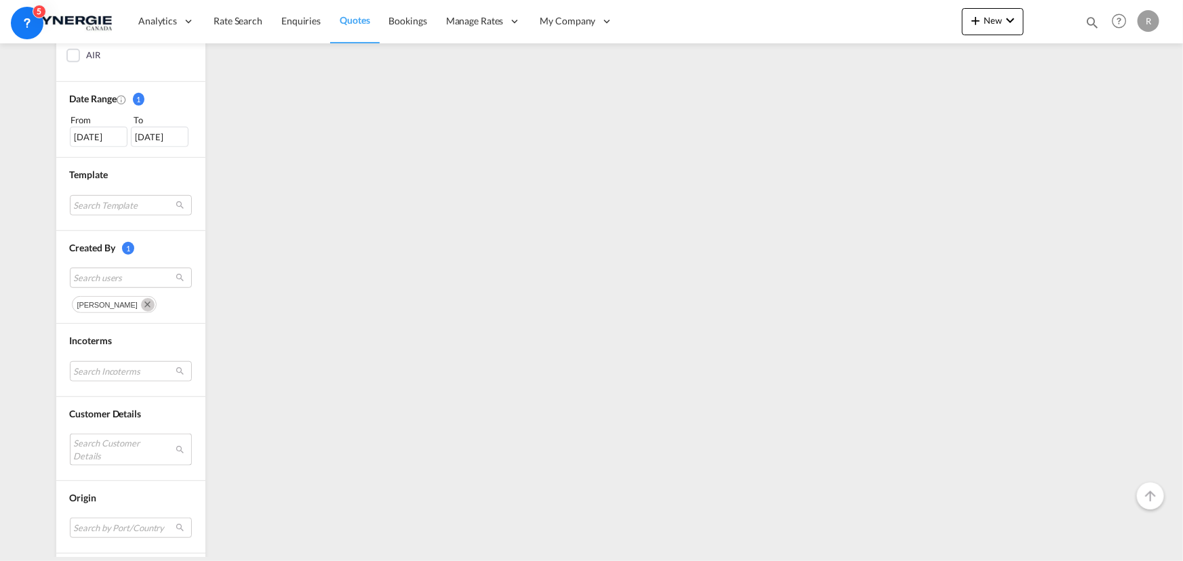
click at [107, 447] on md-select "Search Customer Details user name user [PERSON_NAME] [PERSON_NAME][EMAIL_ADDRES…" at bounding box center [131, 449] width 122 height 31
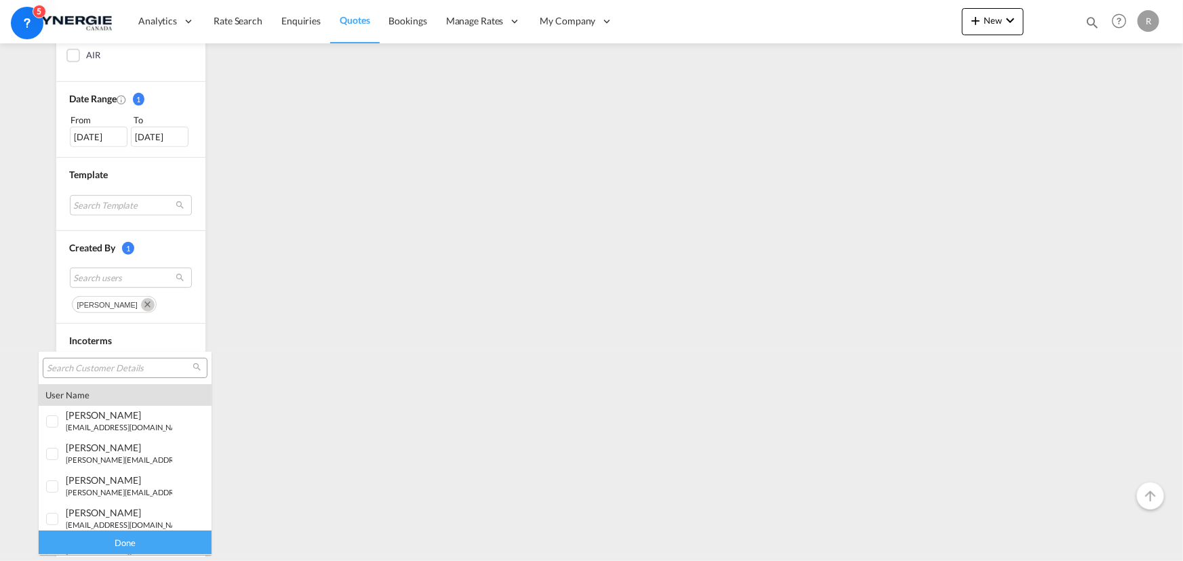
click at [123, 365] on input "search" at bounding box center [120, 369] width 146 height 12
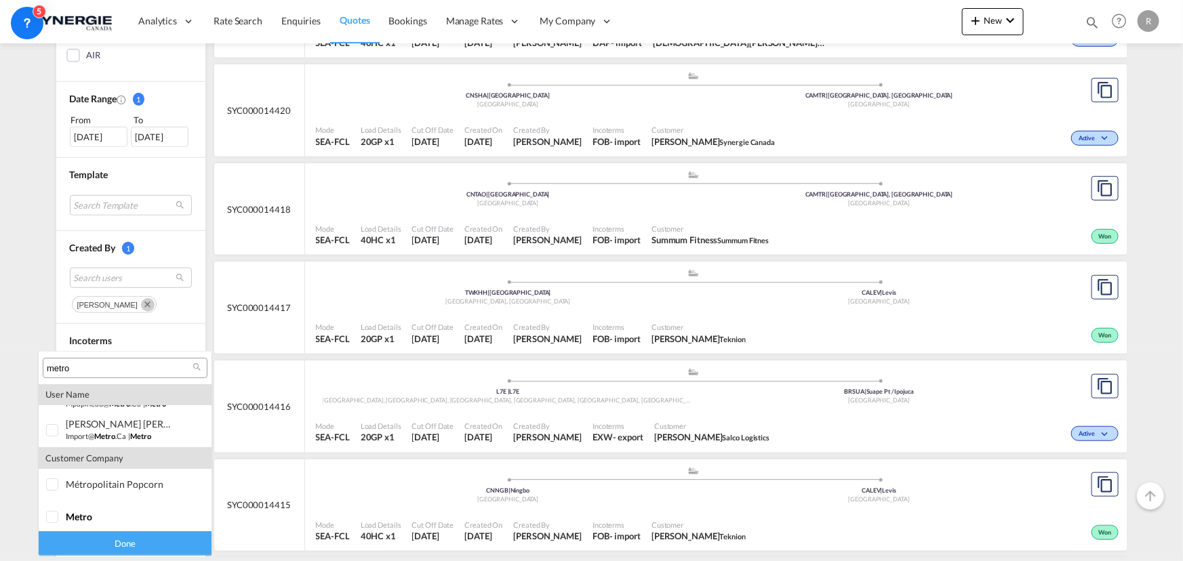
scroll to position [92, 0]
type input "metro"
click at [93, 516] on div "metro" at bounding box center [119, 514] width 106 height 12
click at [122, 546] on div "Done" at bounding box center [125, 544] width 173 height 24
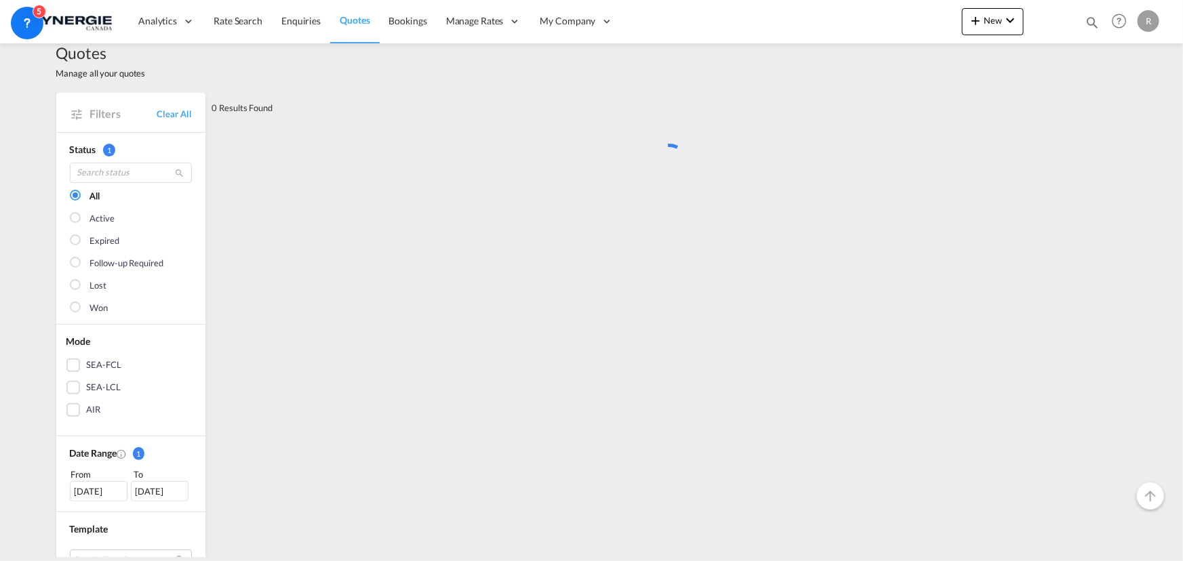
scroll to position [0, 0]
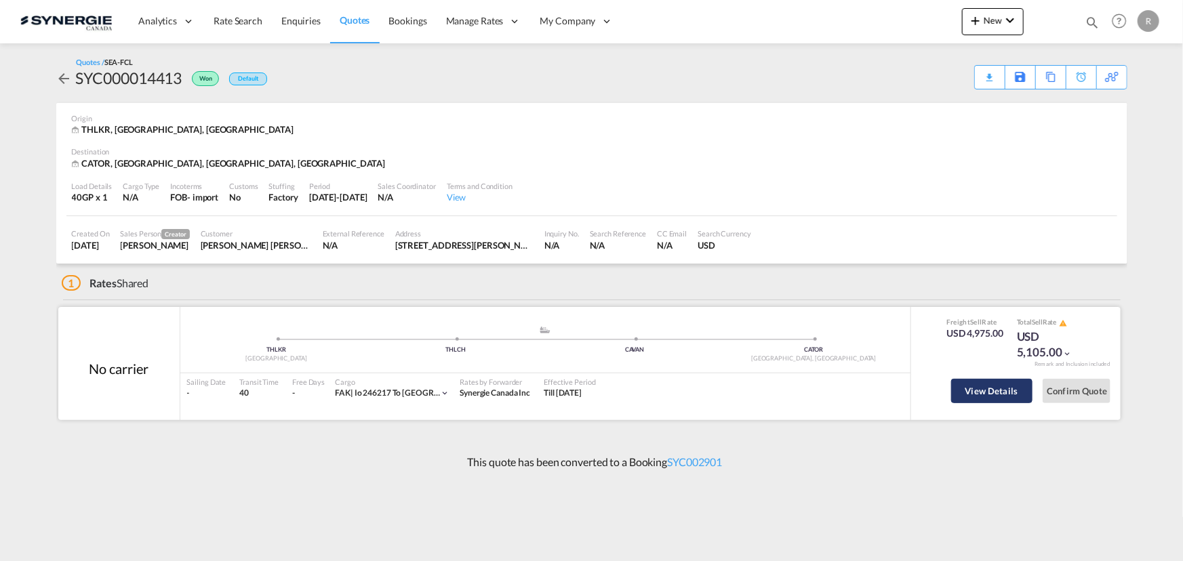
click at [990, 389] on button "View Details" at bounding box center [991, 391] width 81 height 24
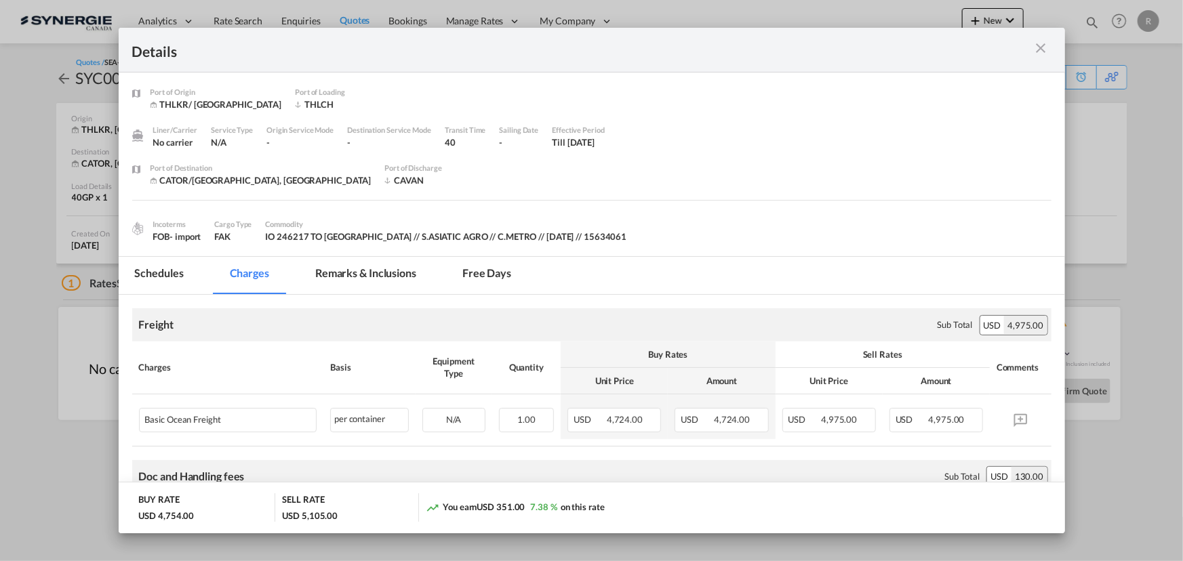
click at [1041, 50] on md-icon "icon-close m-3 fg-AAA8AD cursor" at bounding box center [1041, 48] width 16 height 16
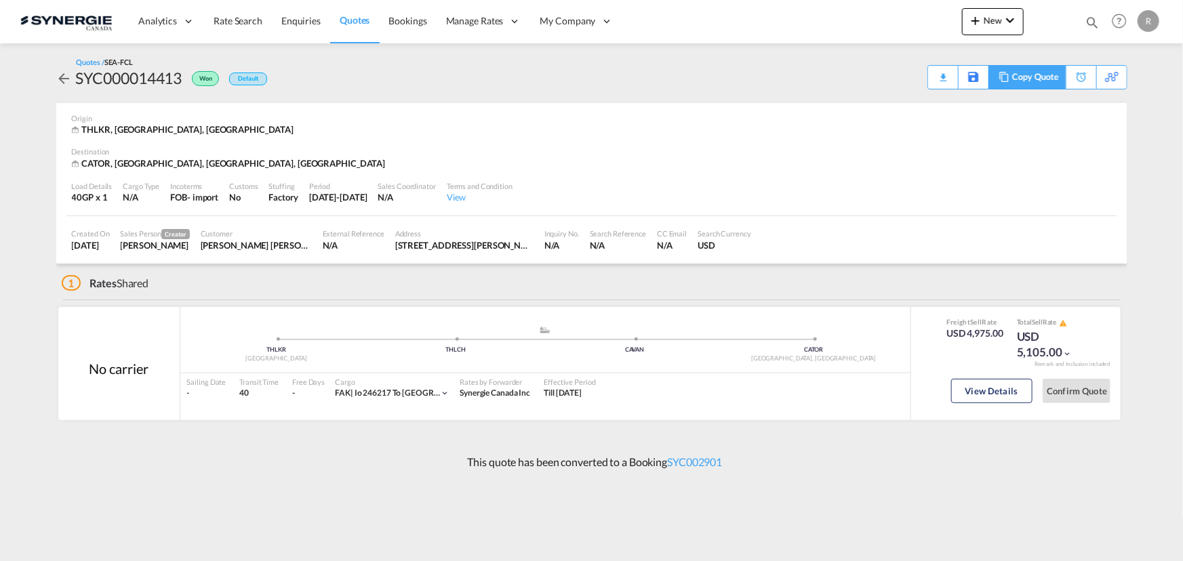
click at [1042, 76] on div "Copy Quote" at bounding box center [1035, 77] width 46 height 23
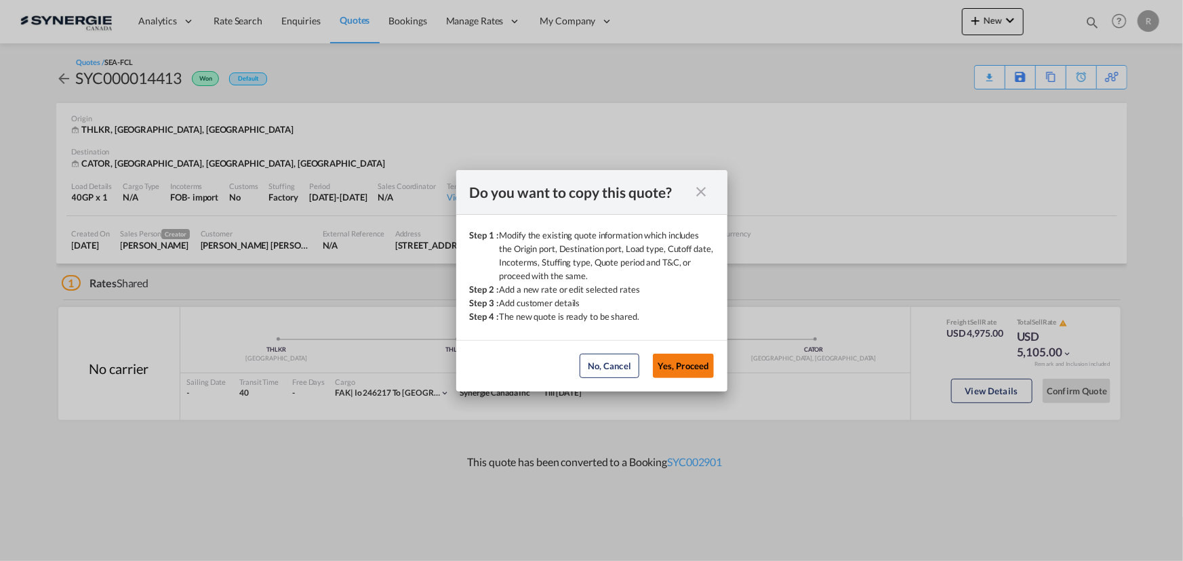
click at [677, 368] on button "Yes, Proceed" at bounding box center [683, 366] width 61 height 24
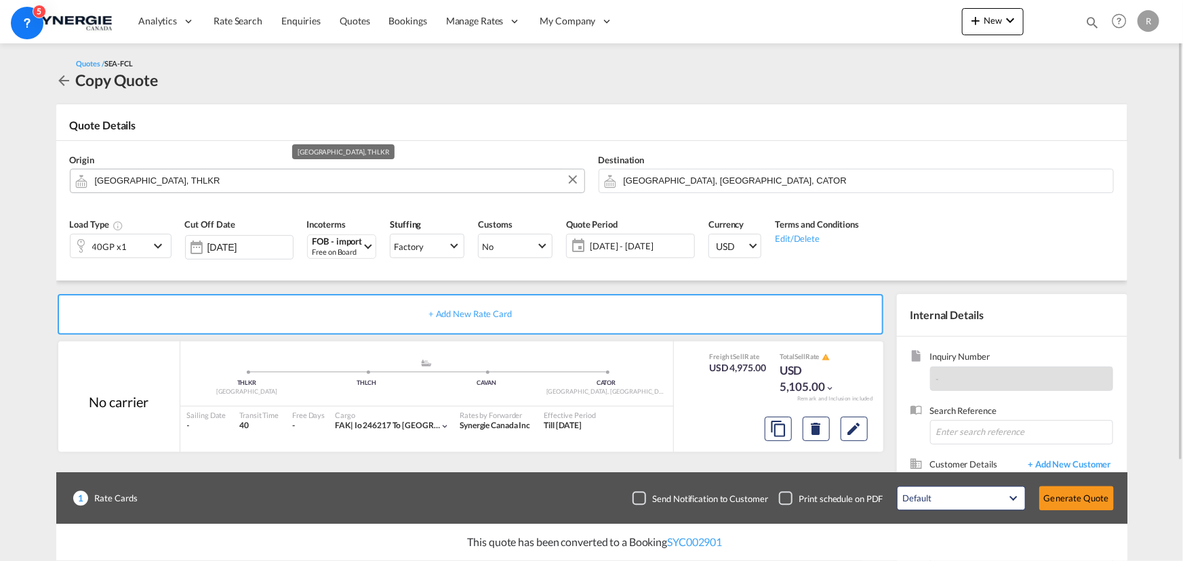
click at [333, 178] on input "Lat Krabang, THLKR" at bounding box center [336, 181] width 483 height 24
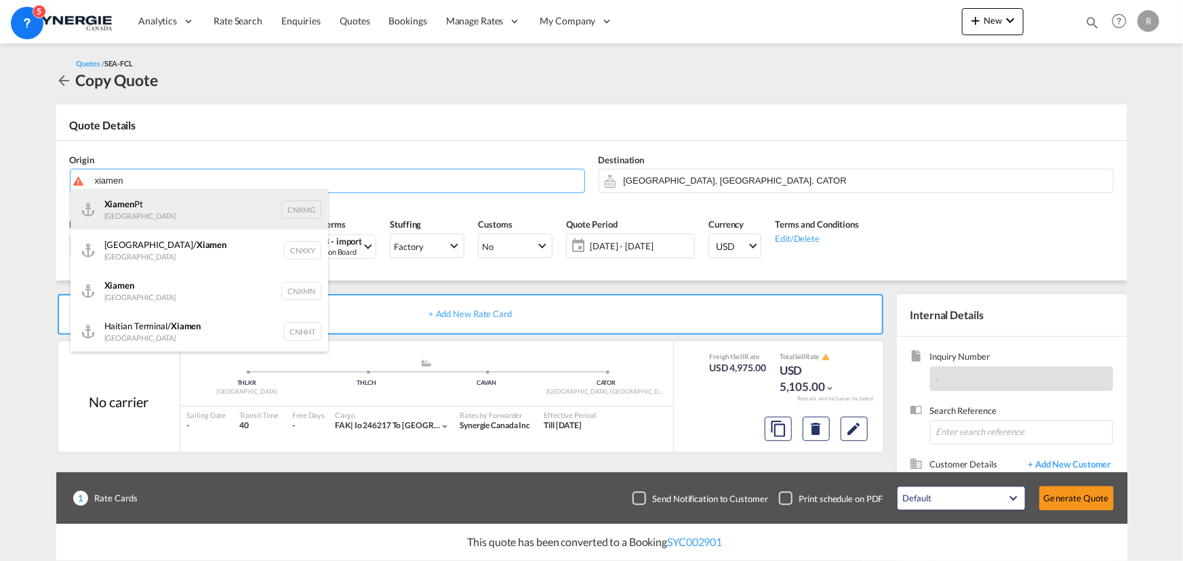
click at [127, 210] on div "Xiamen Pt China CNXMG" at bounding box center [200, 209] width 258 height 41
type input "Xiamen Pt, CNXMG"
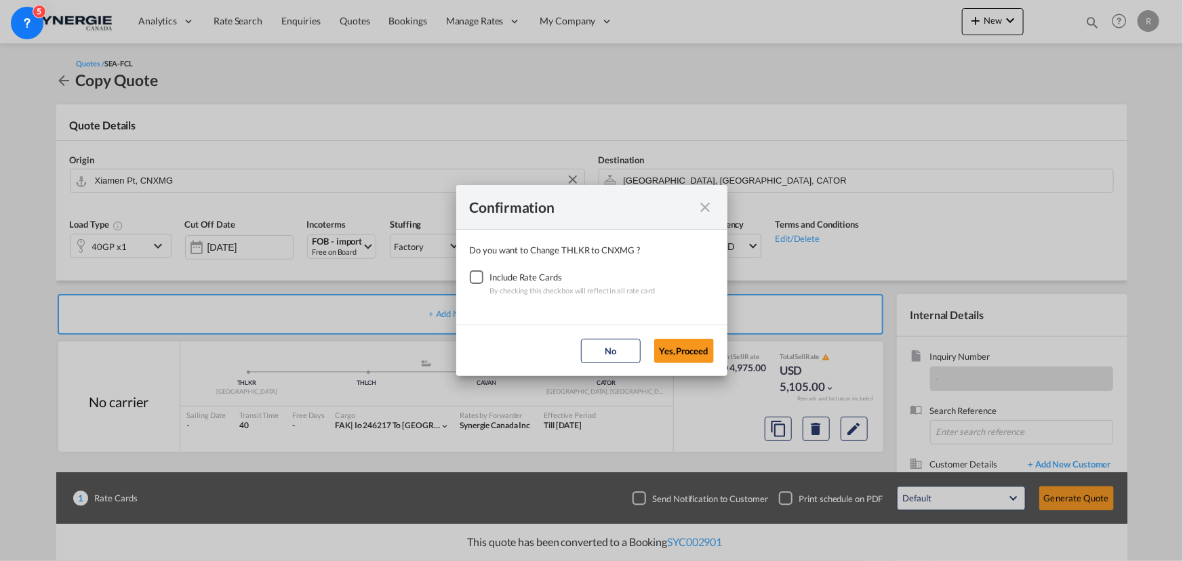
click at [478, 278] on div "Checkbox No Ink" at bounding box center [477, 277] width 14 height 14
click at [673, 355] on button "Yes,Proceed" at bounding box center [684, 351] width 60 height 24
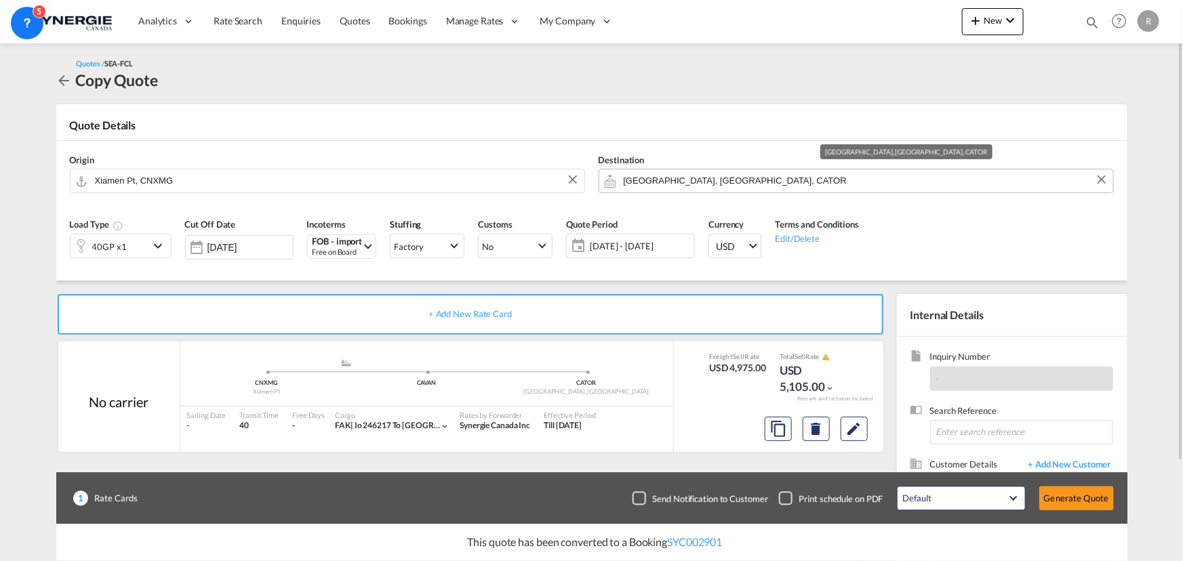
click at [758, 181] on input "Toronto, ON, CATOR" at bounding box center [865, 181] width 483 height 24
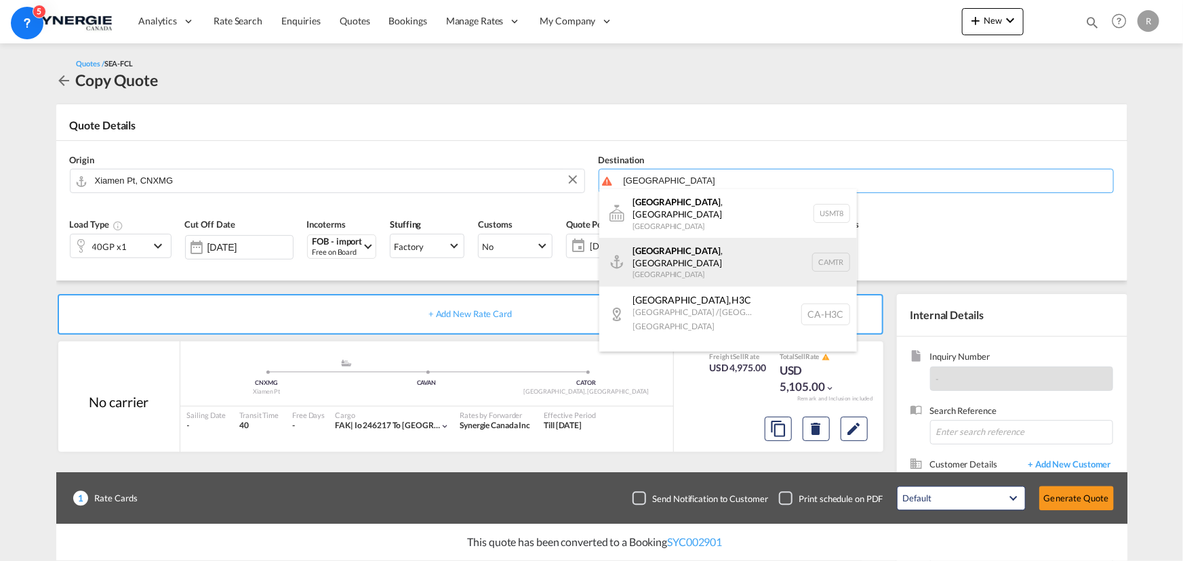
click at [675, 254] on div "Montreal , QC Canada CAMTR" at bounding box center [728, 262] width 258 height 49
type input "[GEOGRAPHIC_DATA], [GEOGRAPHIC_DATA], CAMTR"
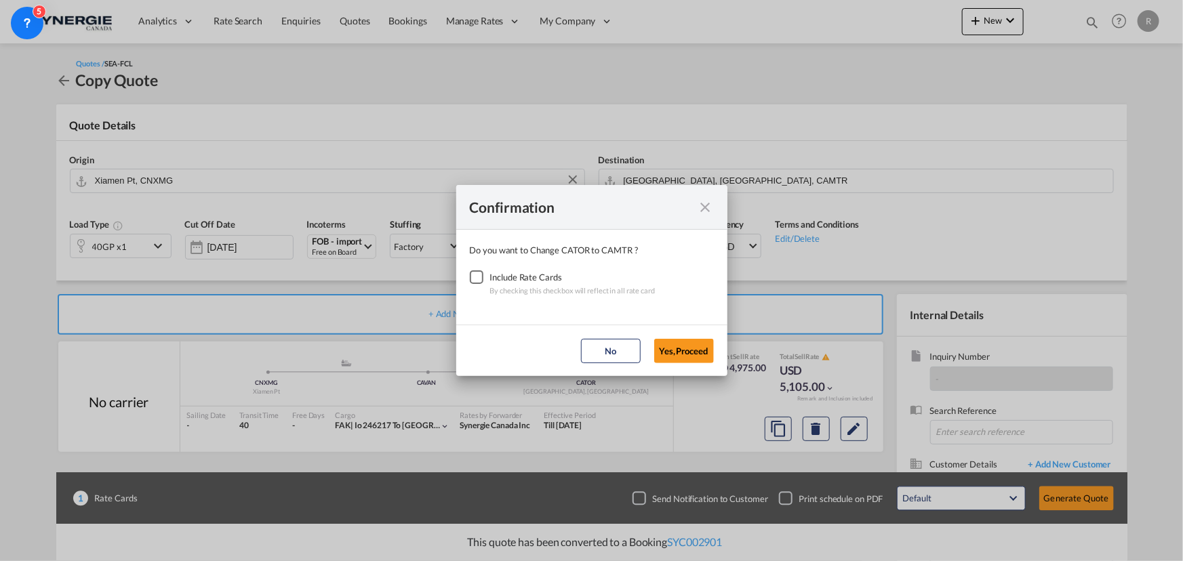
click at [477, 277] on div "Checkbox No Ink" at bounding box center [477, 277] width 14 height 14
click at [681, 357] on button "Yes,Proceed" at bounding box center [684, 351] width 60 height 24
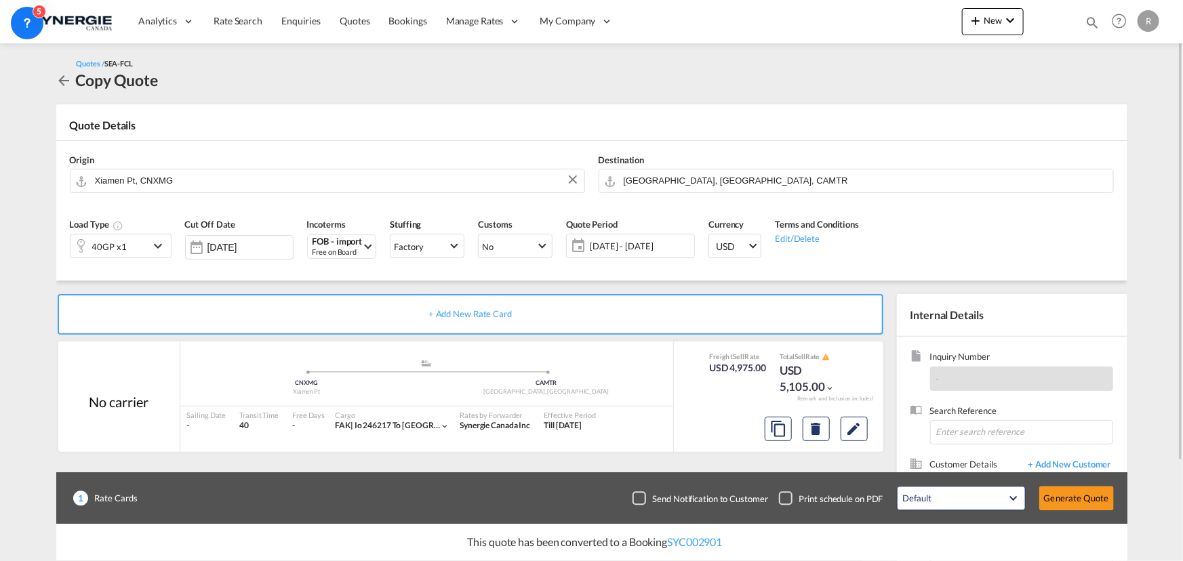
click at [127, 245] on div "40GP x1" at bounding box center [110, 246] width 79 height 23
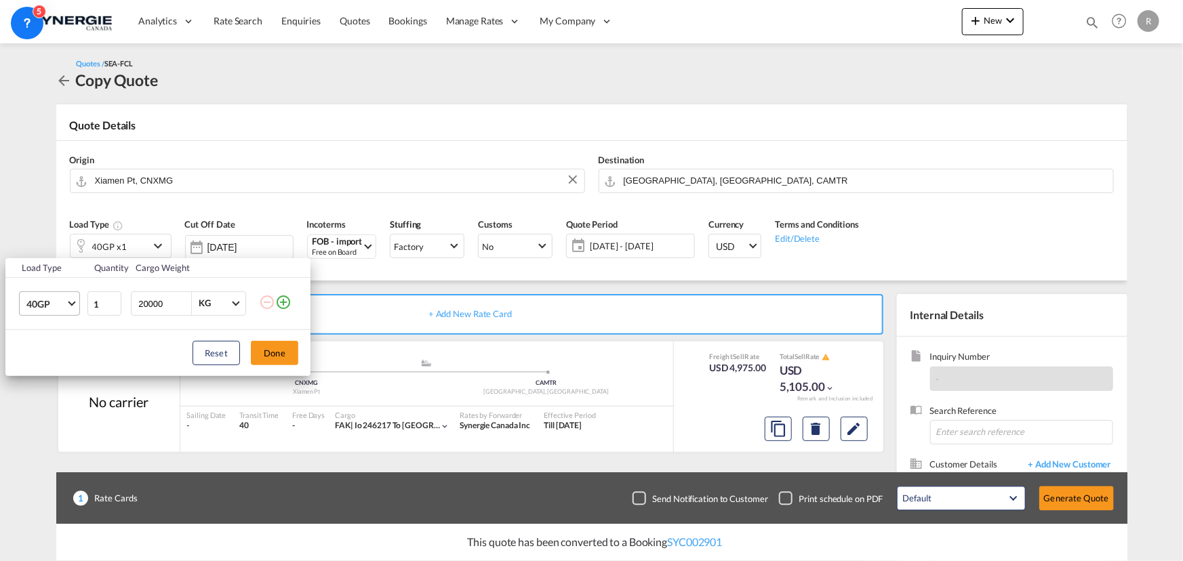
click at [54, 292] on md-select-value "40GP" at bounding box center [52, 303] width 54 height 23
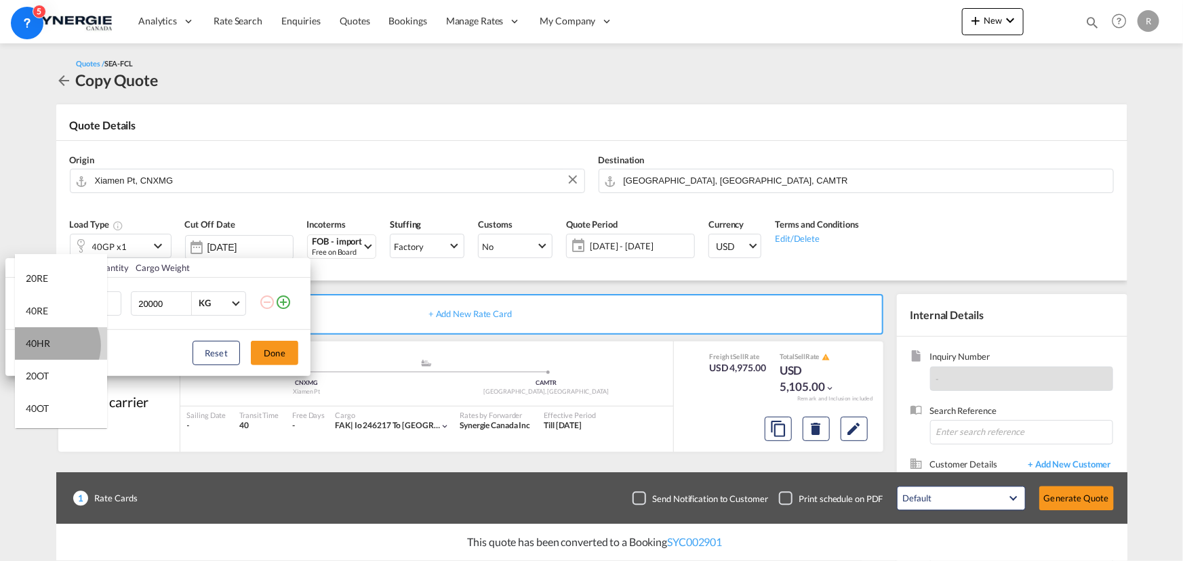
click at [51, 345] on md-option "40HR" at bounding box center [61, 343] width 92 height 33
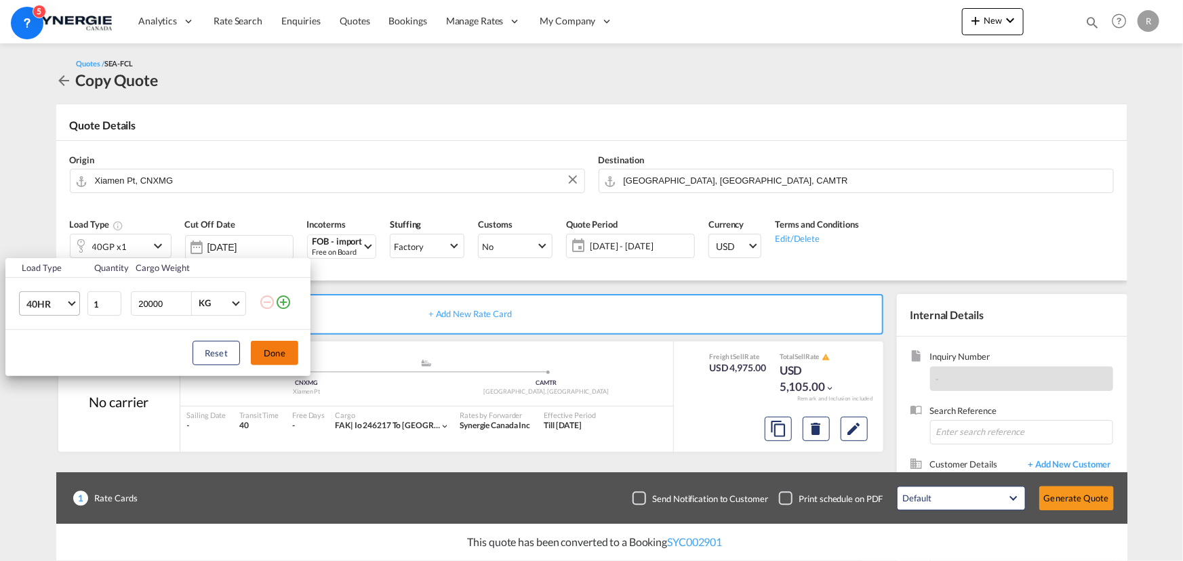
click at [274, 353] on button "Done" at bounding box center [274, 353] width 47 height 24
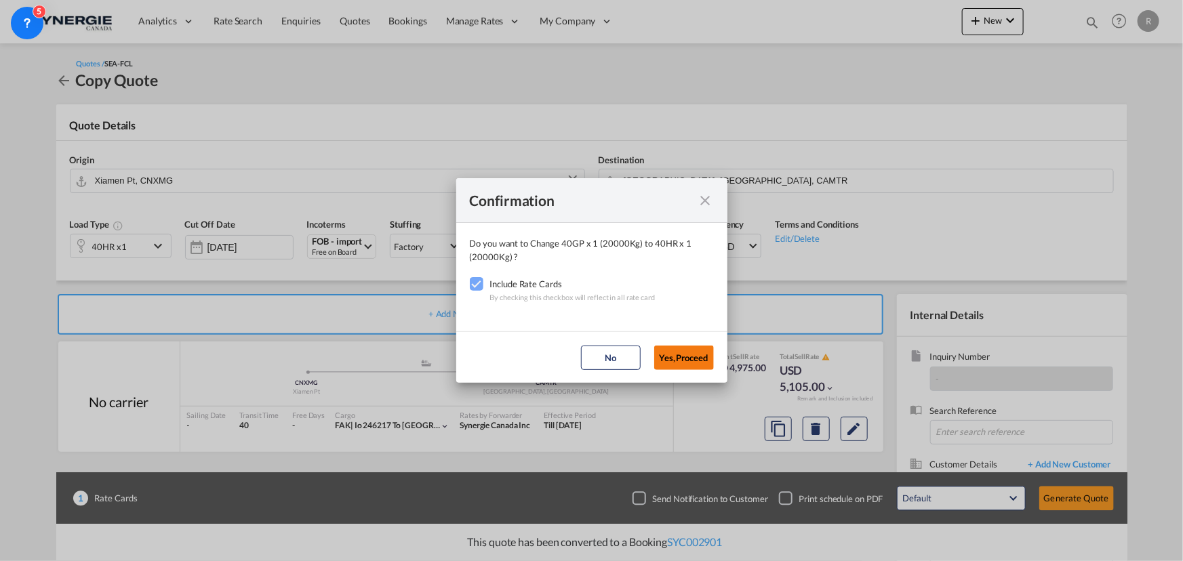
click at [685, 359] on button "Yes,Proceed" at bounding box center [684, 358] width 60 height 24
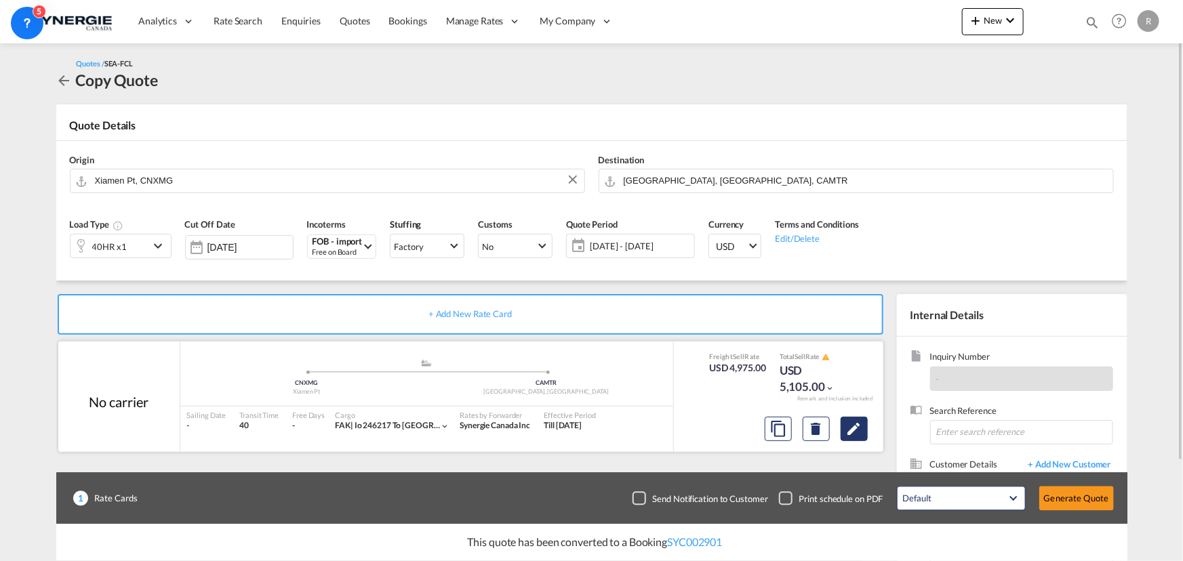
click at [857, 426] on md-icon "Edit" at bounding box center [854, 429] width 16 height 16
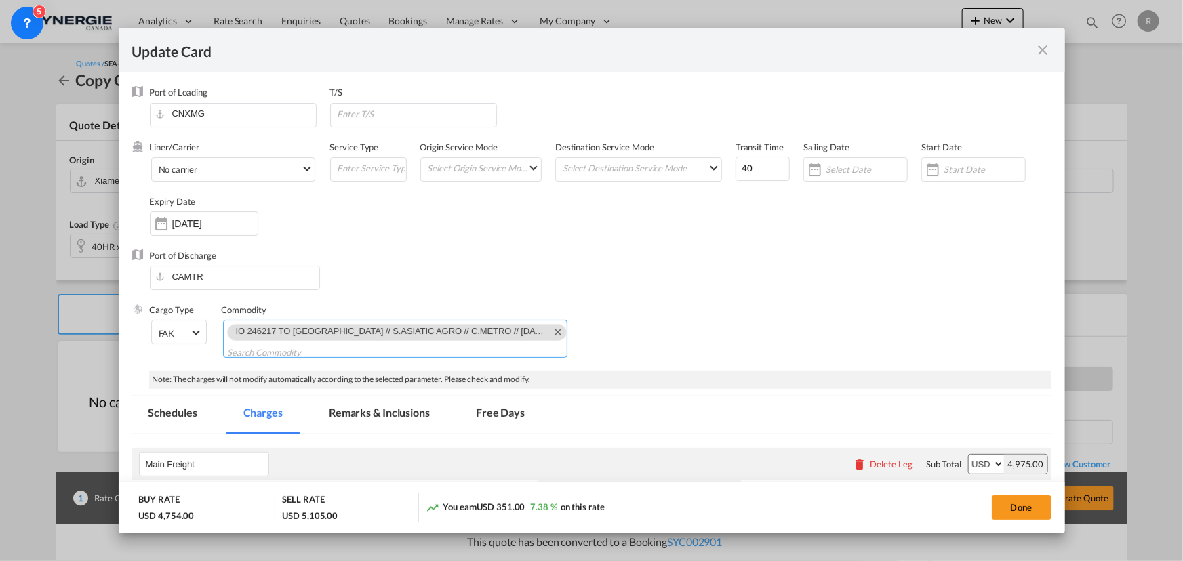
click at [549, 330] on md-icon "Remove IO 246217 TO CANADA // S.ASIATIC AGRO // C.METRO // SEPTEMBER 2025 // 15…" at bounding box center [557, 331] width 16 height 16
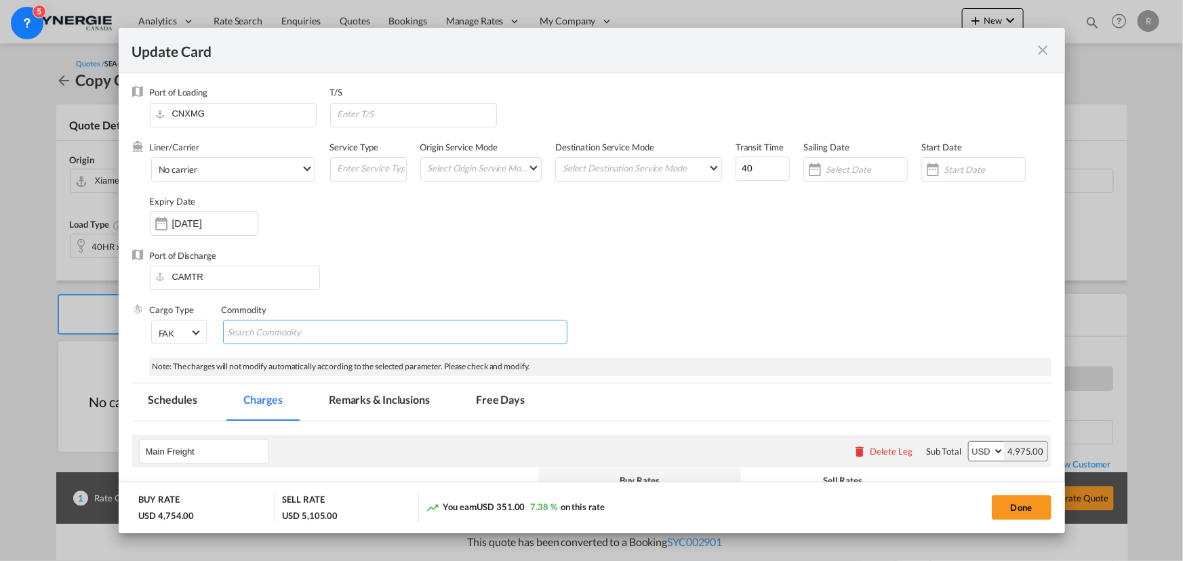
click at [485, 336] on md-chips-wrap "Chips container with autocompletion. Enter the text area, type text to search, …" at bounding box center [395, 332] width 344 height 24
paste input "RUSH RE: TR: Xiamen to MTL - Pomelos RUSH quote needed!"
type input "RUSH RE: TR: Xiamen to MTL - Pomelos RUSH quote needed!"
click at [732, 324] on div "Cargo Type FAK FAK GCR GDSM General Cargo Hazardous Cargo Ambient Foodstuff Chi…" at bounding box center [601, 331] width 902 height 54
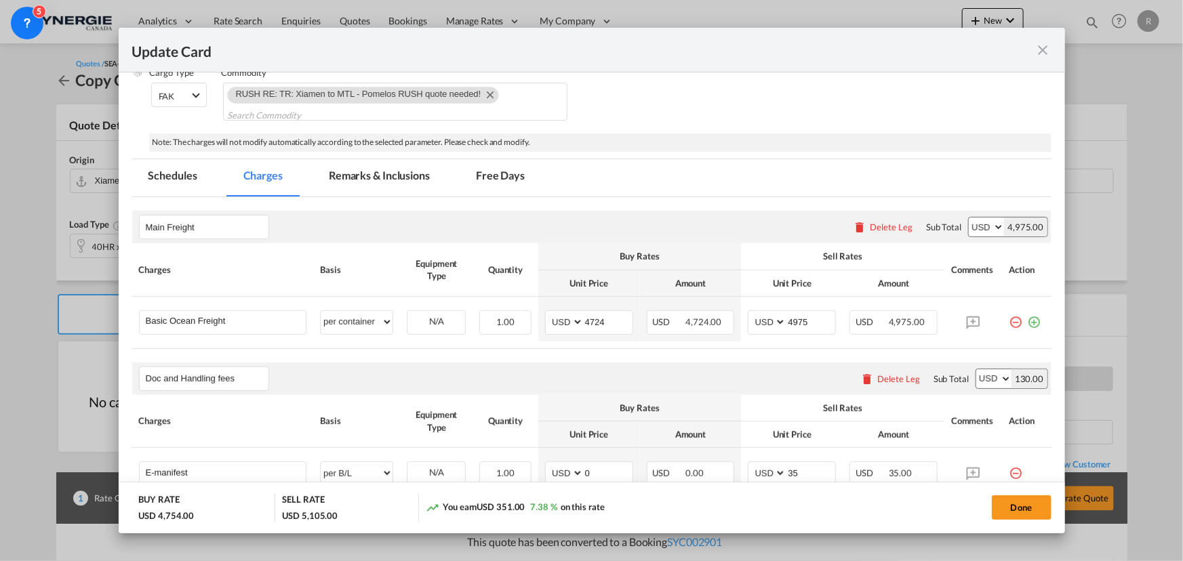
scroll to position [246, 0]
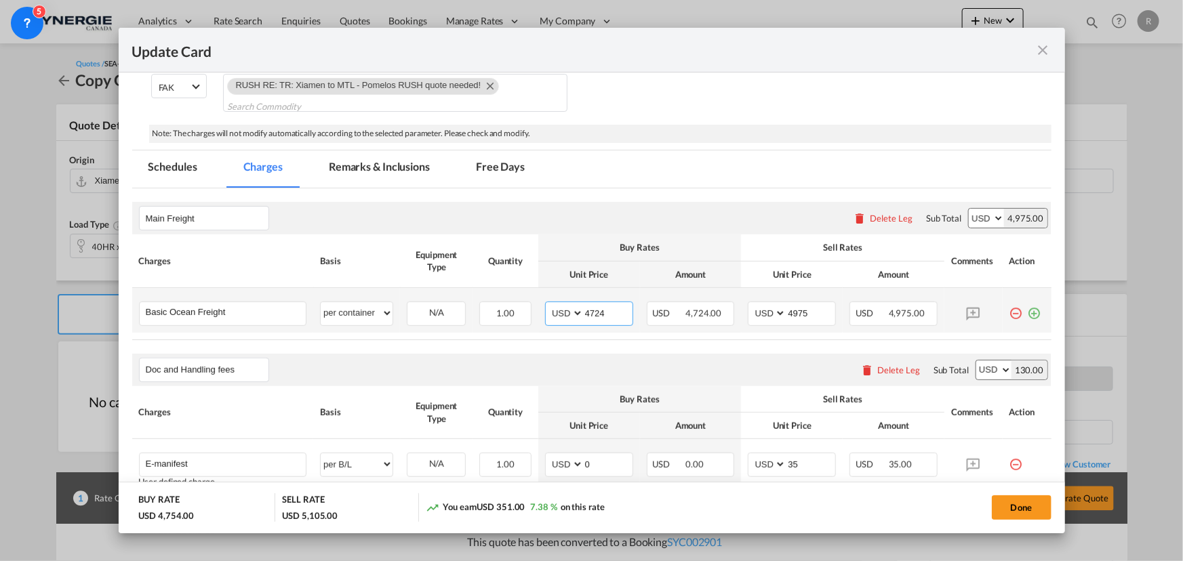
drag, startPoint x: 598, startPoint y: 310, endPoint x: 476, endPoint y: 296, distance: 122.9
click at [476, 296] on tr "Basic Ocean Freight Please Enter User Defined Charges Cannot Be Published per e…" at bounding box center [591, 310] width 919 height 45
type input "5084"
drag, startPoint x: 807, startPoint y: 314, endPoint x: 715, endPoint y: 309, distance: 92.3
click at [715, 309] on tr "Basic Ocean Freight Please Enter User Defined Charges Cannot Be Published per e…" at bounding box center [591, 310] width 919 height 45
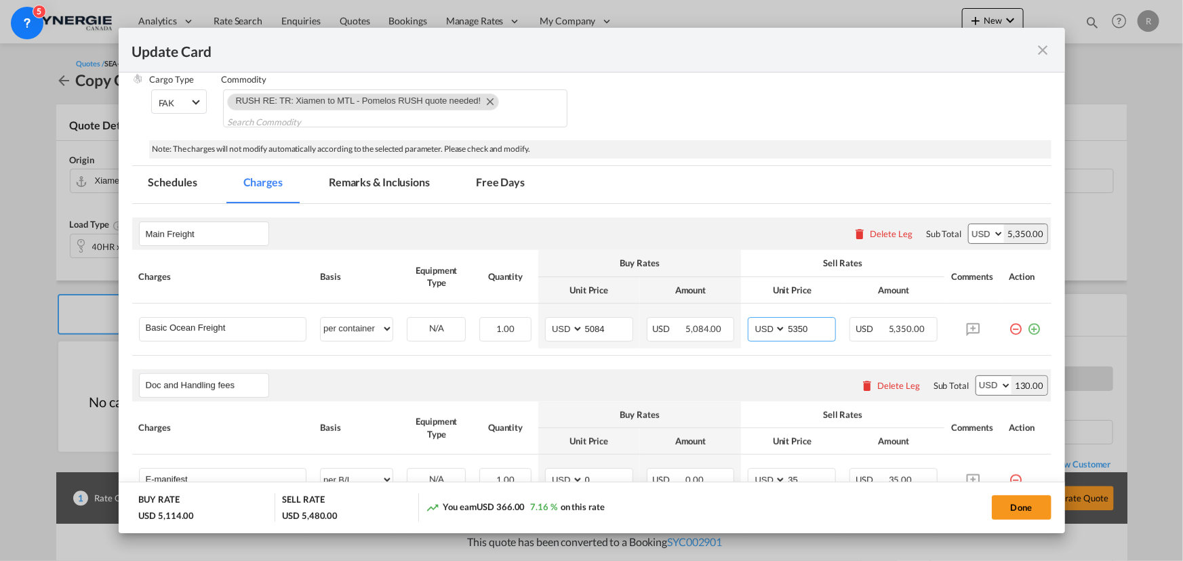
scroll to position [228, 0]
type input "5400"
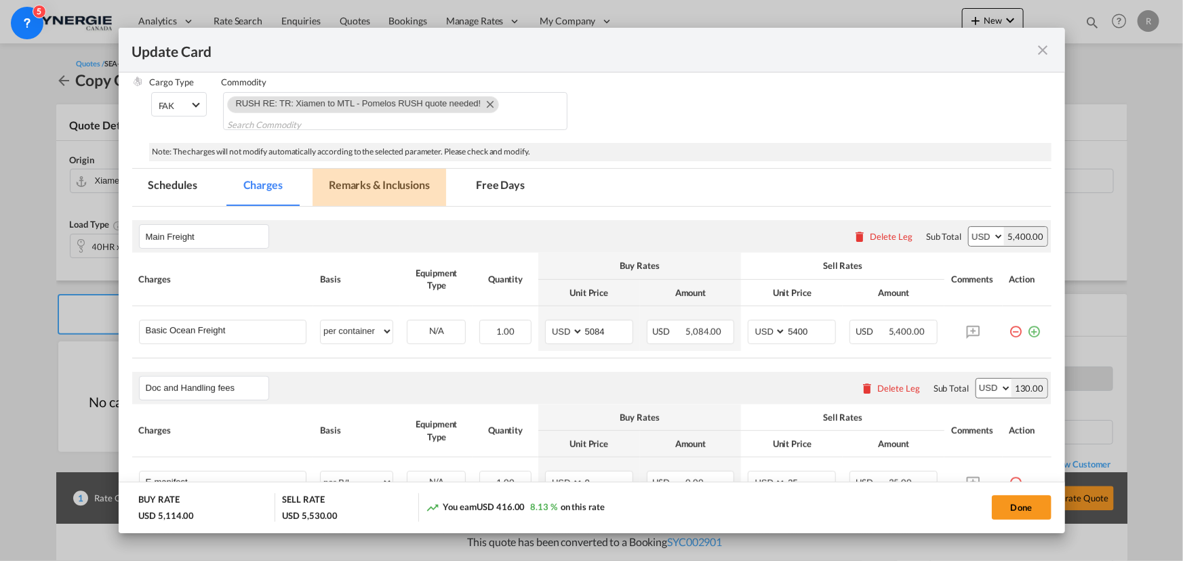
click at [407, 185] on md-tab-item "Remarks & Inclusions" at bounding box center [380, 187] width 134 height 37
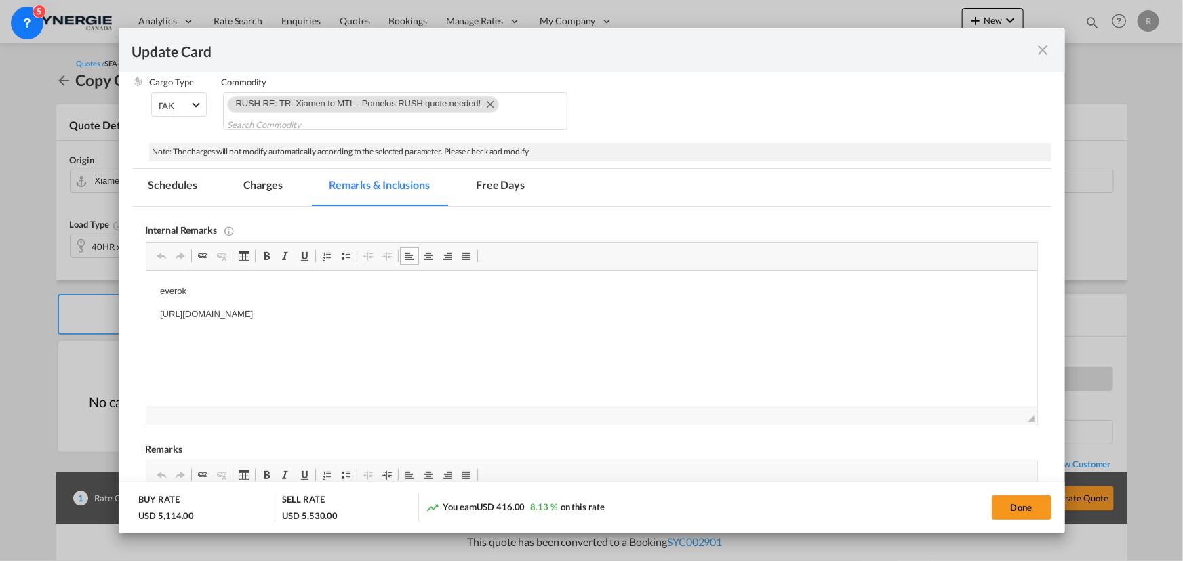
drag, startPoint x: 191, startPoint y: 315, endPoint x: 639, endPoint y: 321, distance: 448.8
click at [639, 321] on html "everok https://app.frontapp.com/open/msg_1hbcvf67?key=Fj5V6pjhIWUbKPY1pDUBM36Ci…" at bounding box center [591, 303] width 891 height 64
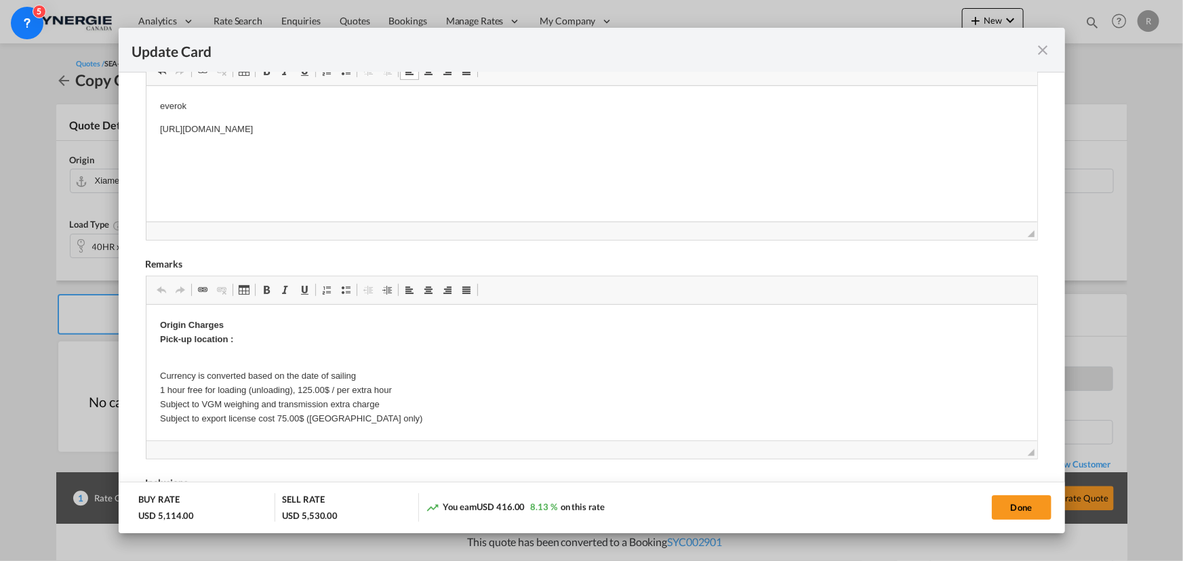
scroll to position [0, 0]
click at [1015, 512] on button "Done" at bounding box center [1022, 508] width 60 height 24
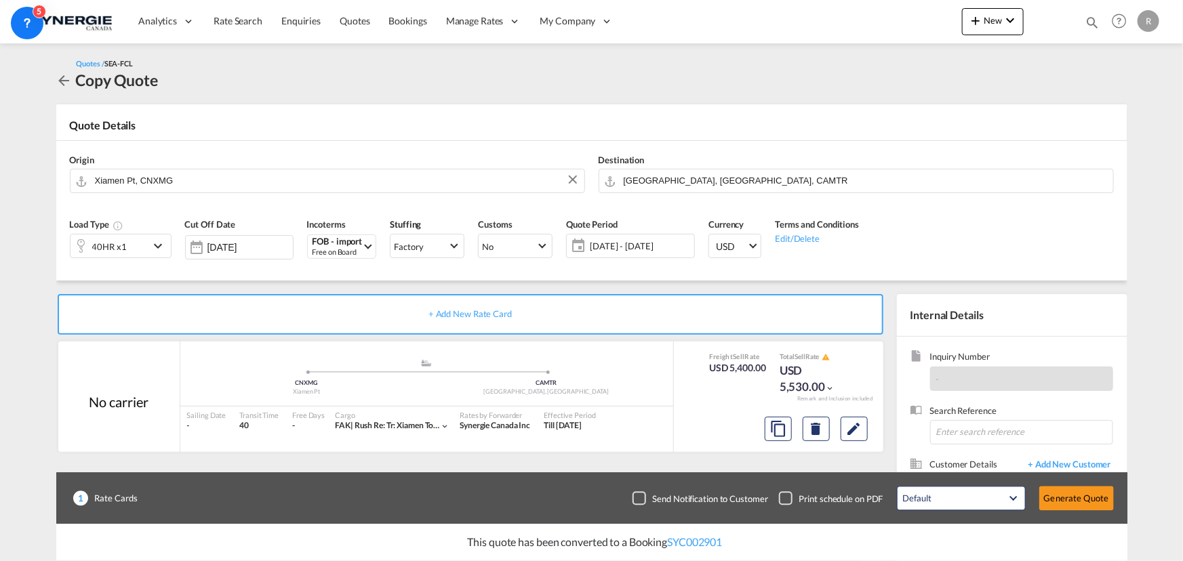
type input "13 Sep 2025"
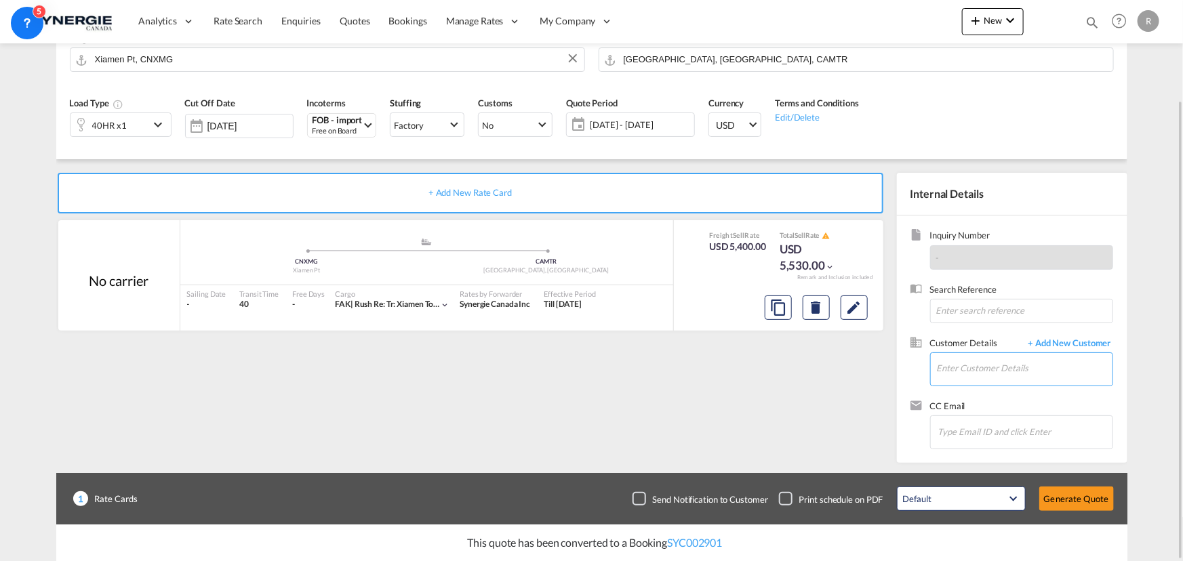
click at [965, 371] on input "Enter Customer Details" at bounding box center [1025, 368] width 176 height 31
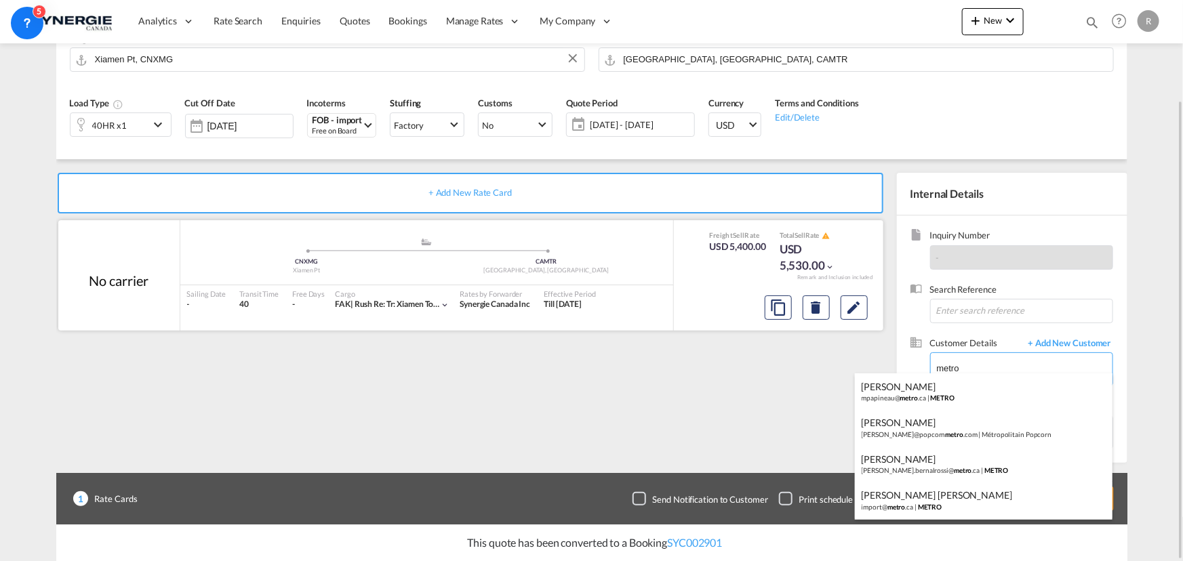
type input "metro"
